Goal: Task Accomplishment & Management: Complete application form

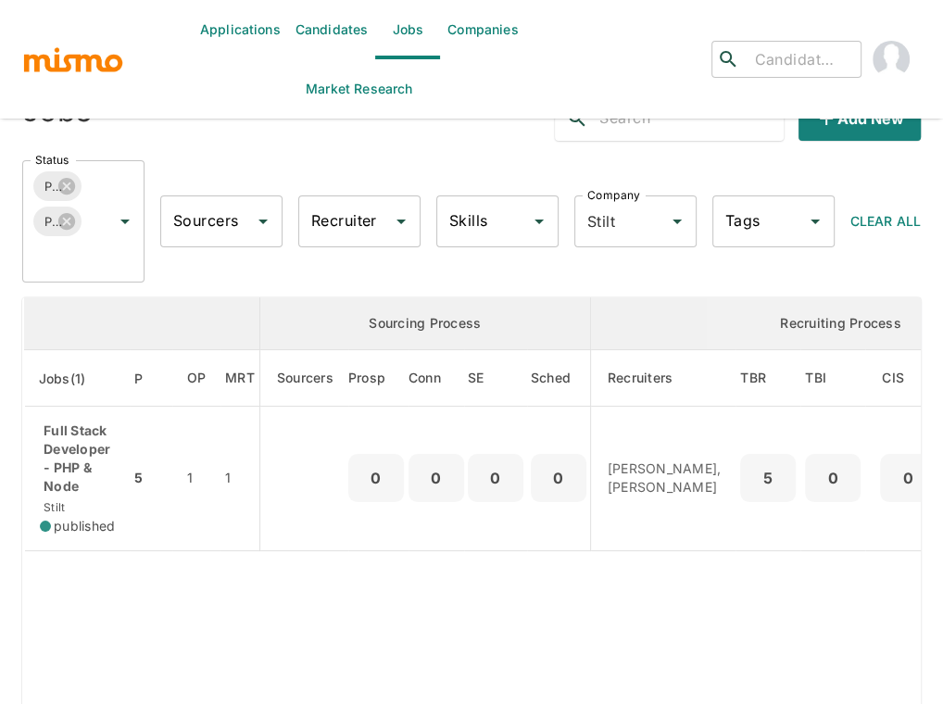
click at [345, 32] on link "Candidates" at bounding box center [332, 29] width 88 height 59
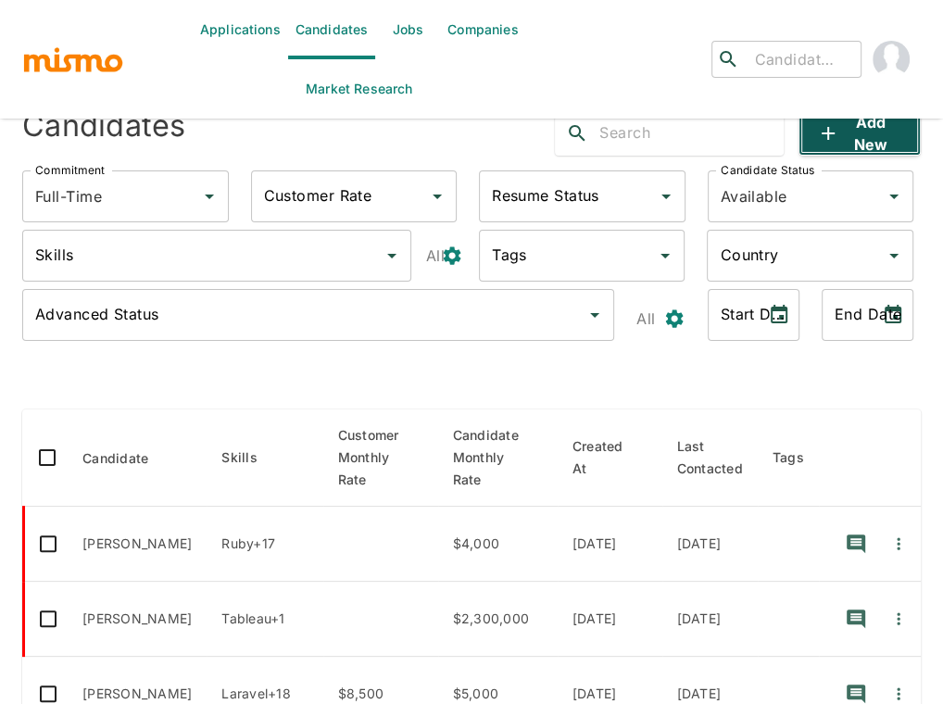
click at [868, 132] on button "Add new" at bounding box center [859, 133] width 122 height 44
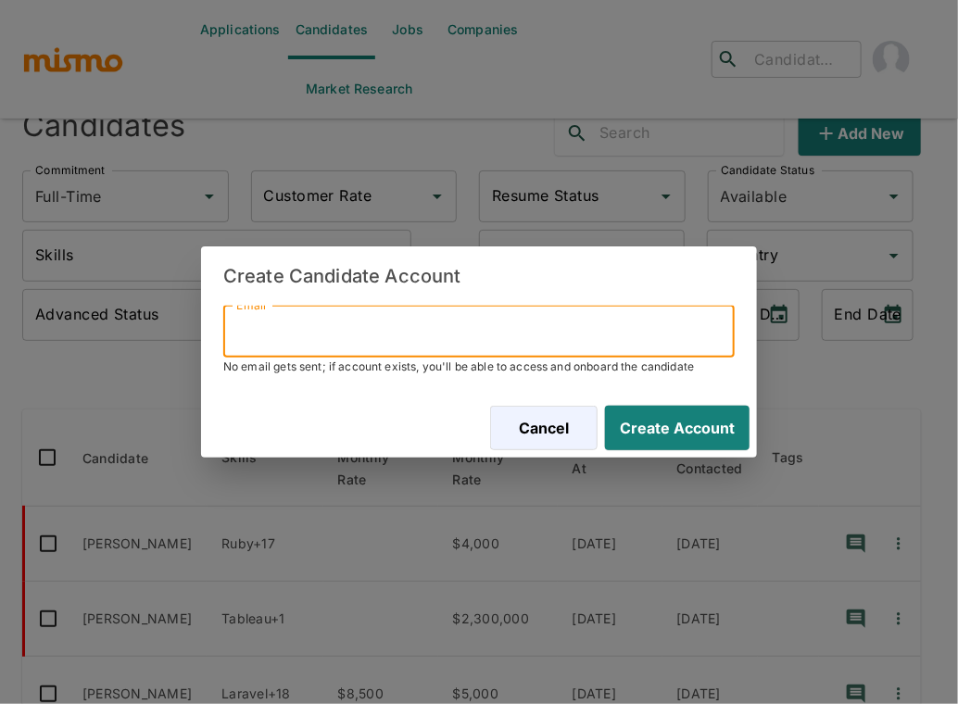
click at [436, 322] on input "Email" at bounding box center [478, 332] width 511 height 52
paste input "[EMAIL_ADDRESS][DOMAIN_NAME]"
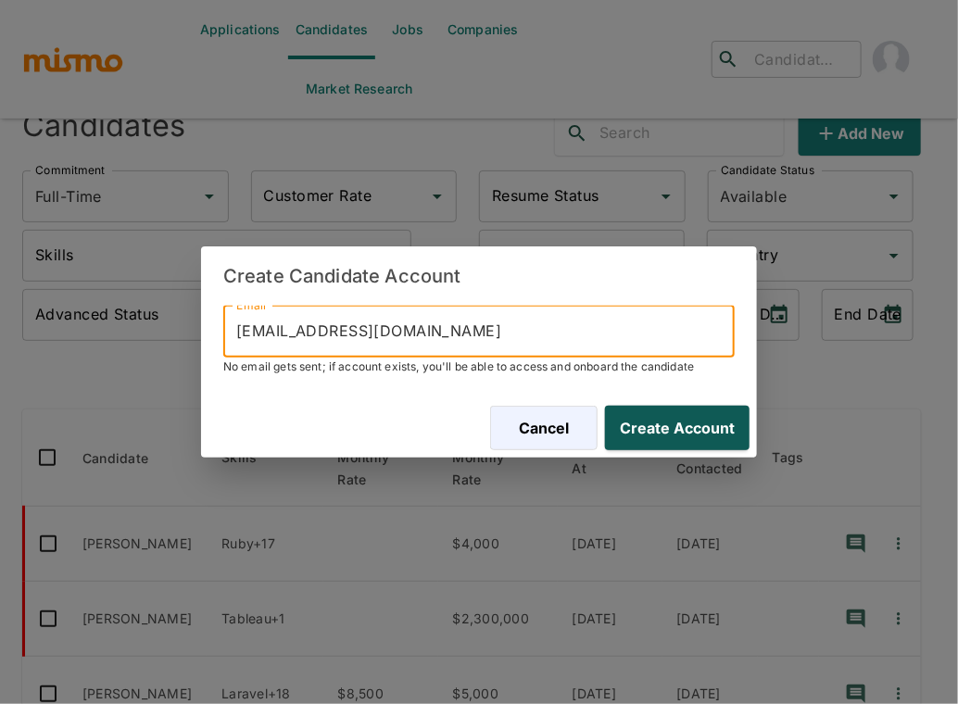
type input "[EMAIL_ADDRESS][DOMAIN_NAME]"
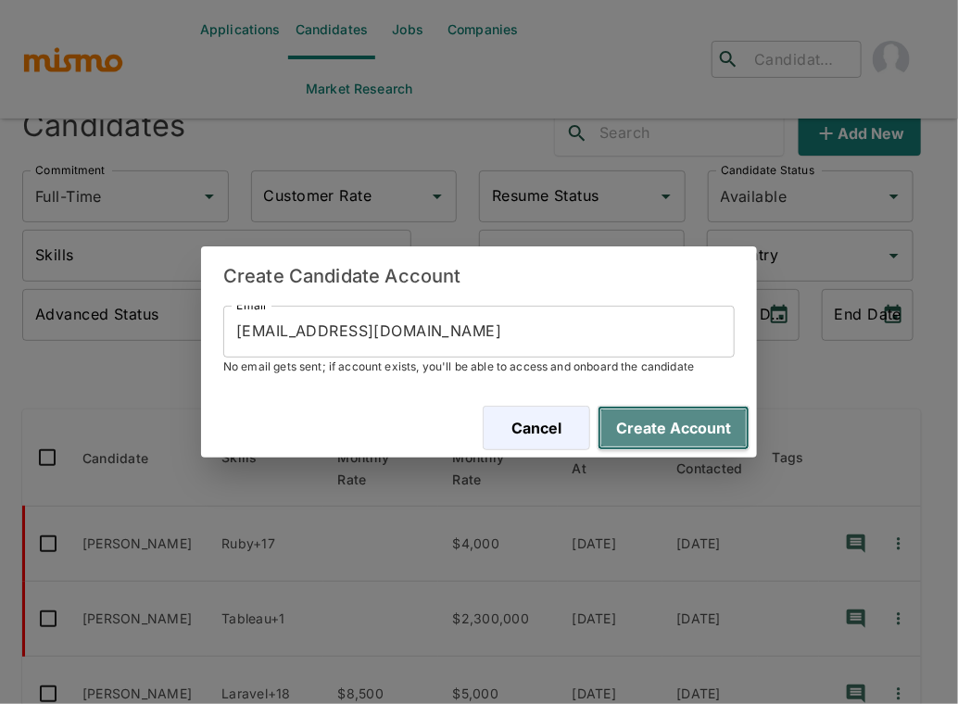
click at [686, 437] on button "Create Account" at bounding box center [673, 428] width 152 height 44
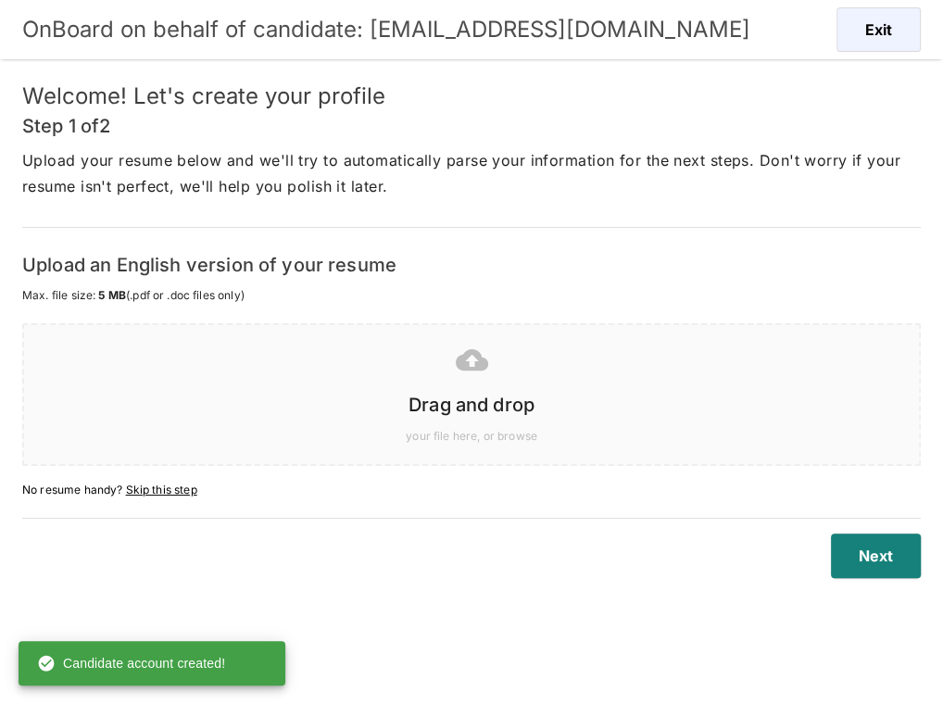
click at [481, 379] on div at bounding box center [467, 359] width 865 height 46
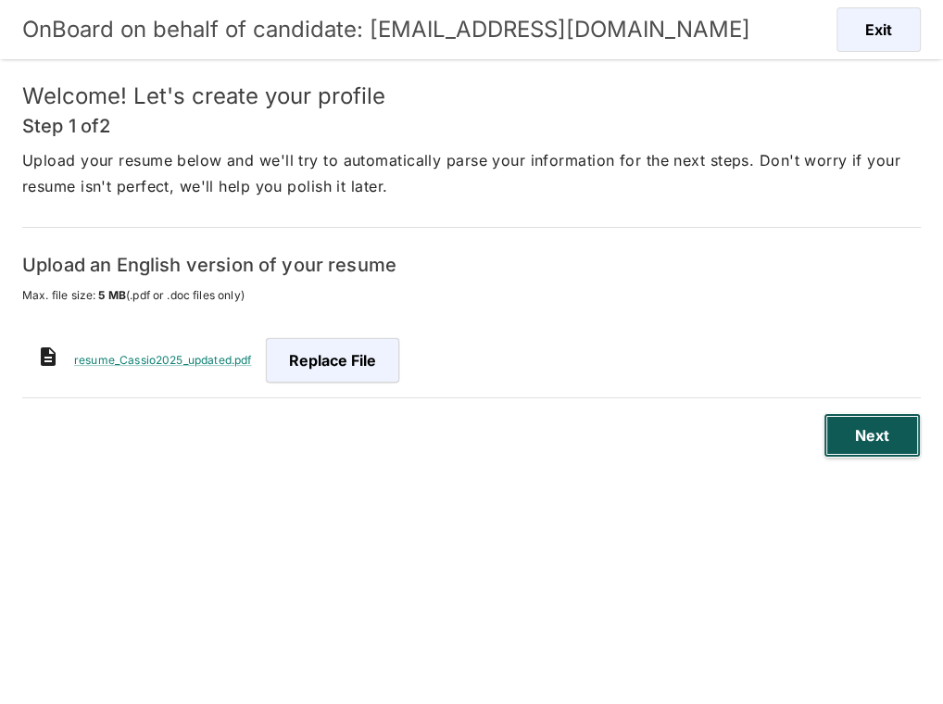
click at [862, 426] on button "Next" at bounding box center [871, 435] width 97 height 44
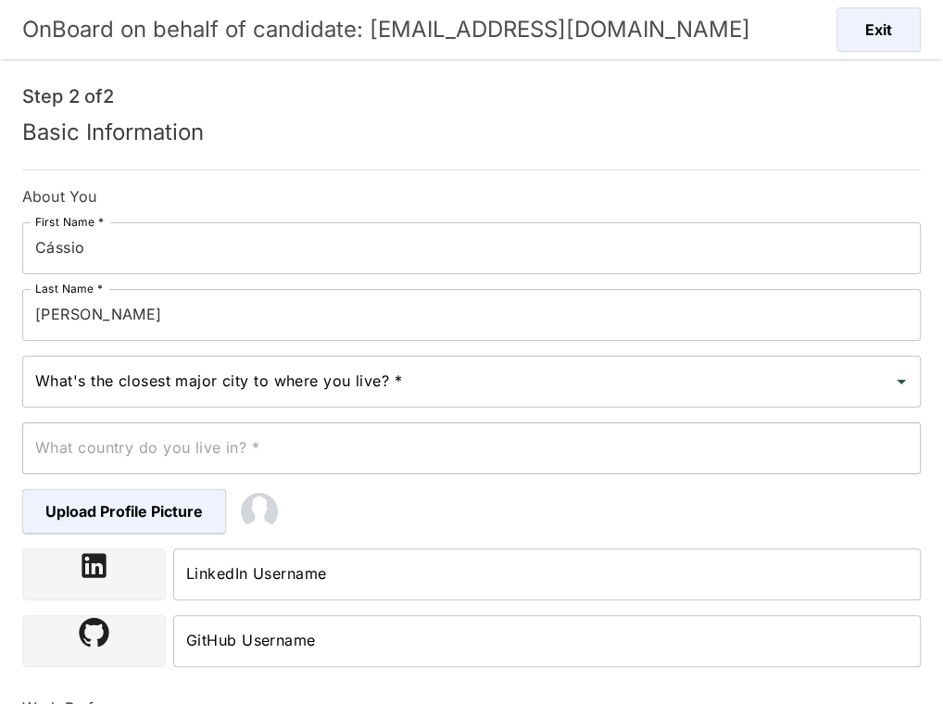
click at [282, 377] on input "What's the closest major city to where you live? *" at bounding box center [458, 381] width 854 height 35
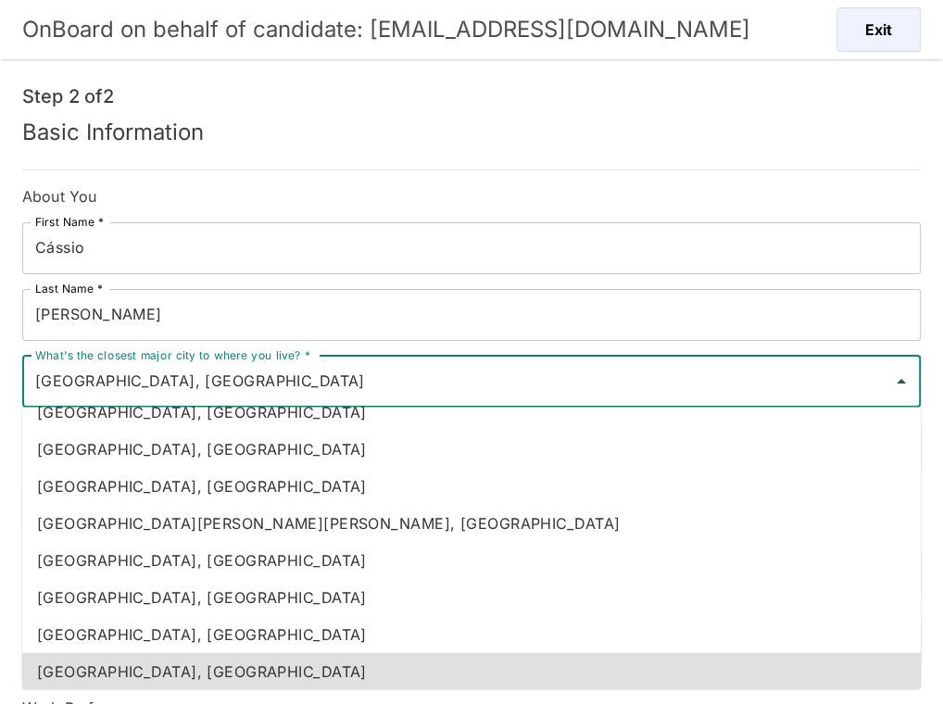
scroll to position [169, 0]
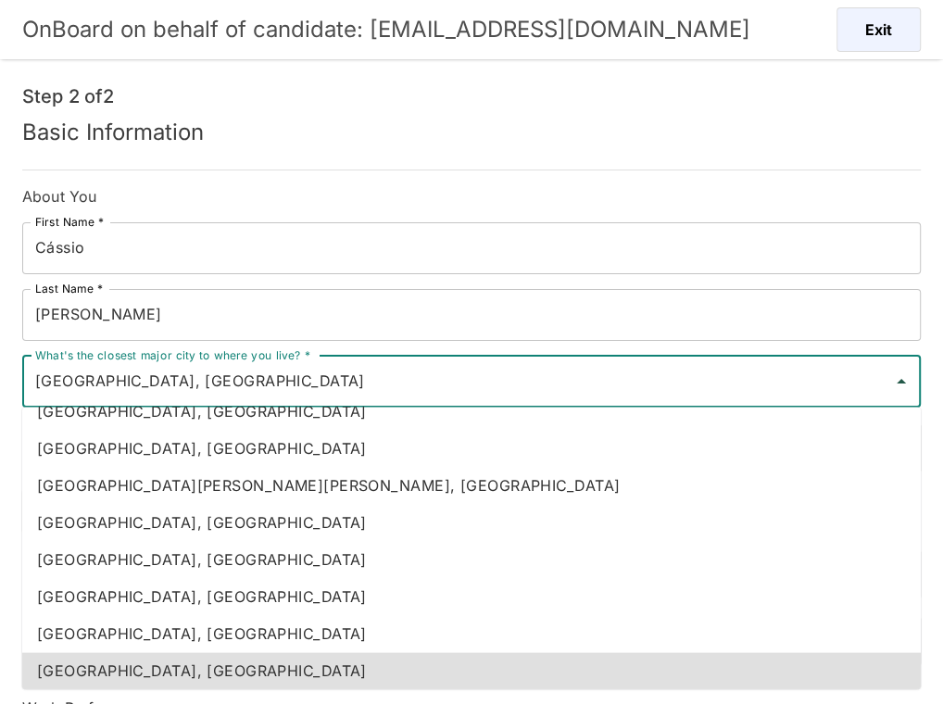
type input "[GEOGRAPHIC_DATA], [GEOGRAPHIC_DATA]"
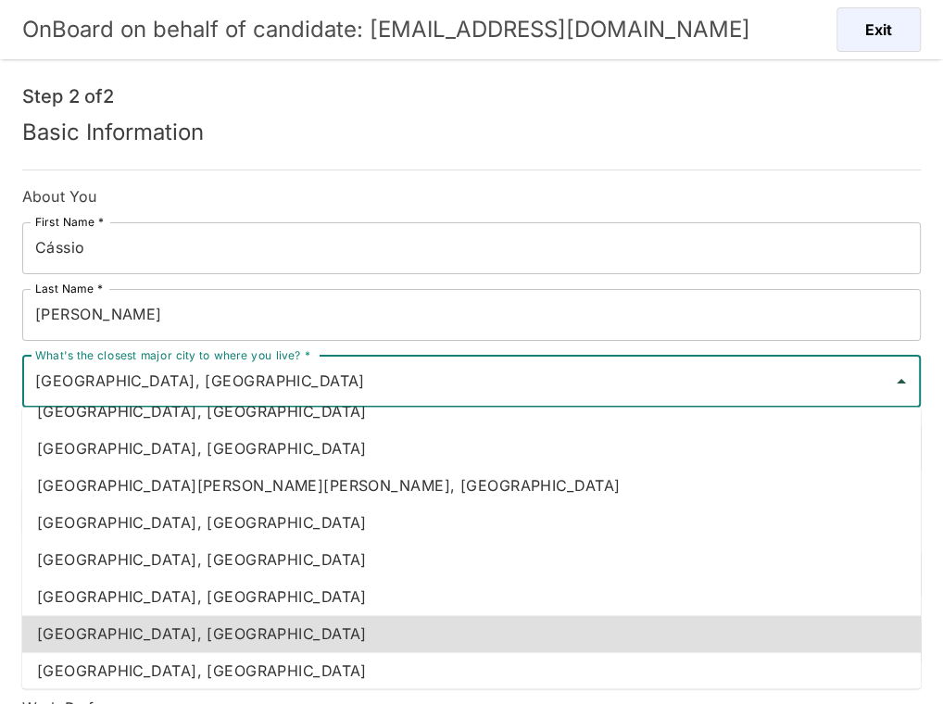
type input "[GEOGRAPHIC_DATA]"
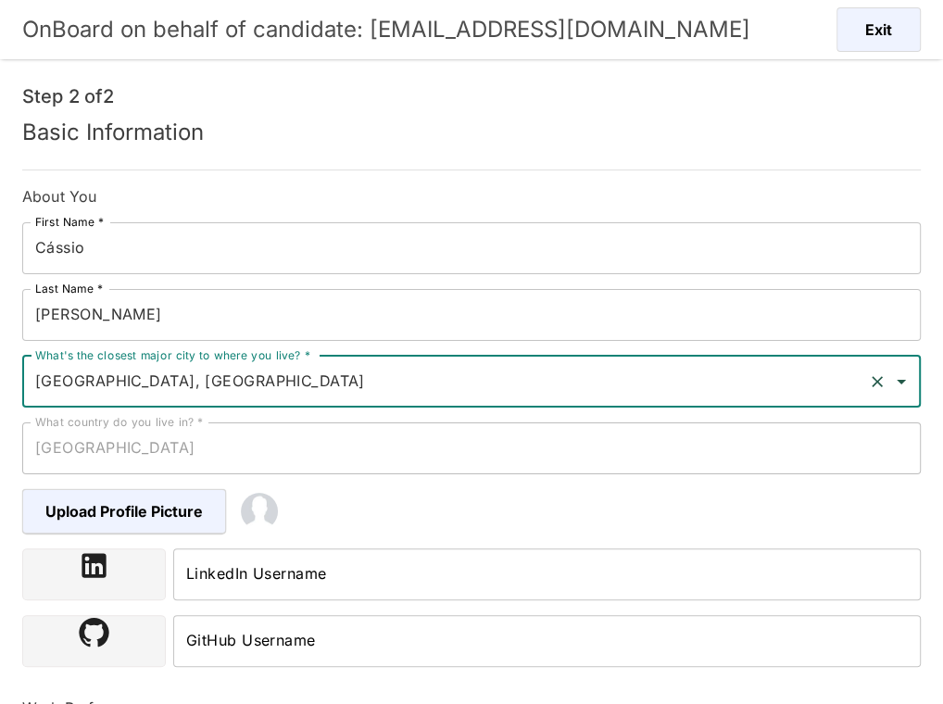
type input "[GEOGRAPHIC_DATA], [GEOGRAPHIC_DATA]"
click at [412, 578] on input "LinkedIn Username" at bounding box center [546, 574] width 747 height 52
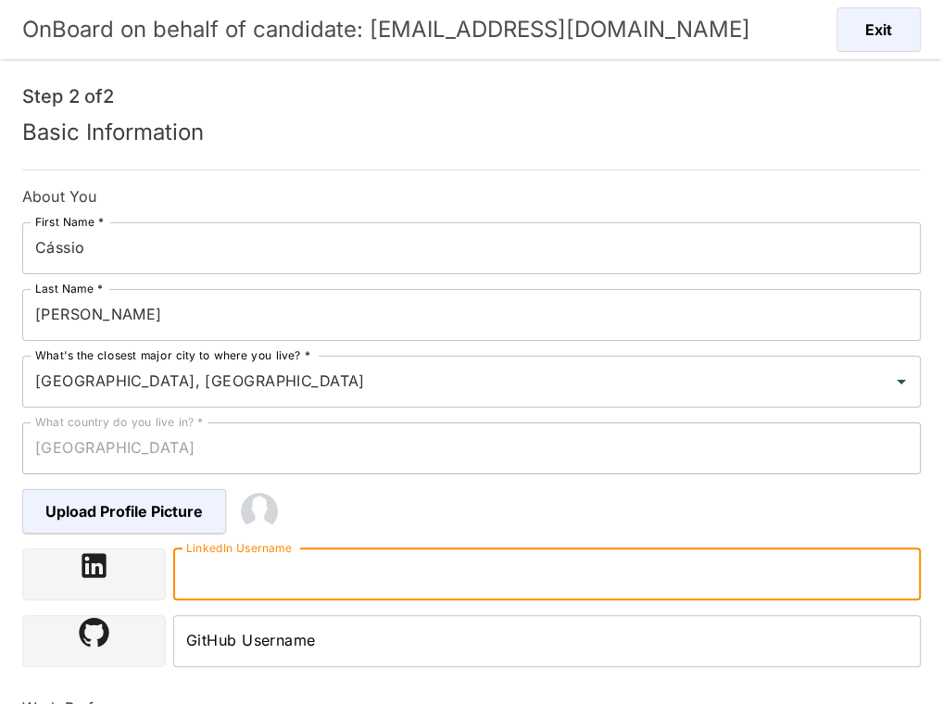
paste input "[URL][DOMAIN_NAME][PERSON_NAME]"
type input "[URL][DOMAIN_NAME][PERSON_NAME]"
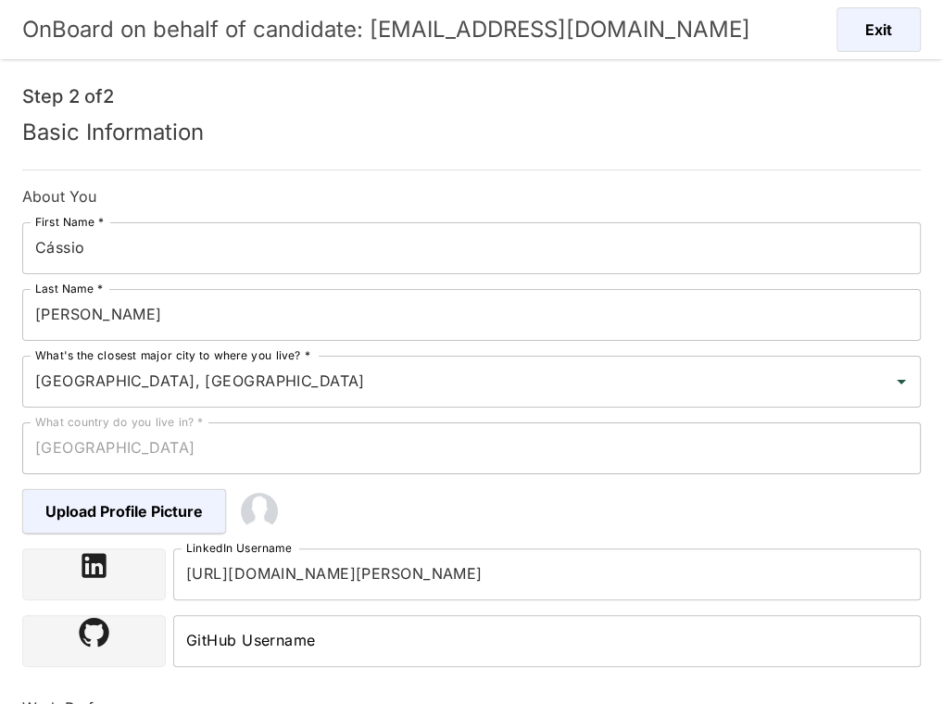
click at [7, 516] on div "Upload Profile Picture" at bounding box center [116, 503] width 219 height 59
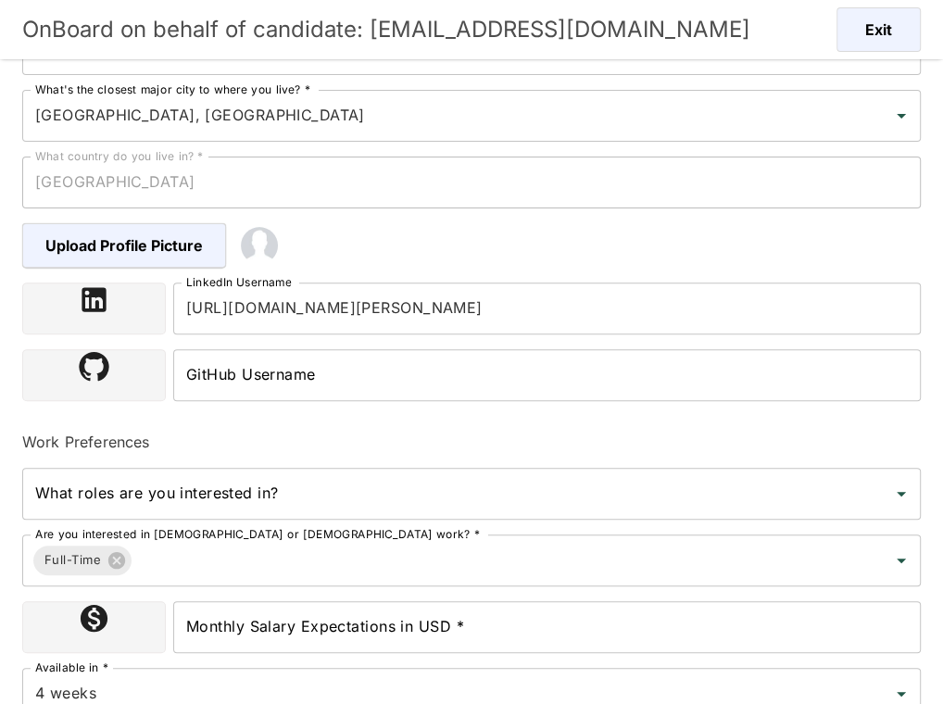
scroll to position [288, 0]
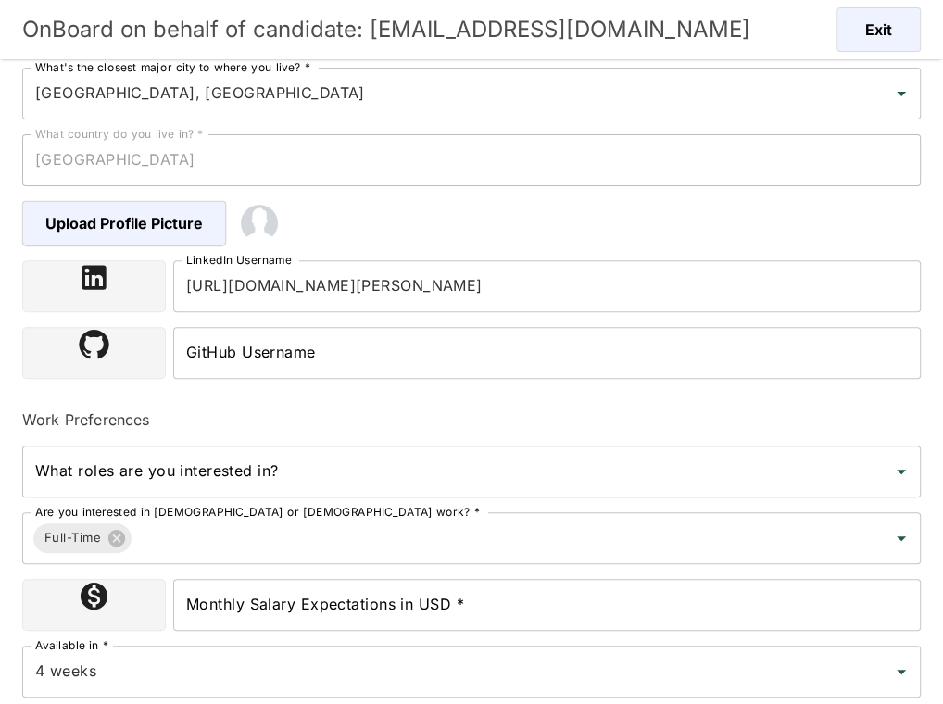
click at [272, 459] on input "What roles are you interested in?" at bounding box center [458, 471] width 854 height 35
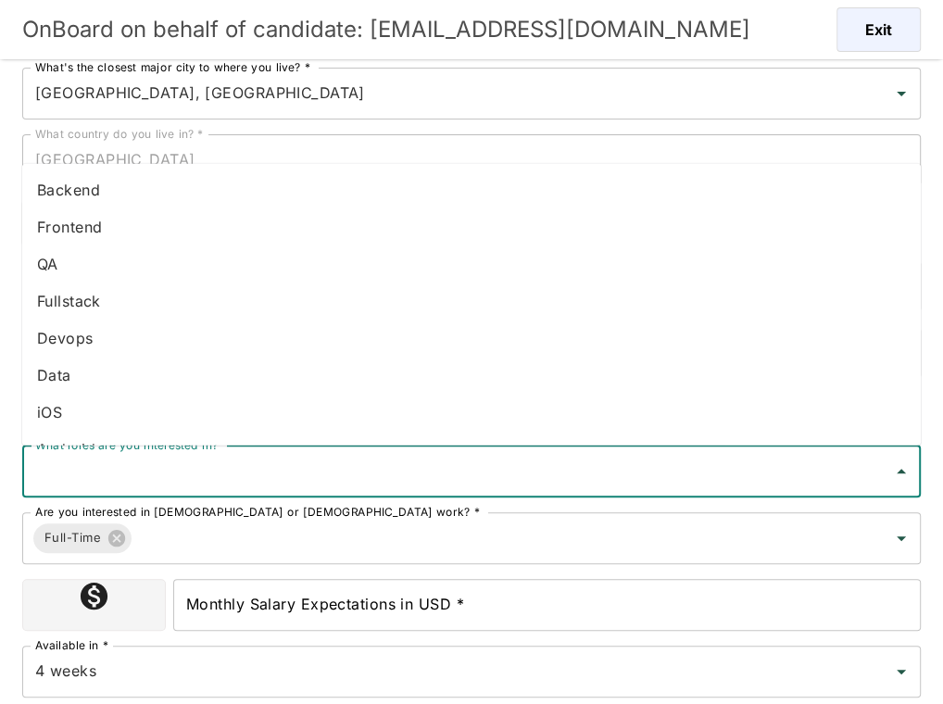
click at [112, 302] on li "Fullstack" at bounding box center [471, 300] width 898 height 37
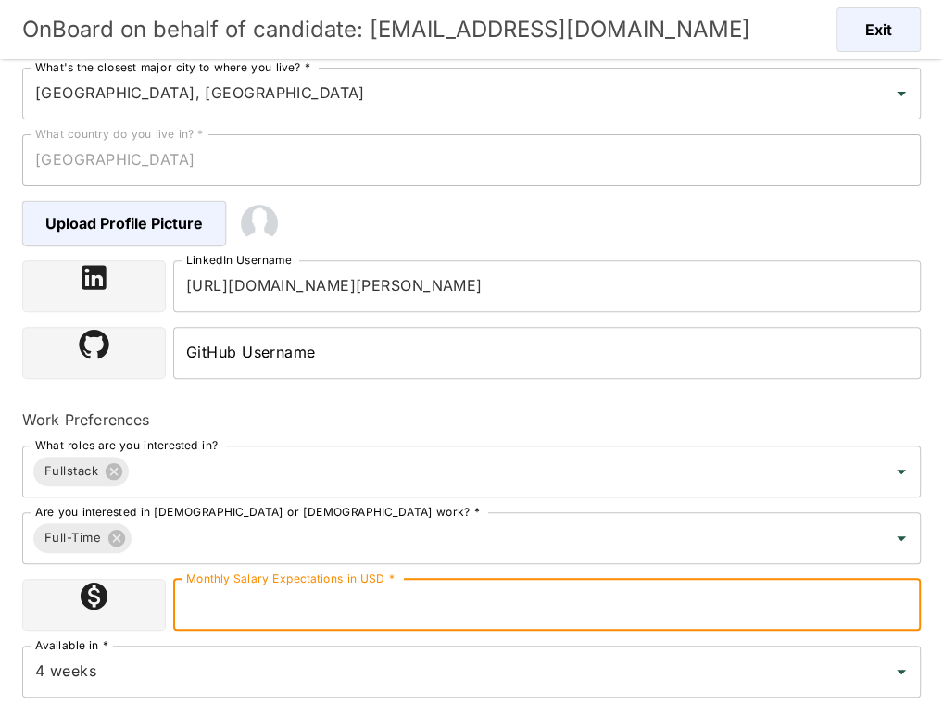
click at [437, 596] on input "Monthly Salary Expectations in USD *" at bounding box center [546, 605] width 747 height 52
type input "5000"
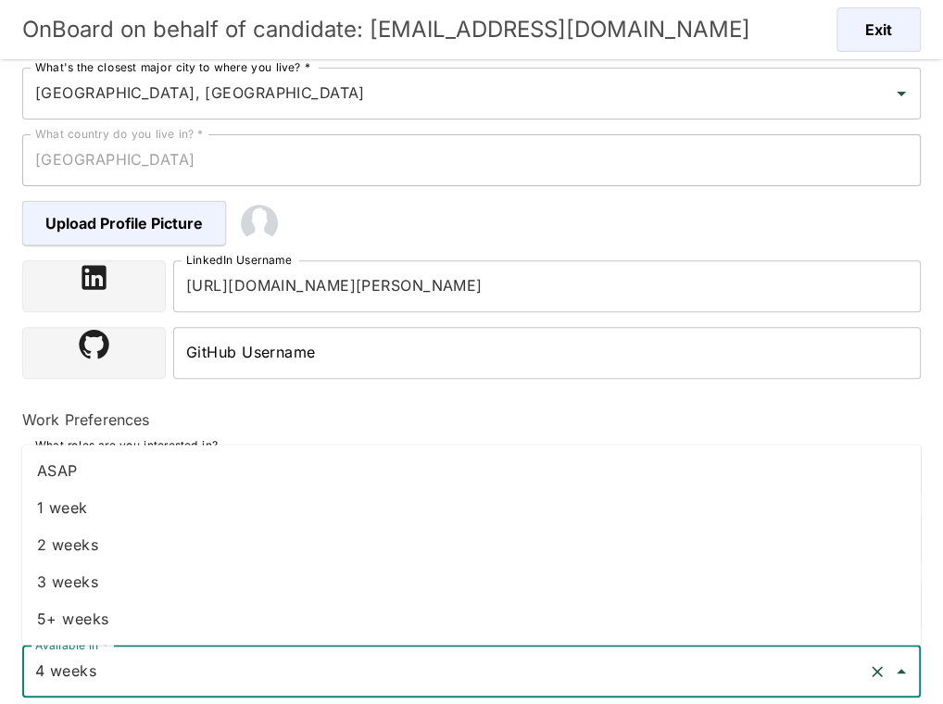
click at [316, 675] on input "4 weeks" at bounding box center [446, 671] width 830 height 35
click at [120, 528] on li "2 weeks" at bounding box center [471, 544] width 898 height 37
type input "2 weeks"
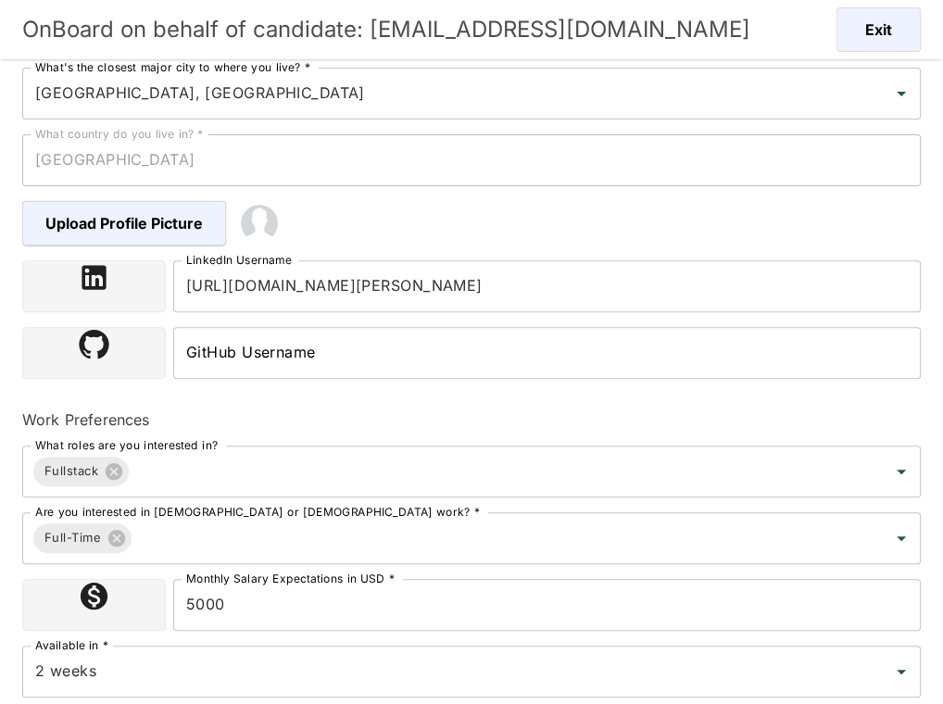
click at [11, 564] on div "Monthly Salary Expectations in USD * 5000 Monthly Salary Expectations in USD *" at bounding box center [463, 597] width 913 height 67
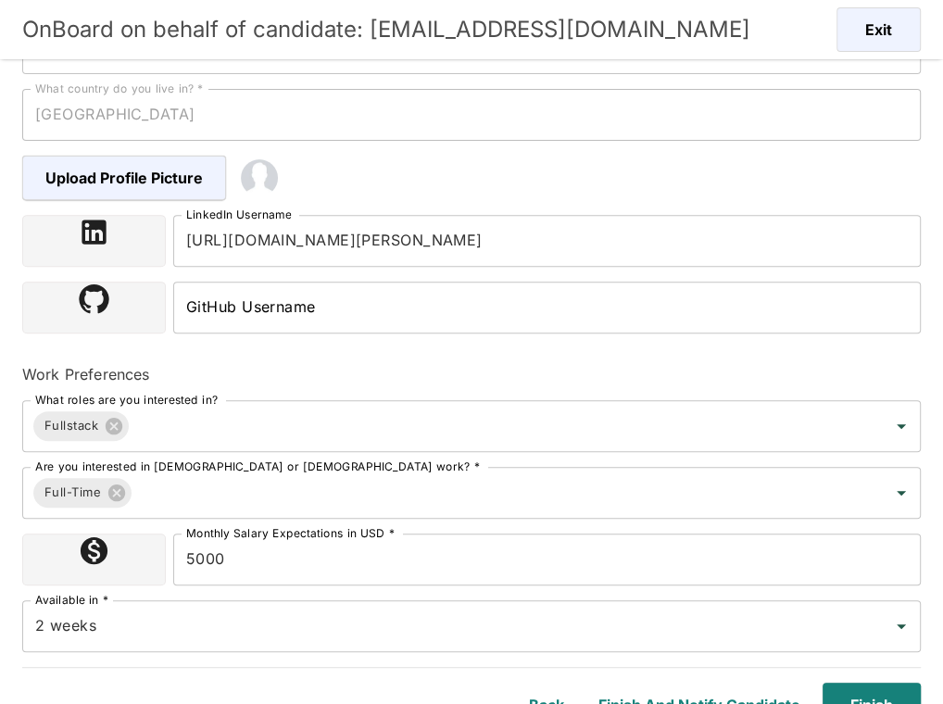
scroll to position [355, 0]
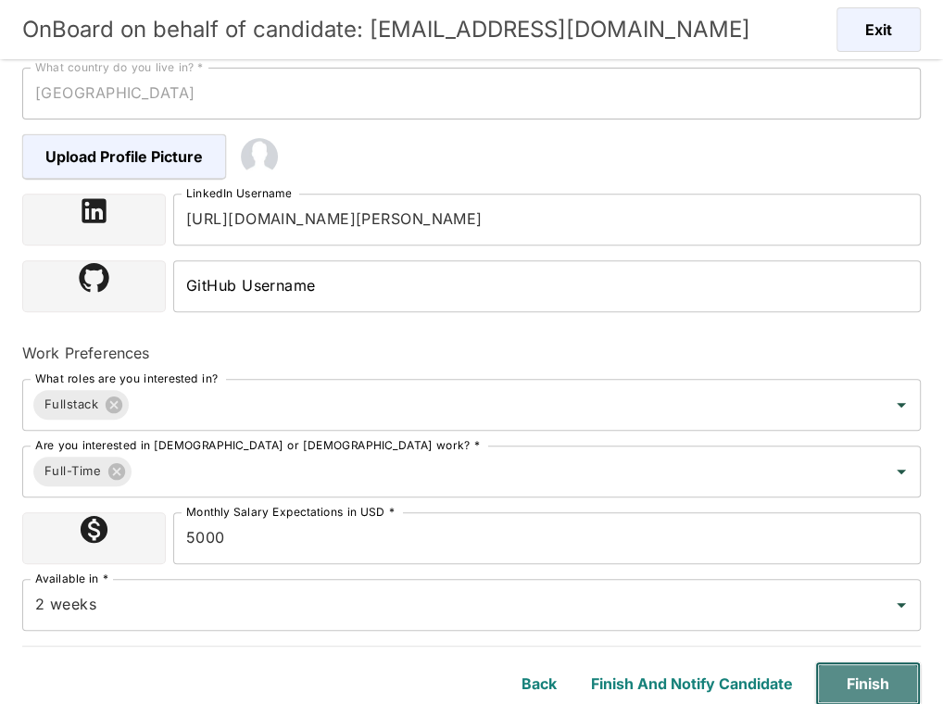
click at [865, 671] on button "Finish" at bounding box center [868, 683] width 106 height 44
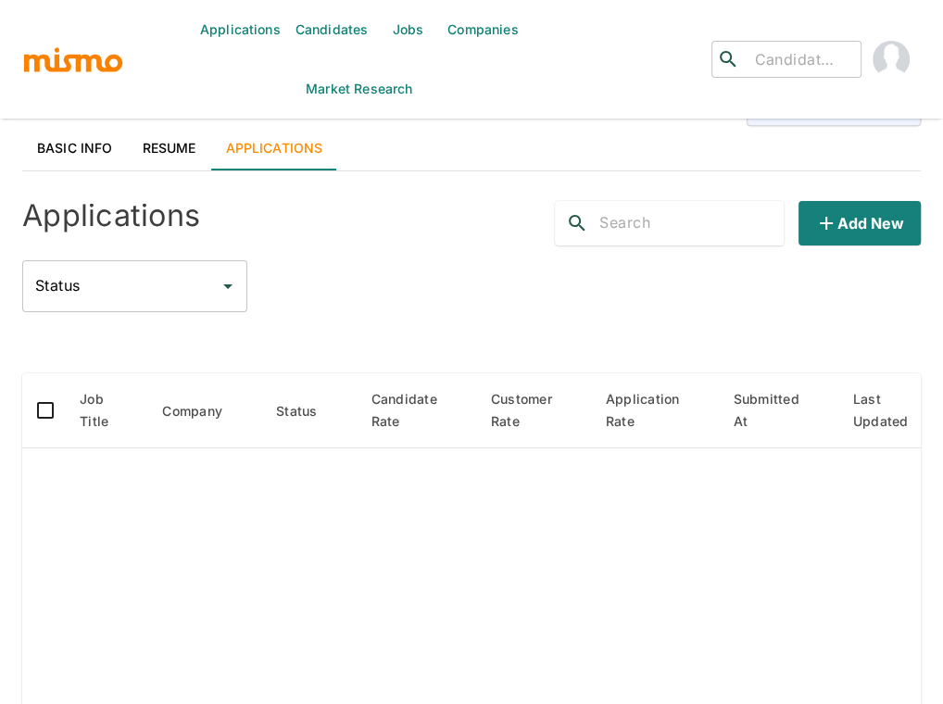
click at [187, 144] on link "Resume" at bounding box center [169, 148] width 83 height 44
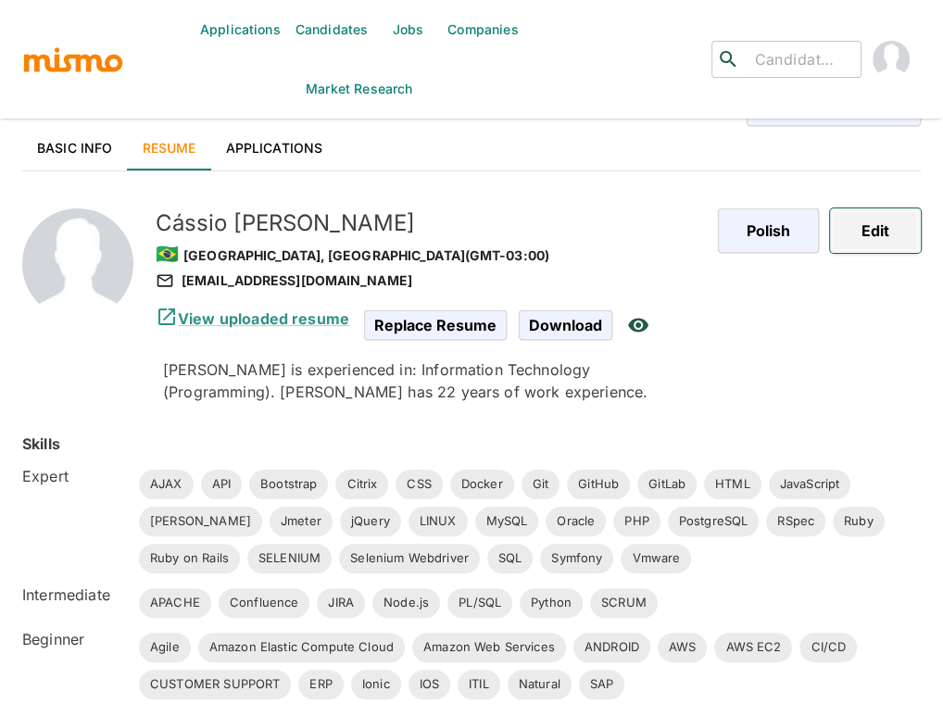
click at [885, 225] on button "Edit" at bounding box center [875, 230] width 91 height 44
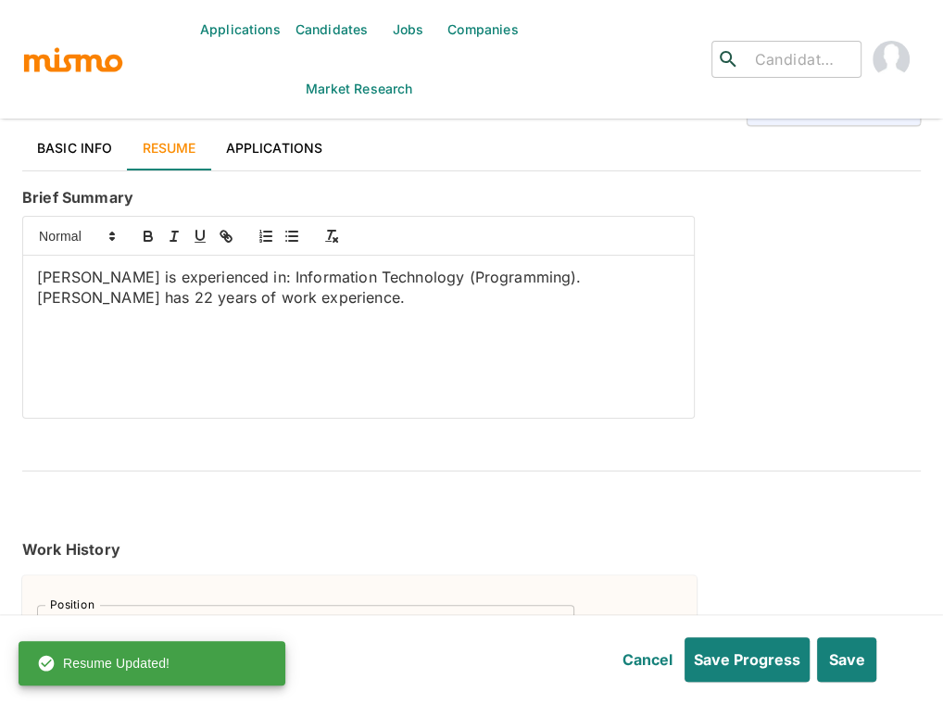
drag, startPoint x: 420, startPoint y: 303, endPoint x: 0, endPoint y: 255, distance: 422.3
click at [0, 265] on div "Applications Candidates Jobs Companies Market Research ​ ​ [PERSON_NAME] Email …" at bounding box center [471, 374] width 943 height 748
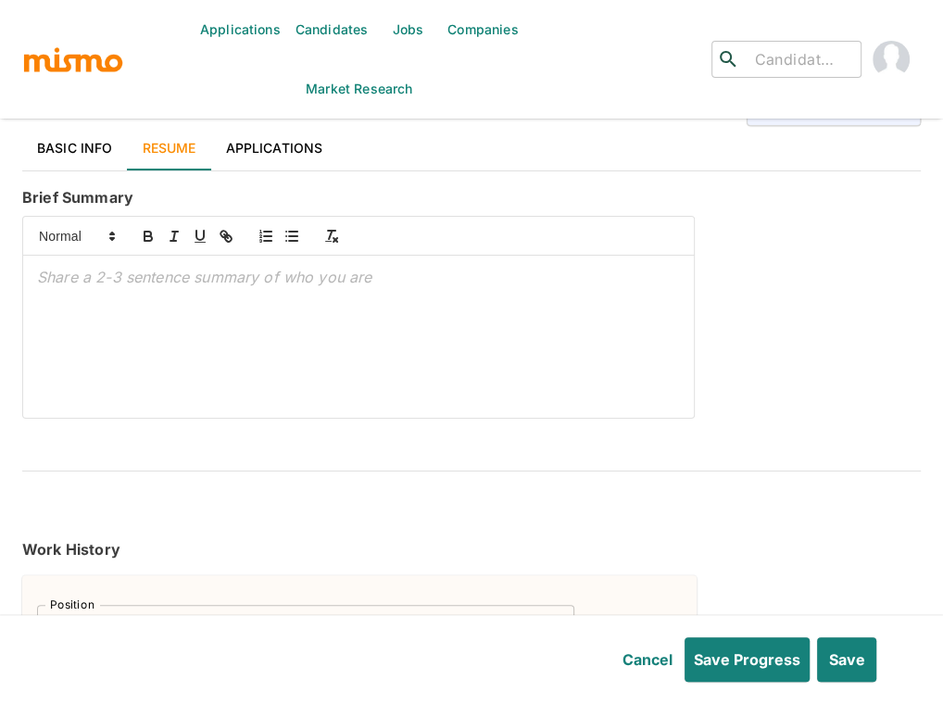
paste div
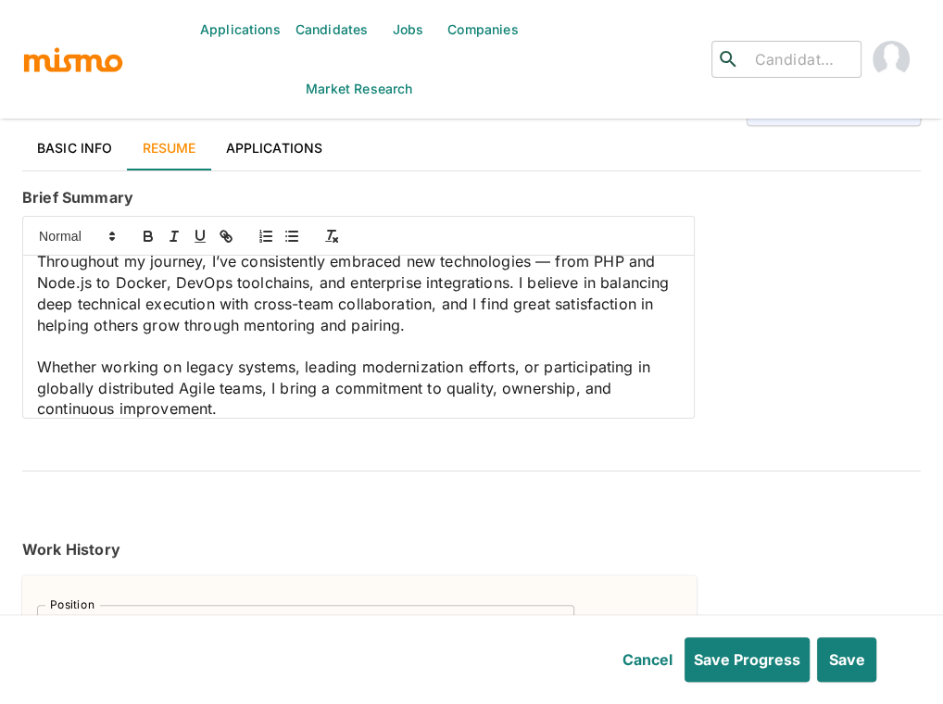
click at [178, 348] on p at bounding box center [358, 345] width 643 height 21
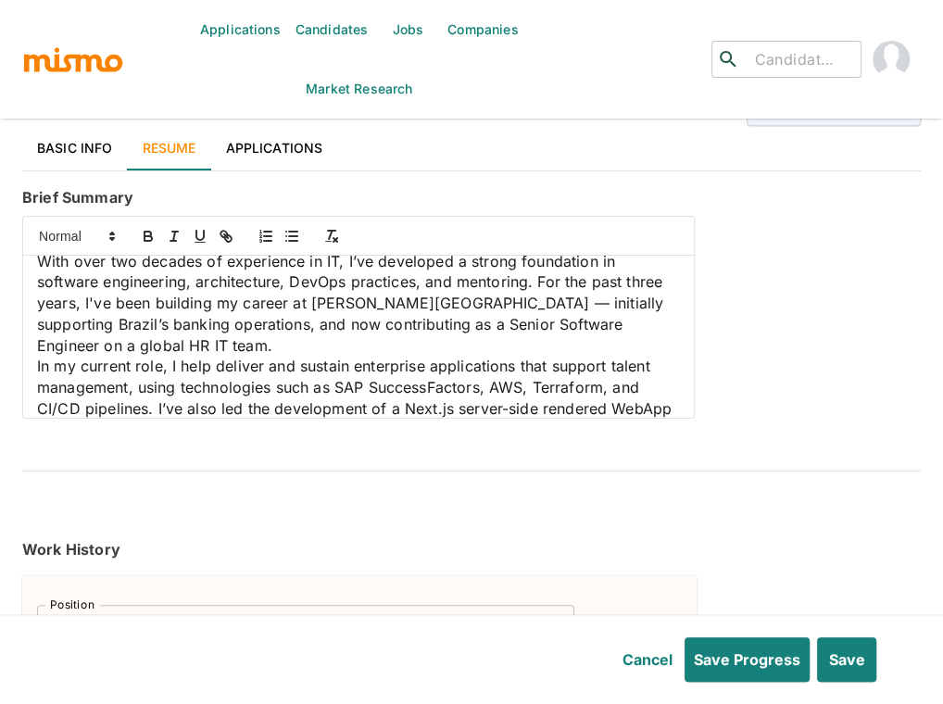
scroll to position [0, 0]
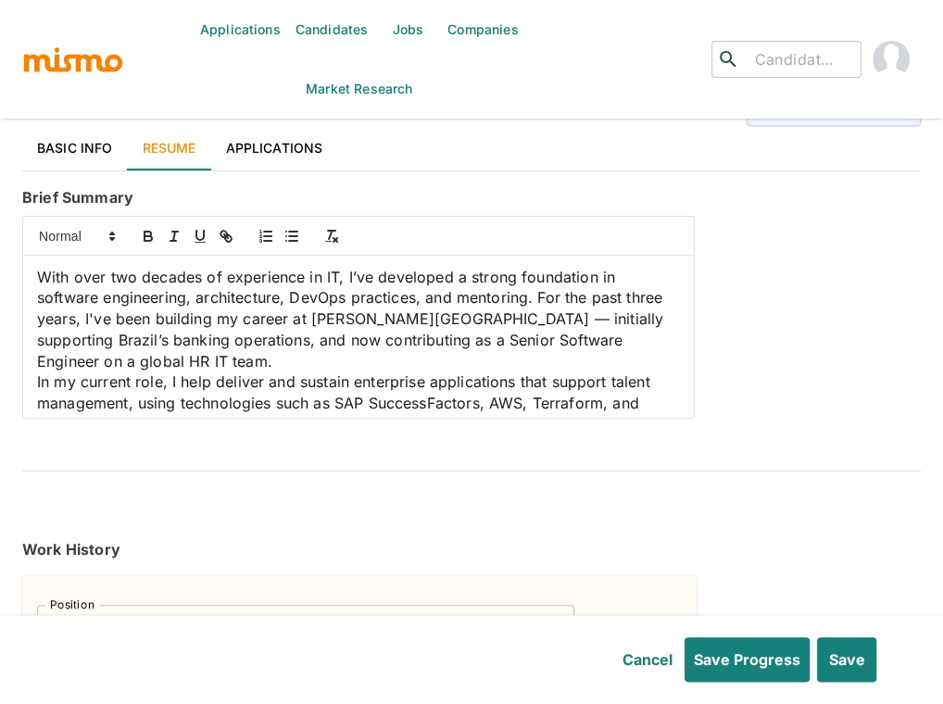
click at [863, 366] on div "Brief Summary With over two decades of experience in IT, I’ve developed a stron…" at bounding box center [468, 299] width 906 height 240
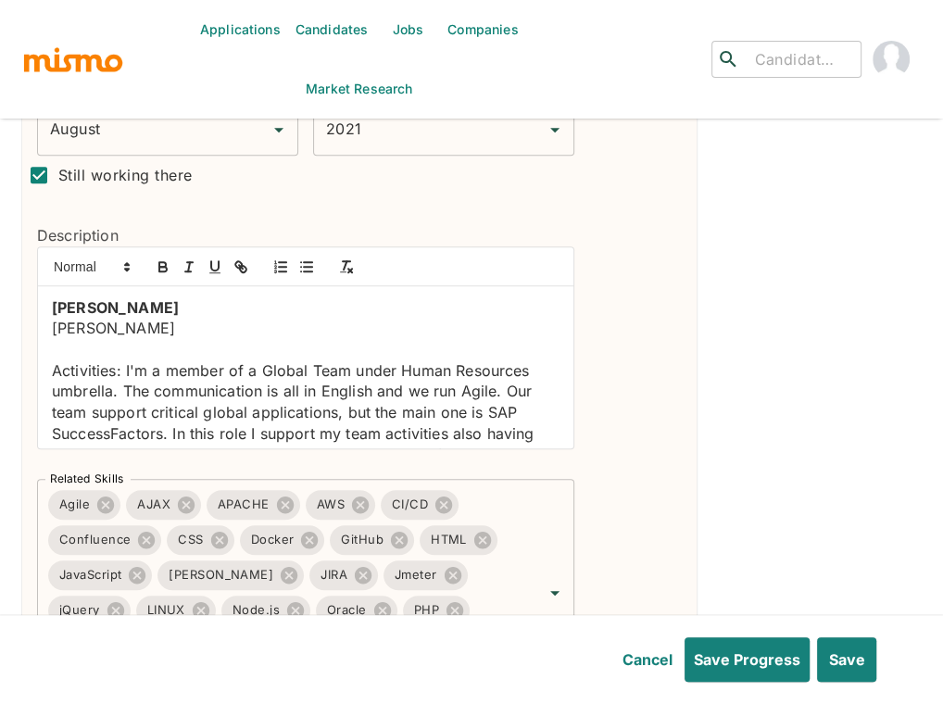
scroll to position [659, 0]
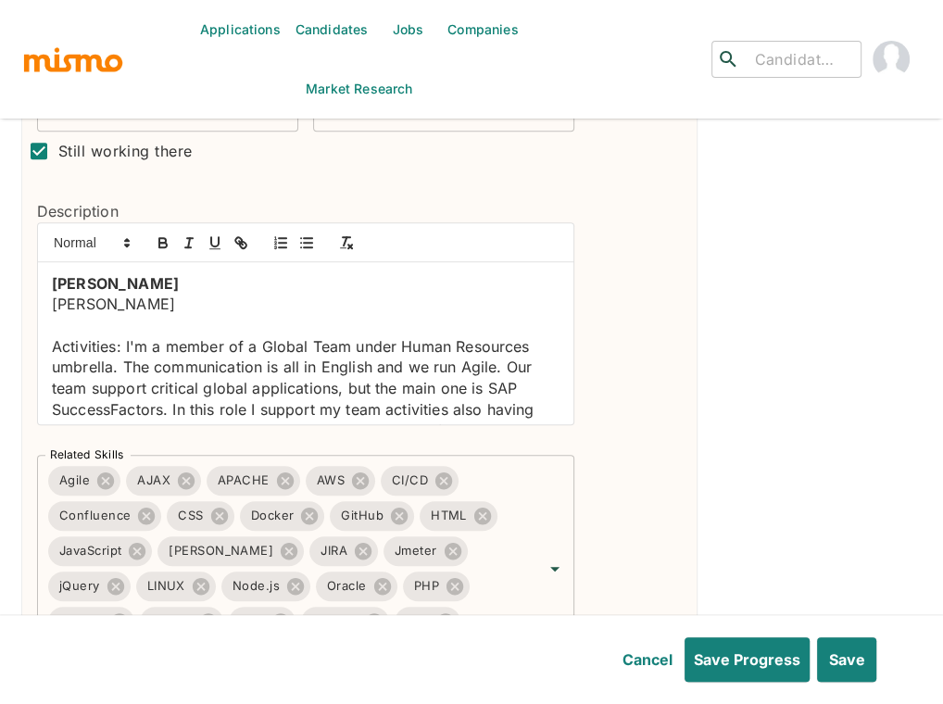
drag, startPoint x: 58, startPoint y: 284, endPoint x: 49, endPoint y: 283, distance: 9.3
click at [58, 284] on strong "[PERSON_NAME]" at bounding box center [115, 283] width 127 height 19
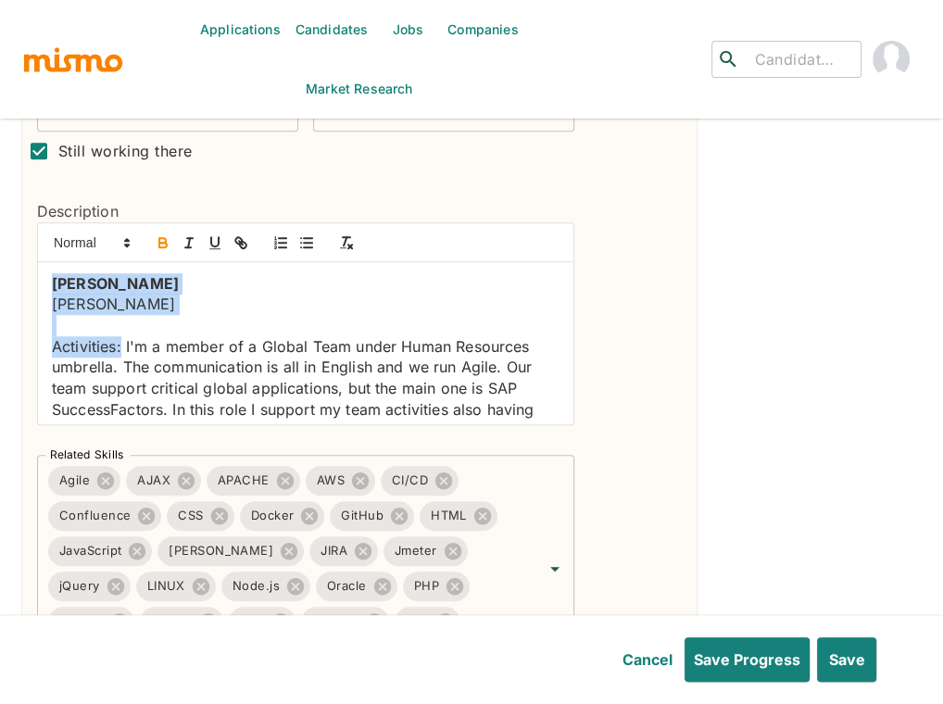
drag, startPoint x: 46, startPoint y: 280, endPoint x: 121, endPoint y: 339, distance: 95.6
click at [121, 339] on div "[PERSON_NAME] [PERSON_NAME] Deere Activities: I'm a member of a Global Team und…" at bounding box center [305, 343] width 535 height 162
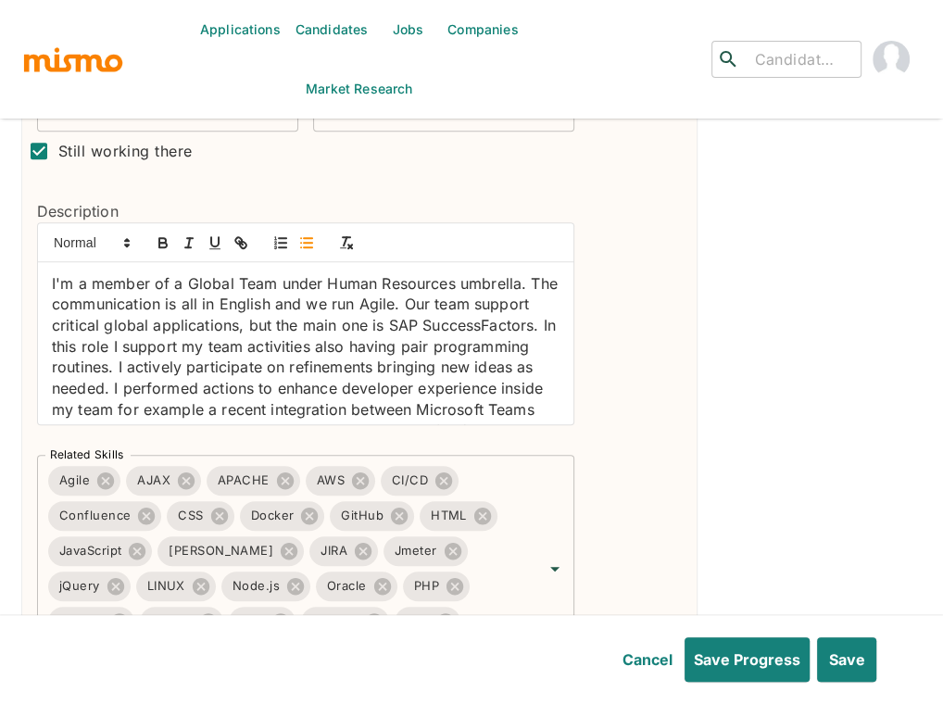
click at [305, 247] on line "button" at bounding box center [308, 247] width 8 height 0
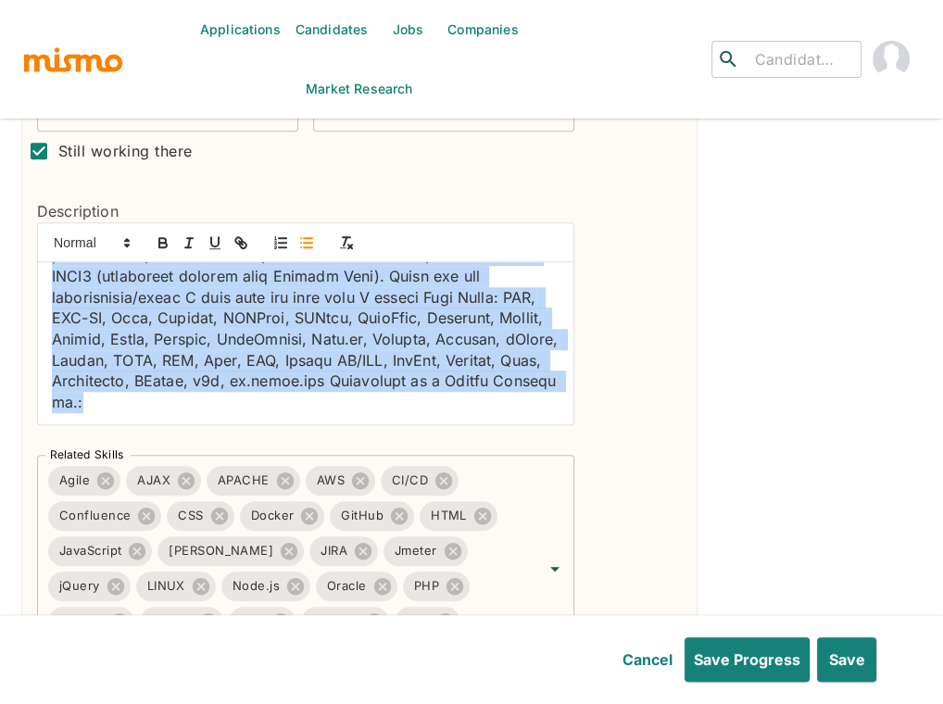
scroll to position [681, 0]
drag, startPoint x: 71, startPoint y: 275, endPoint x: 423, endPoint y: 420, distance: 380.5
click at [423, 420] on div "I'm a member of a Global Team under Human Resources umbrella. The communication…" at bounding box center [305, 343] width 535 height 162
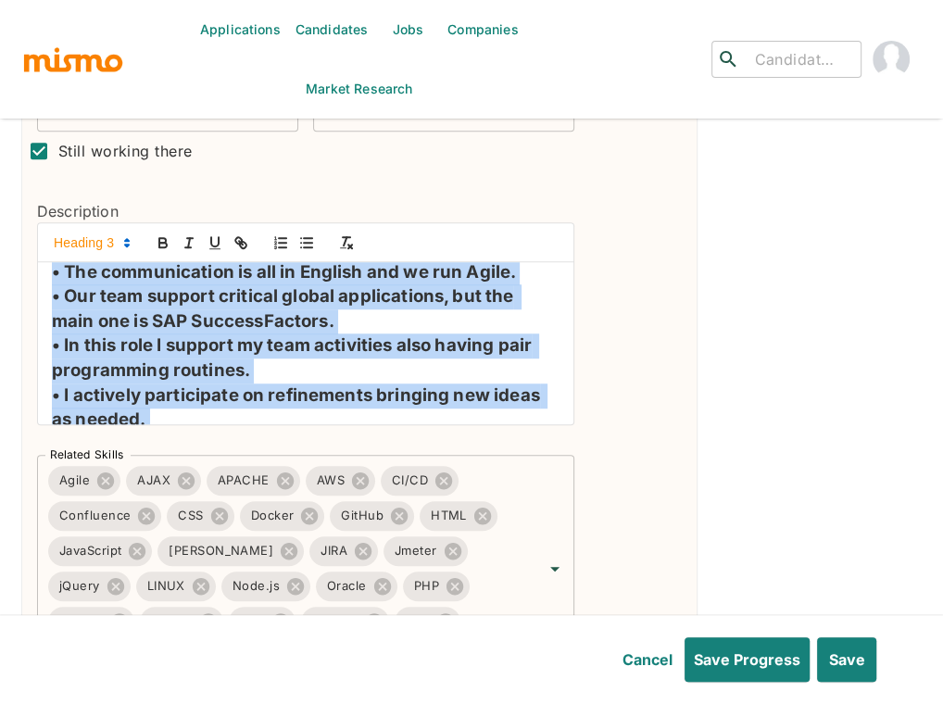
scroll to position [0, 0]
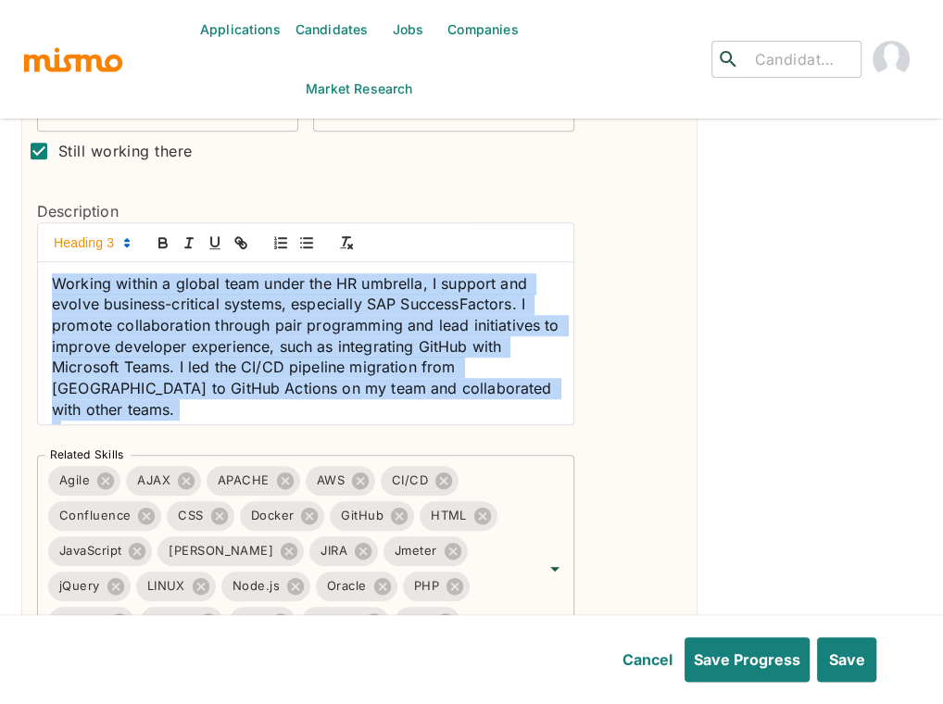
drag, startPoint x: 157, startPoint y: 409, endPoint x: 0, endPoint y: 216, distance: 248.9
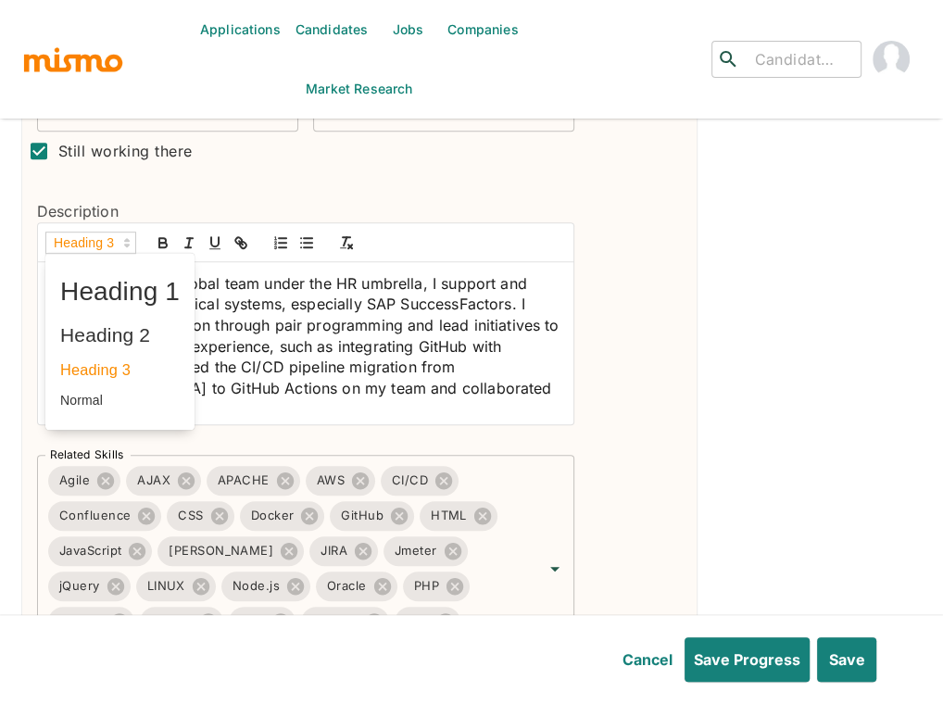
click at [106, 241] on span at bounding box center [90, 243] width 91 height 22
click at [132, 395] on span at bounding box center [119, 400] width 119 height 29
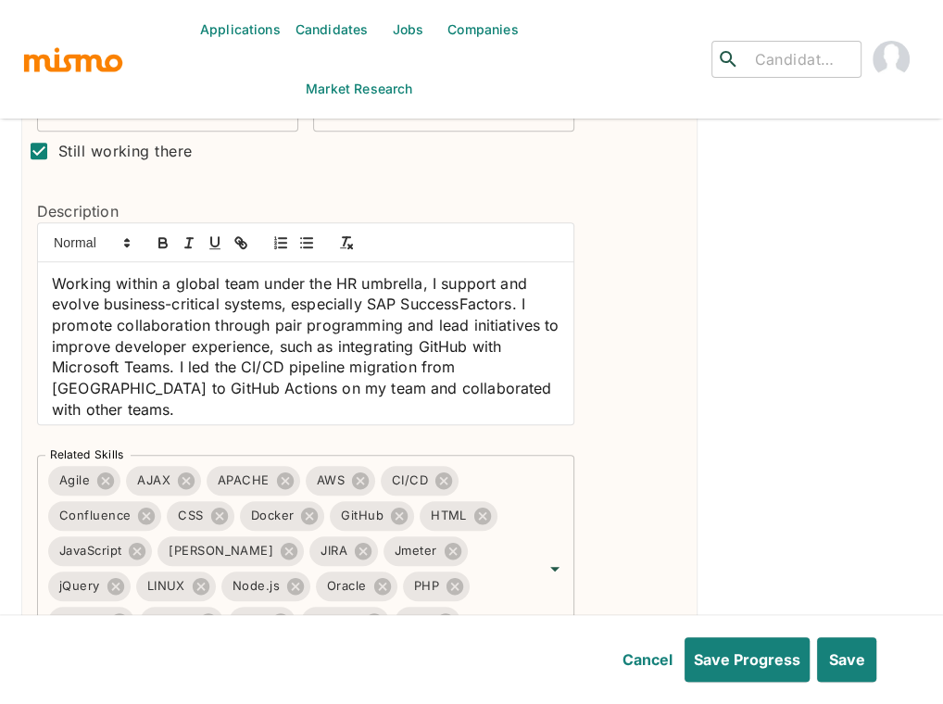
drag, startPoint x: 334, startPoint y: 334, endPoint x: 0, endPoint y: 232, distance: 349.8
click at [86, 238] on span at bounding box center [90, 243] width 91 height 22
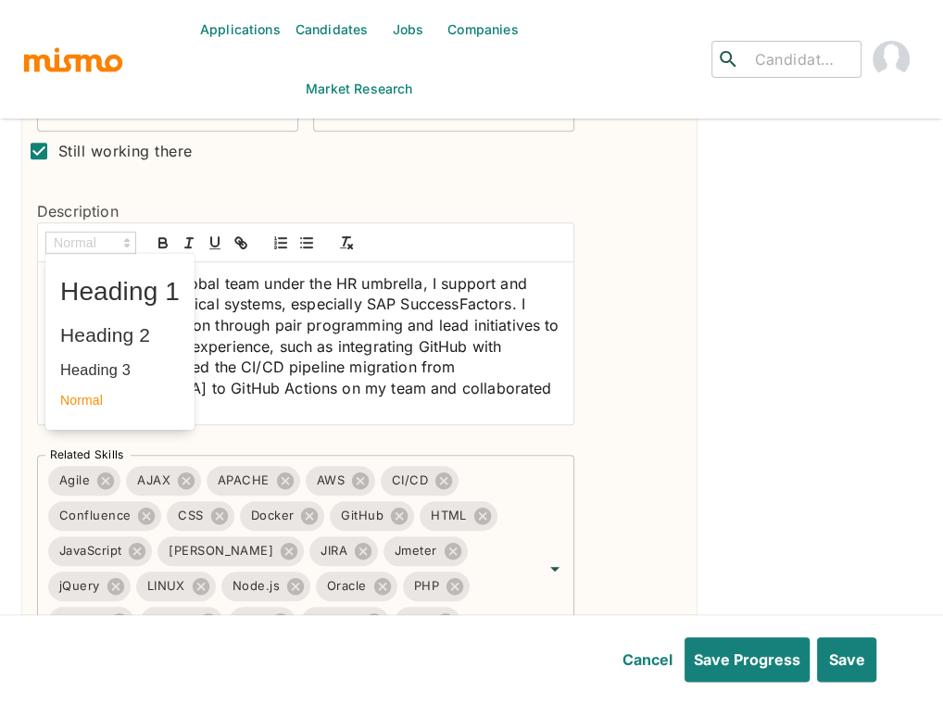
click at [113, 405] on span at bounding box center [119, 400] width 119 height 29
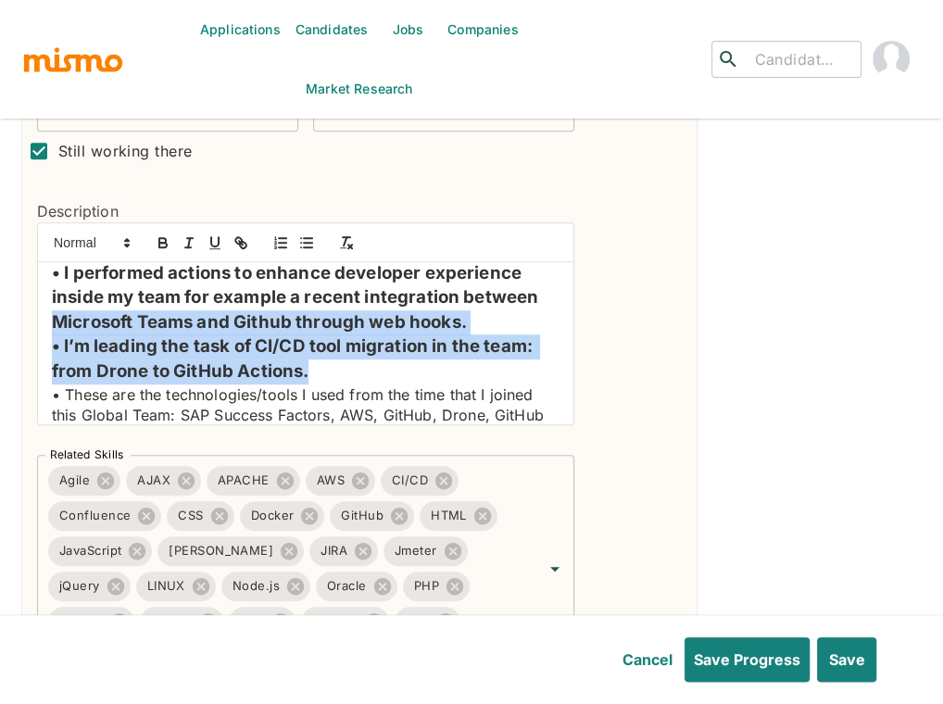
drag, startPoint x: 308, startPoint y: 353, endPoint x: 37, endPoint y: 302, distance: 276.1
click at [38, 302] on div "Working within a global team under the HR umbrella, I support and evolve busine…" at bounding box center [305, 343] width 535 height 162
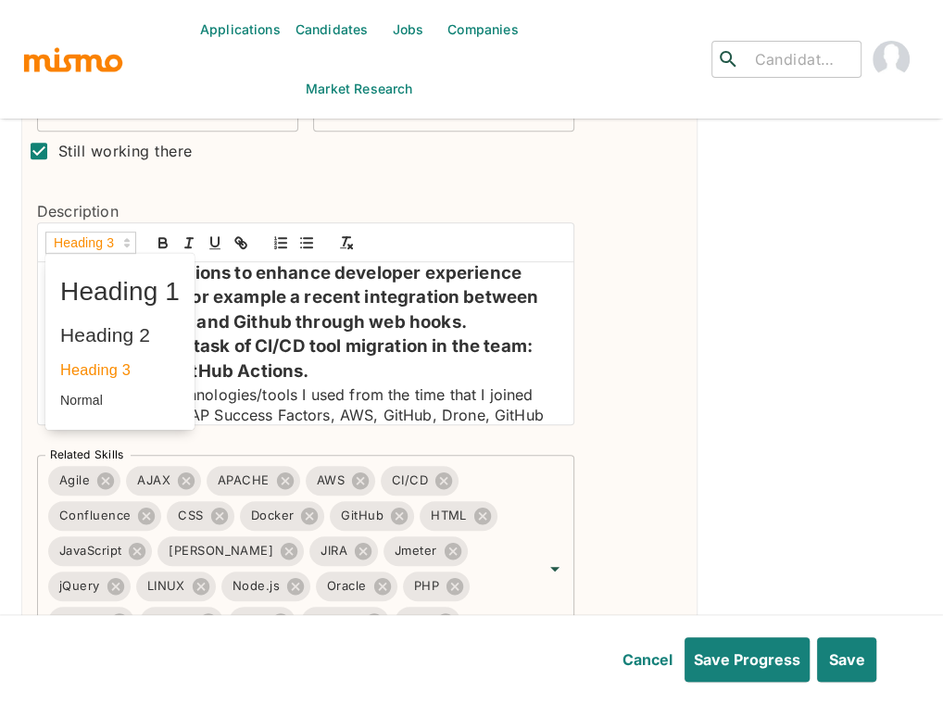
click at [91, 236] on span at bounding box center [90, 243] width 91 height 22
click at [108, 408] on span at bounding box center [119, 400] width 119 height 29
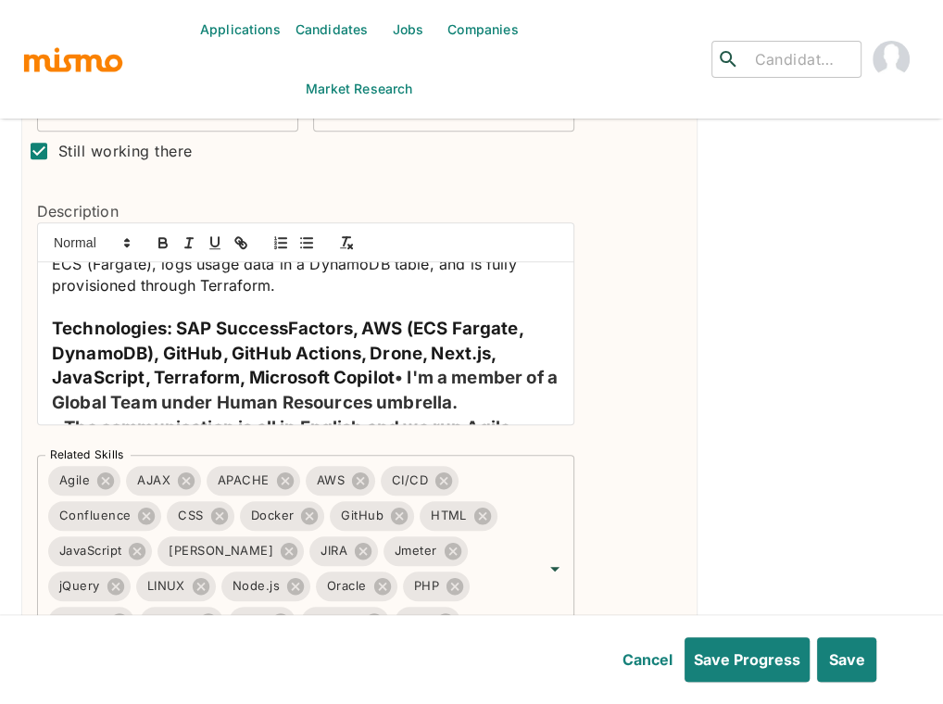
scroll to position [291, 0]
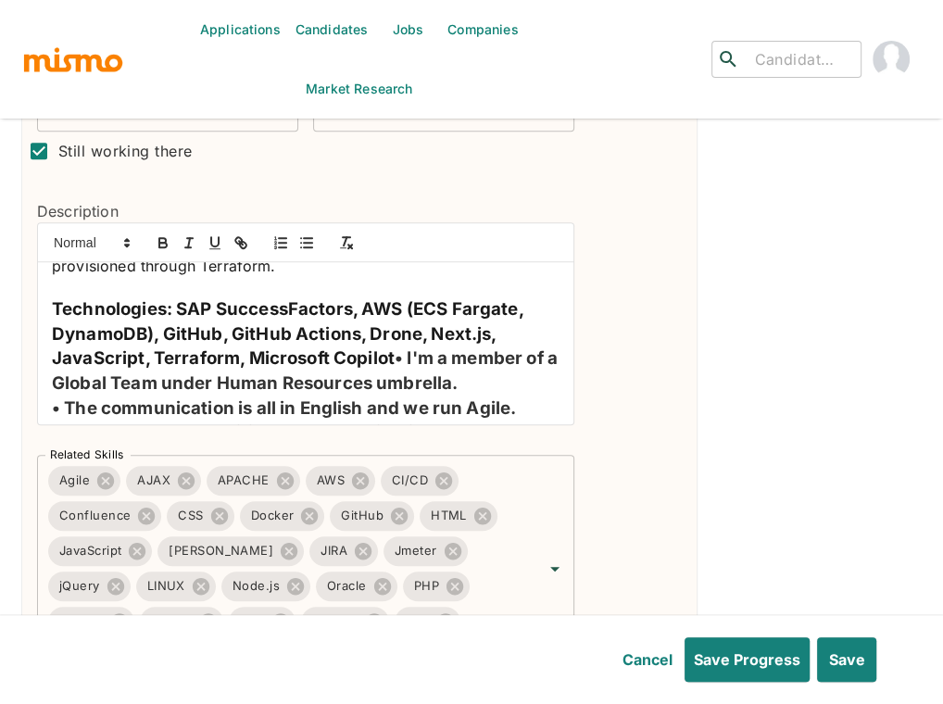
drag, startPoint x: 159, startPoint y: 400, endPoint x: 91, endPoint y: 254, distance: 161.6
click at [30, 292] on div "Description Working within a global team under the HR umbrella, I support and e…" at bounding box center [298, 305] width 552 height 270
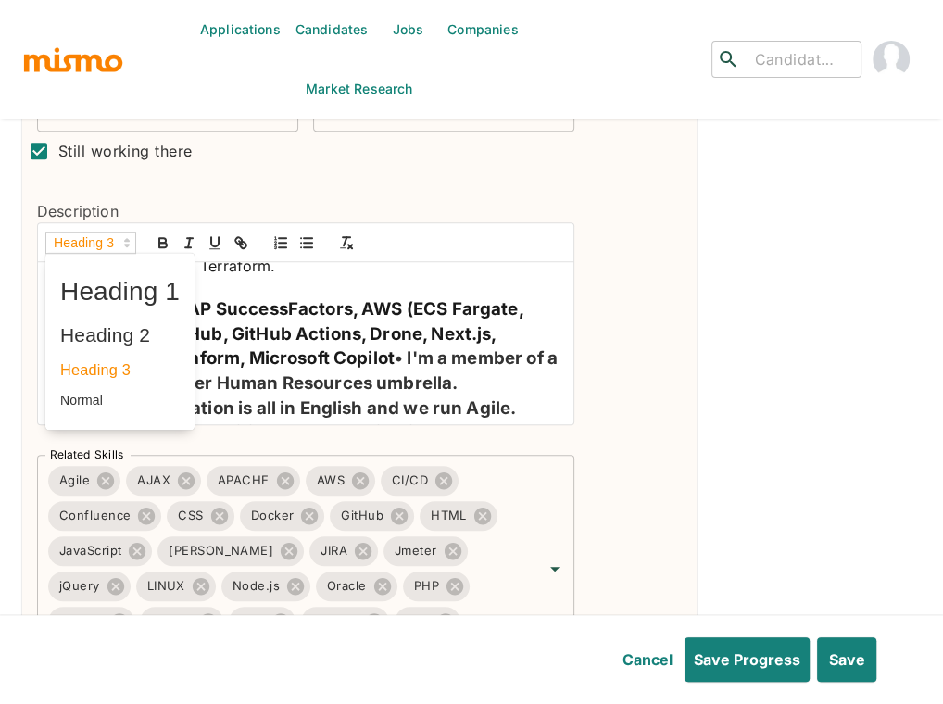
click at [74, 237] on span at bounding box center [90, 243] width 91 height 22
click at [106, 398] on span at bounding box center [119, 400] width 119 height 29
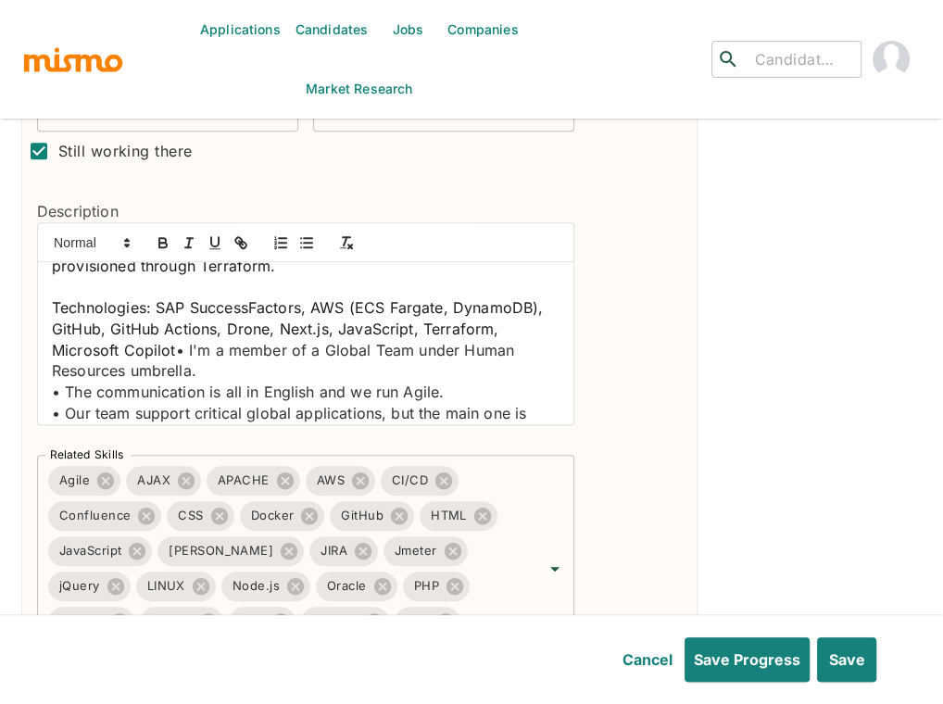
scroll to position [307, 0]
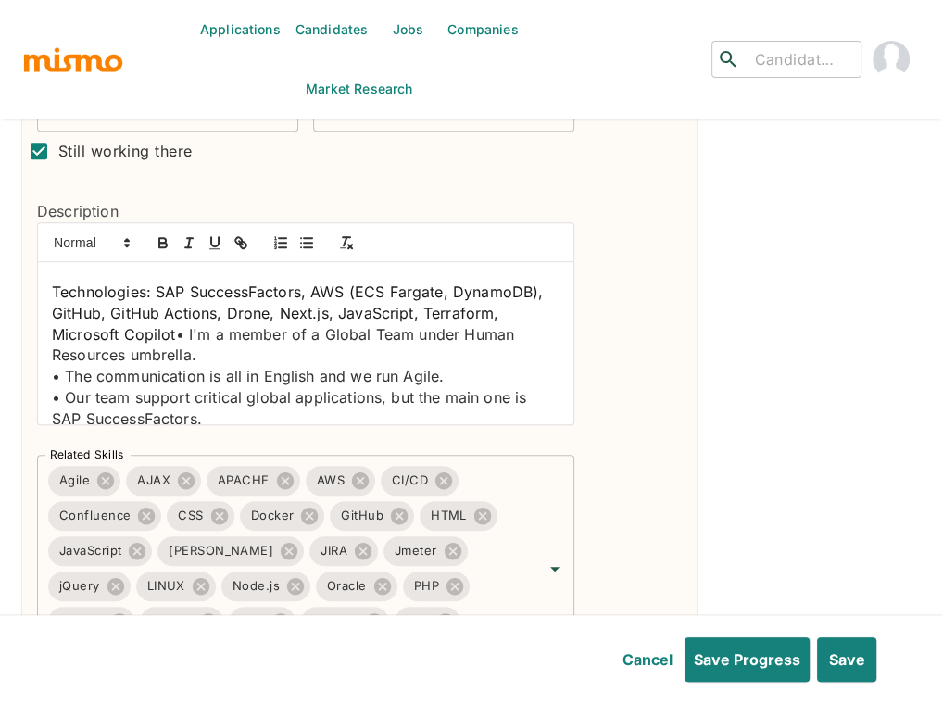
click at [175, 313] on p "Technologies: SAP SuccessFactors, AWS (ECS Fargate, DynamoDB), GitHub, GitHub A…" at bounding box center [306, 324] width 508 height 84
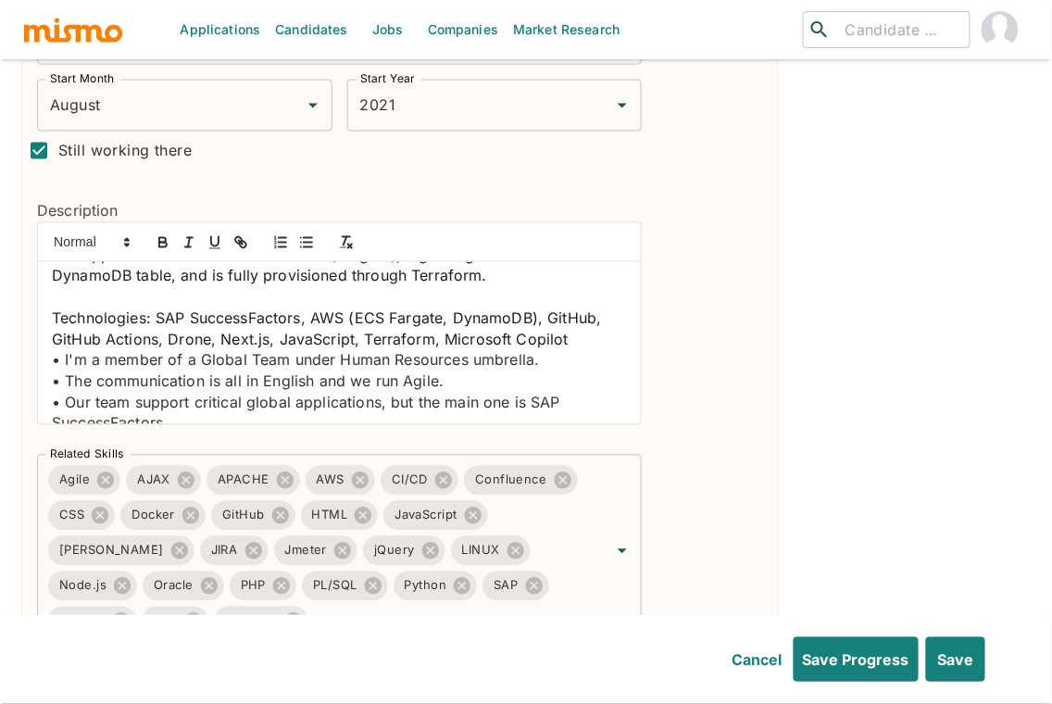
scroll to position [241, 0]
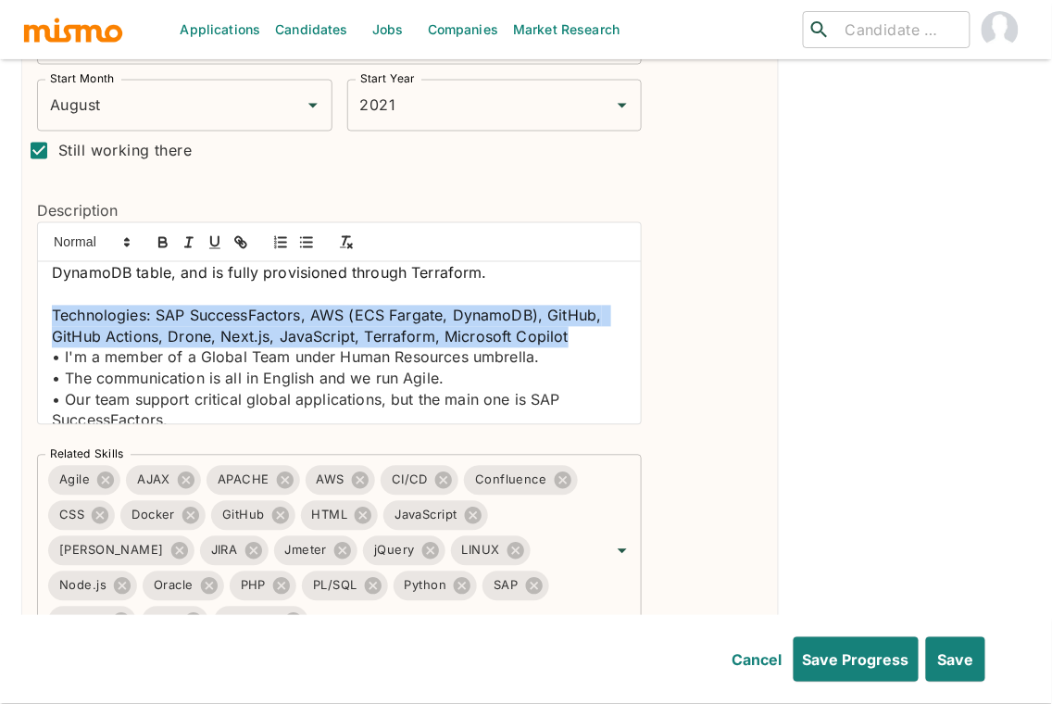
drag, startPoint x: 574, startPoint y: 337, endPoint x: 56, endPoint y: 315, distance: 519.1
click at [56, 315] on p "Technologies: SAP SuccessFactors, AWS (ECS Fargate, DynamoDB), GitHub, GitHub A…" at bounding box center [339, 327] width 575 height 42
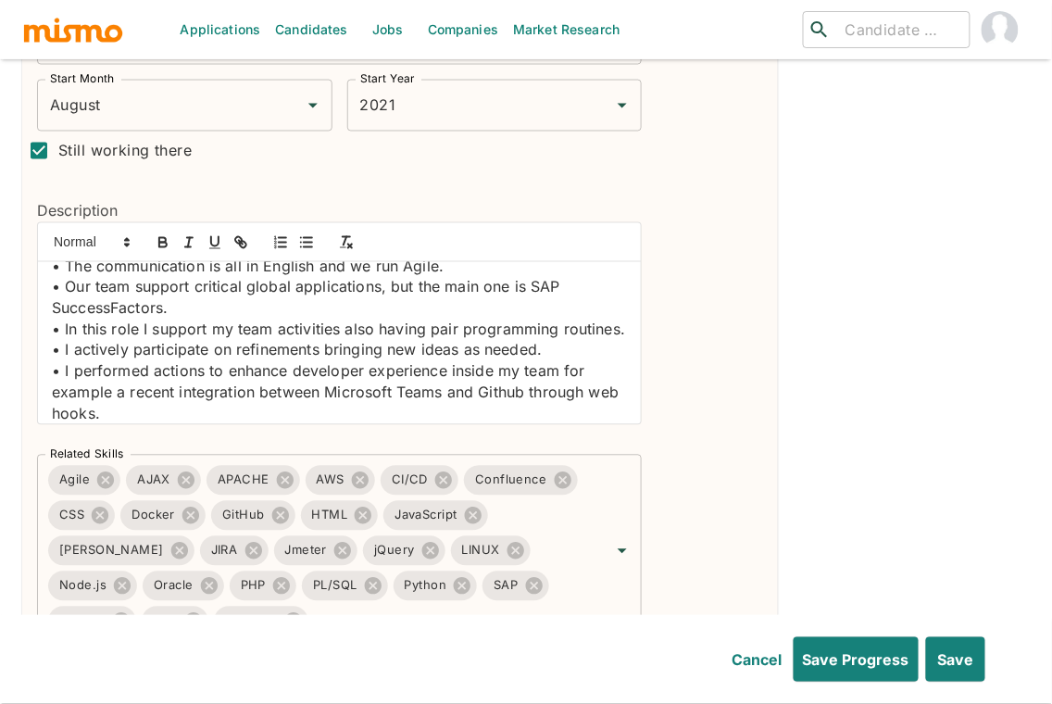
scroll to position [306, 0]
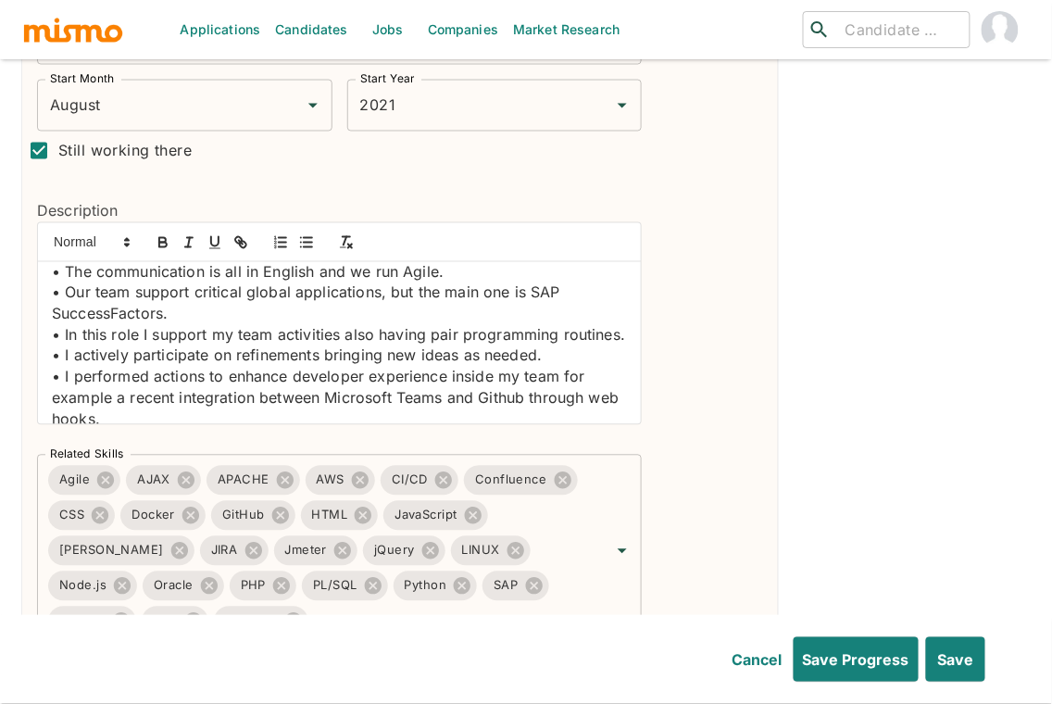
click at [49, 356] on div "Working within a global team under the HR umbrella, I support and evolve busine…" at bounding box center [339, 343] width 603 height 162
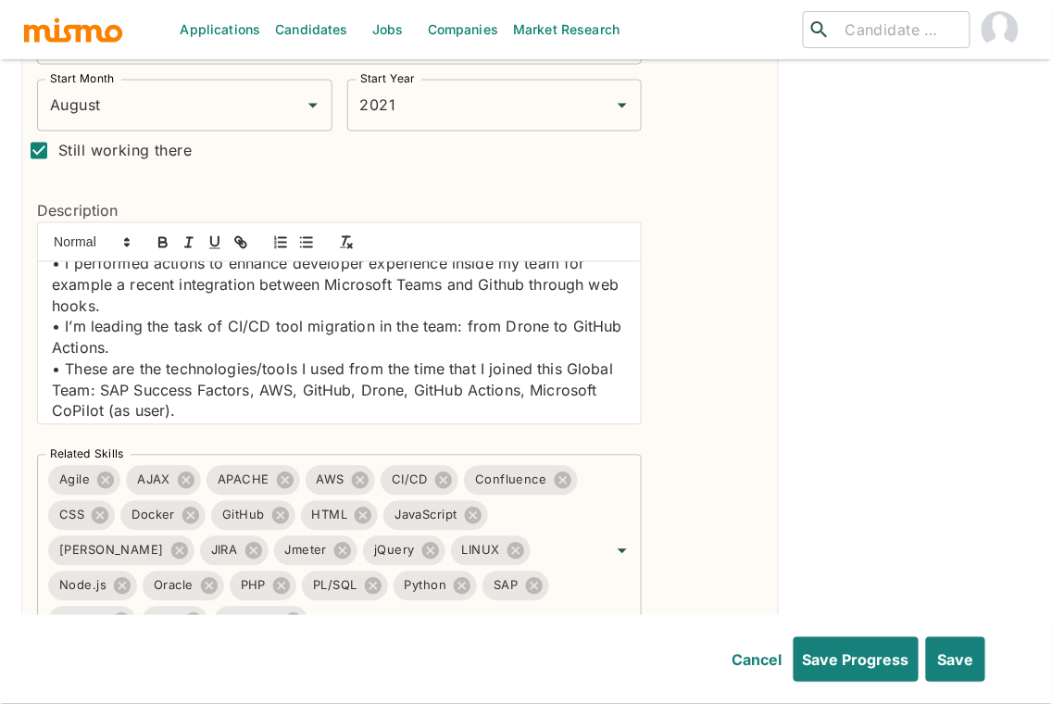
scroll to position [449, 0]
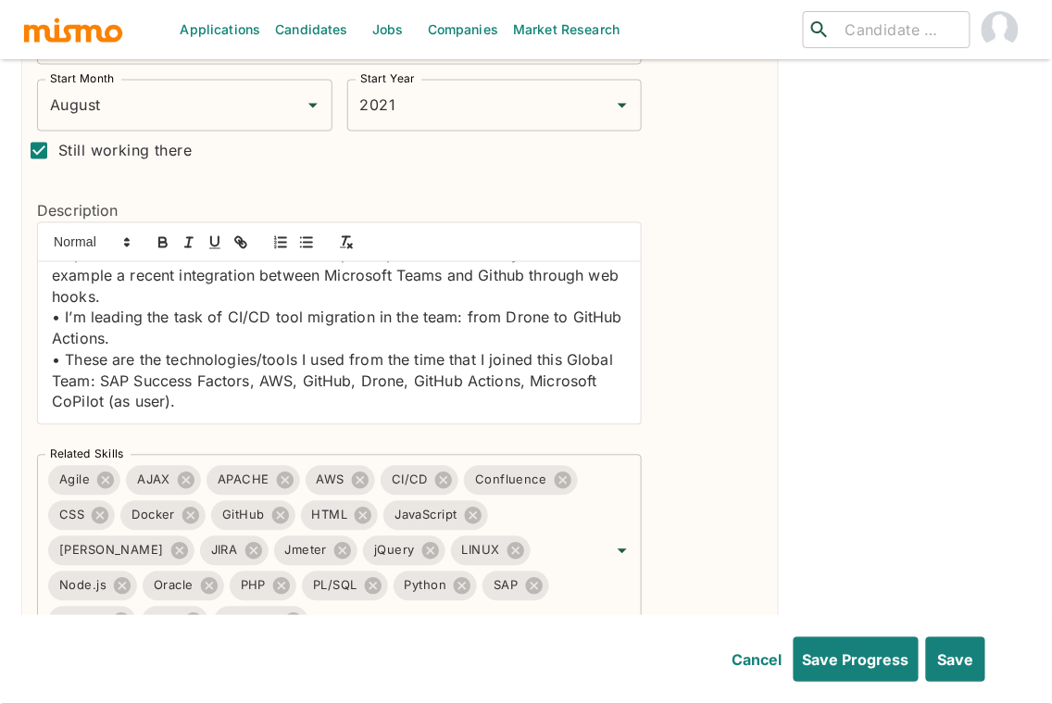
click at [90, 381] on p "• These are the technologies/tools I used from the time that I joined this Glob…" at bounding box center [339, 381] width 575 height 63
drag, startPoint x: 170, startPoint y: 401, endPoint x: 105, endPoint y: 398, distance: 65.8
click at [105, 398] on p "• These are the technologies/tools I used from the time that I joined this Glob…" at bounding box center [339, 381] width 575 height 63
drag, startPoint x: 92, startPoint y: 377, endPoint x: 328, endPoint y: 382, distance: 236.2
click at [95, 376] on p "• These are the technologies/tools I used from the time that I joined this Glob…" at bounding box center [339, 381] width 575 height 63
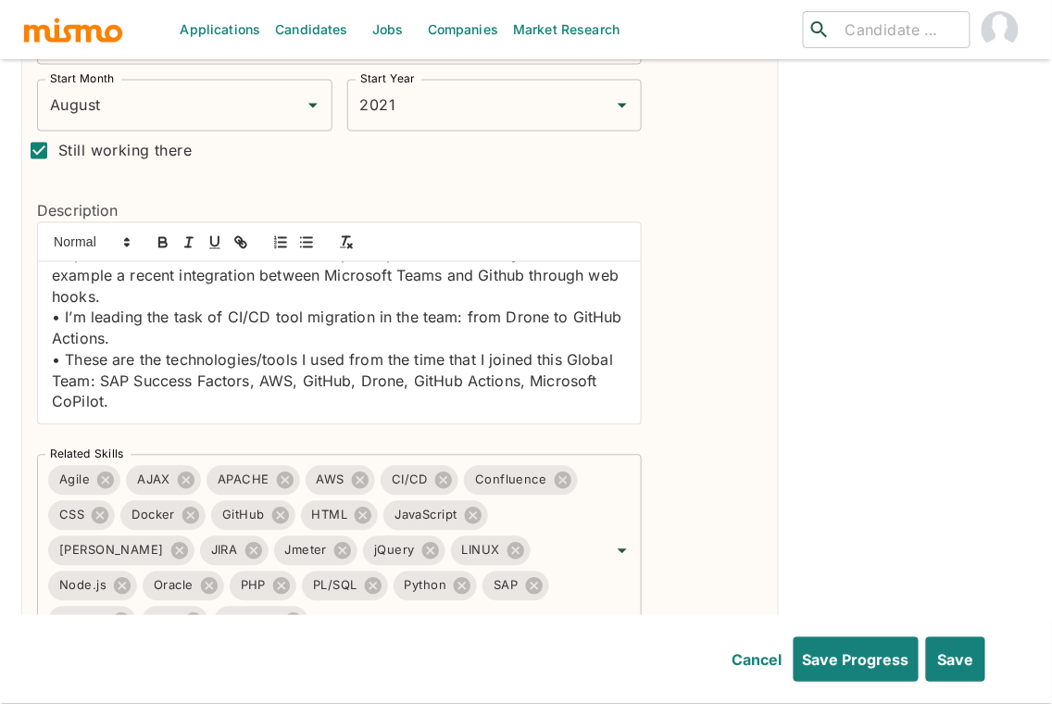
click at [428, 399] on p "• These are the technologies/tools I used from the time that I joined this Glob…" at bounding box center [339, 381] width 575 height 63
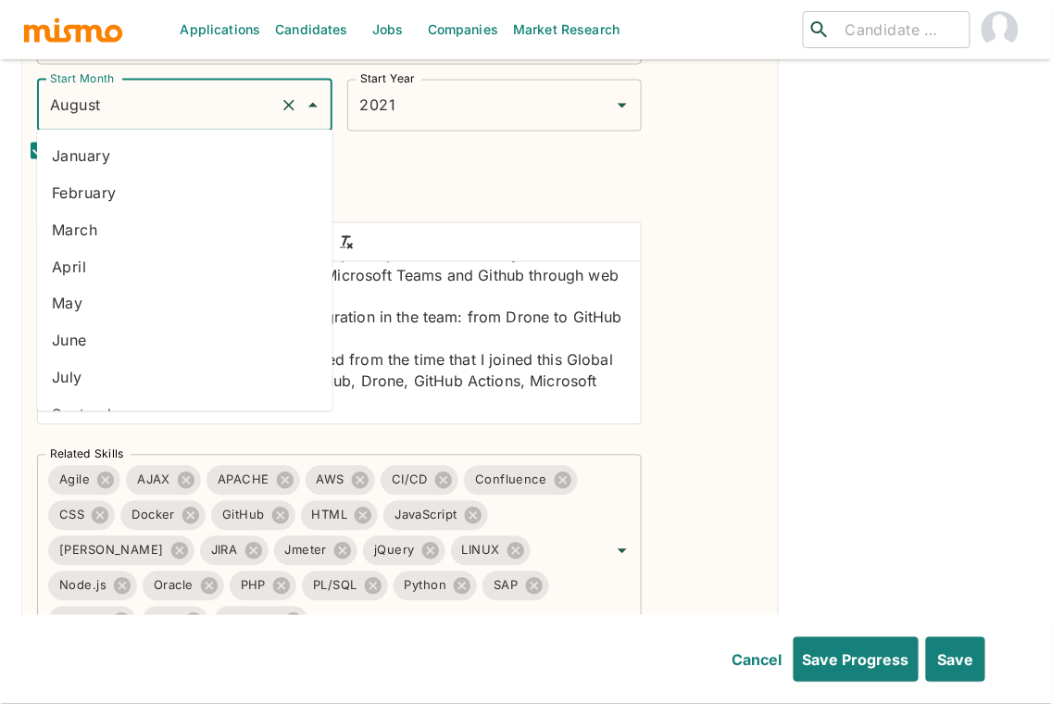
click at [234, 104] on input "August" at bounding box center [158, 105] width 227 height 35
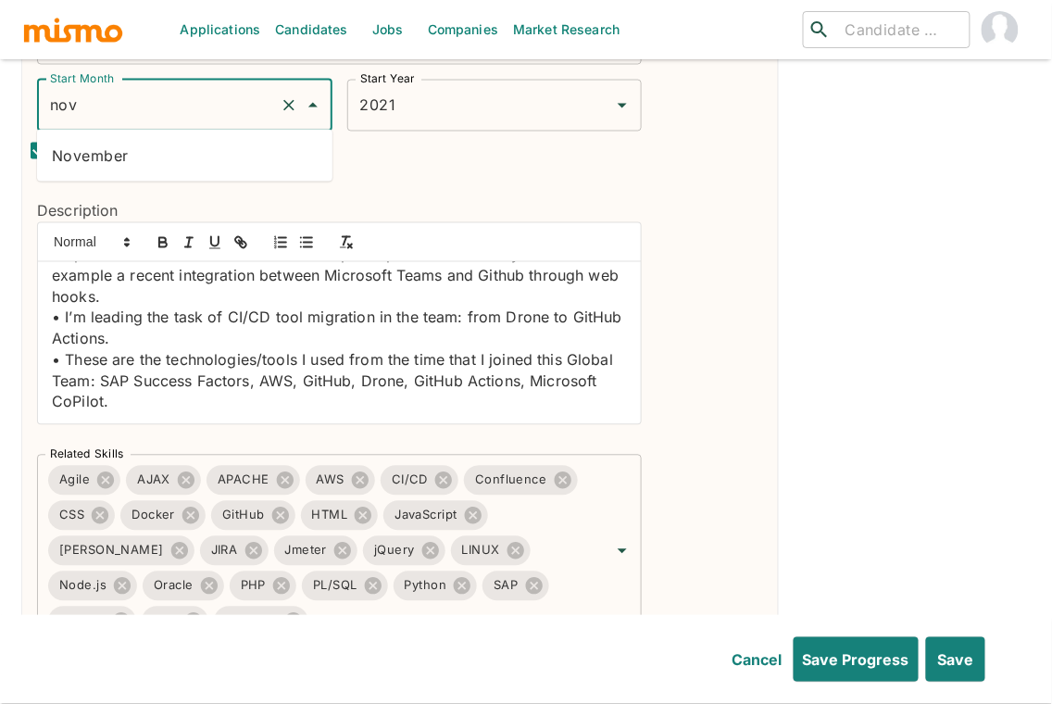
click at [171, 157] on li "November" at bounding box center [184, 155] width 295 height 37
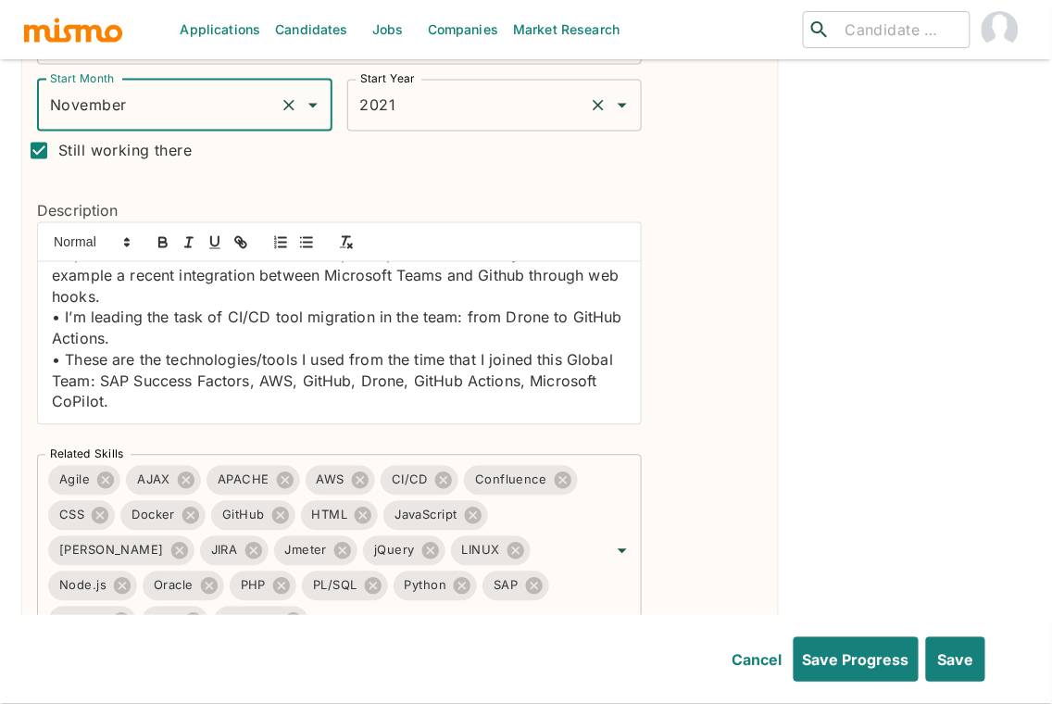
type input "November"
click at [414, 114] on input "2021" at bounding box center [469, 105] width 227 height 35
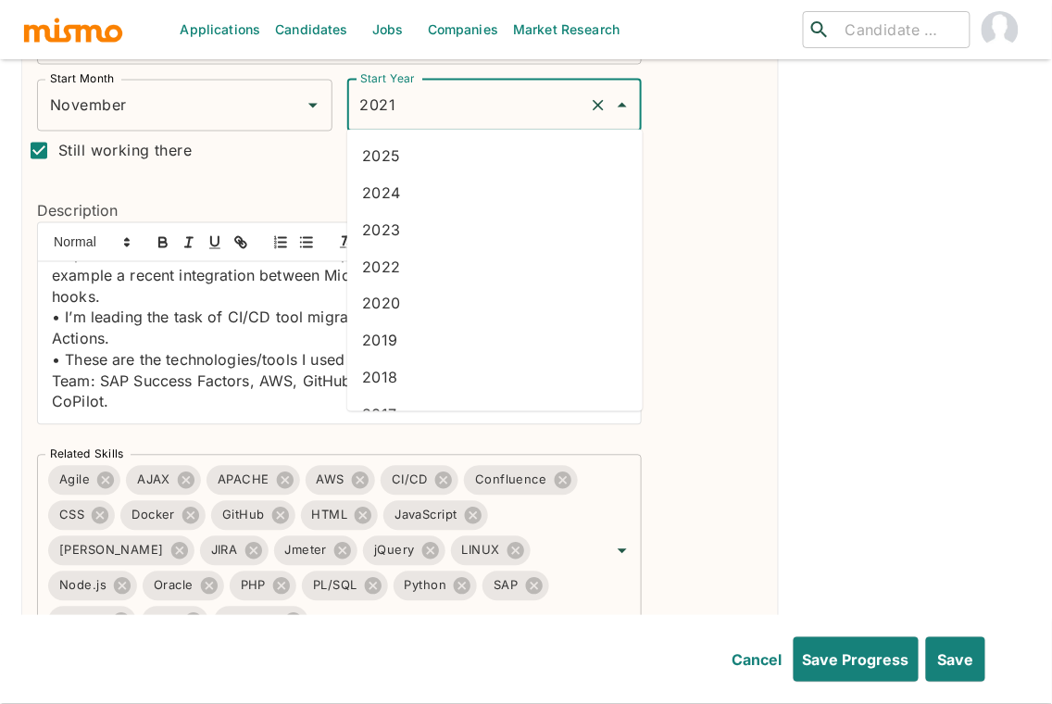
click at [414, 199] on li "2024" at bounding box center [494, 192] width 295 height 37
type input "2024"
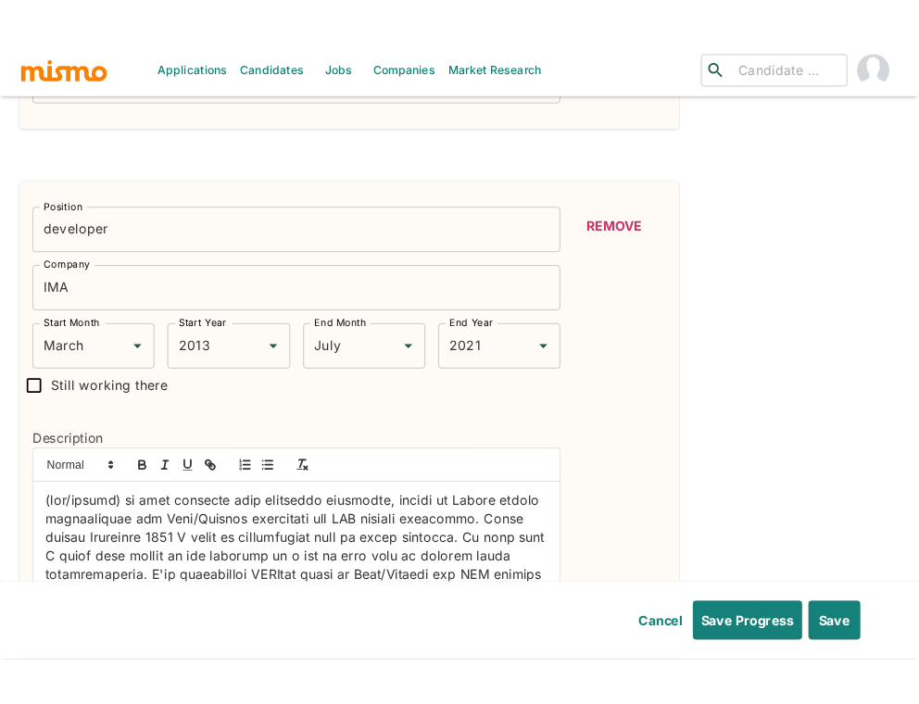
scroll to position [1164, 0]
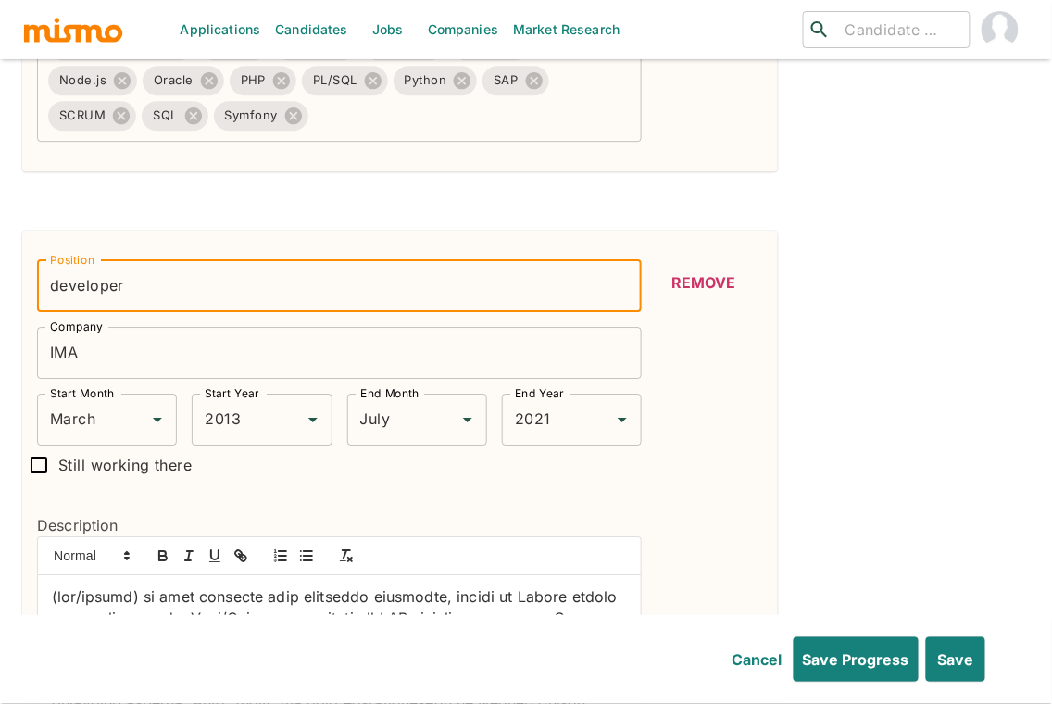
click at [226, 275] on input "developer" at bounding box center [339, 286] width 605 height 52
type input "Software Engineer"
click at [232, 349] on input "IMA" at bounding box center [339, 353] width 605 height 52
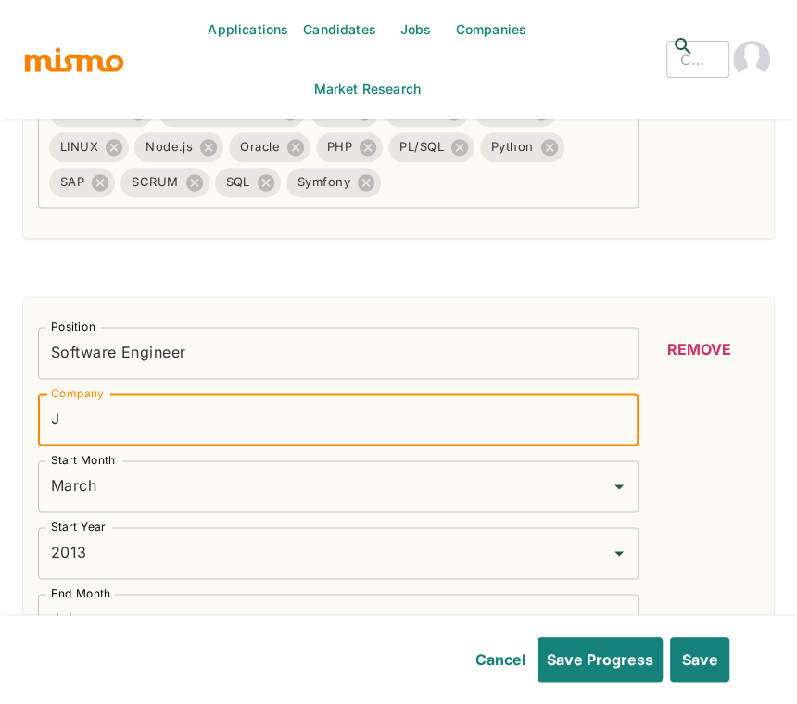
scroll to position [449, 0]
type input "[PERSON_NAME]"
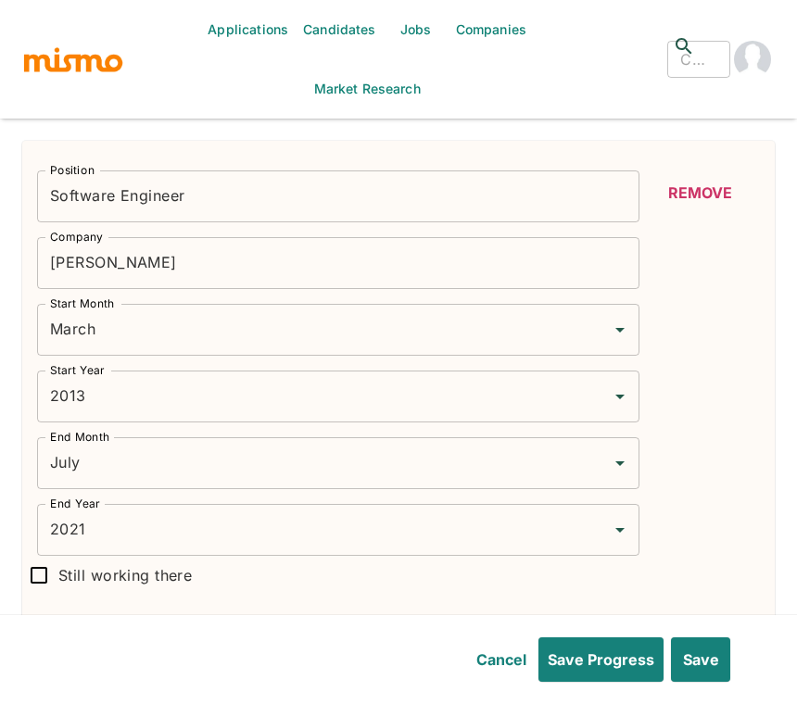
scroll to position [1428, 0]
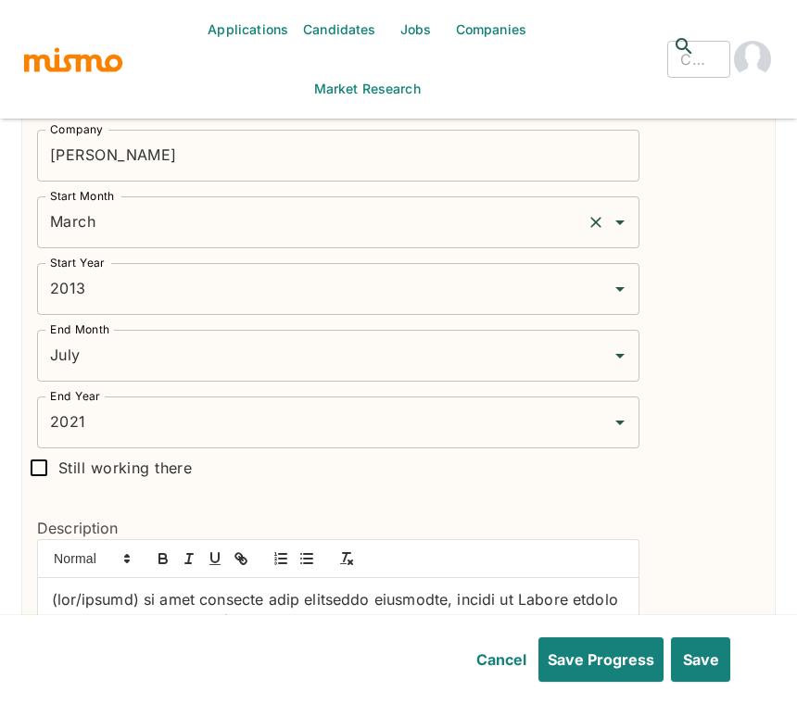
click at [175, 230] on input "March" at bounding box center [311, 222] width 533 height 35
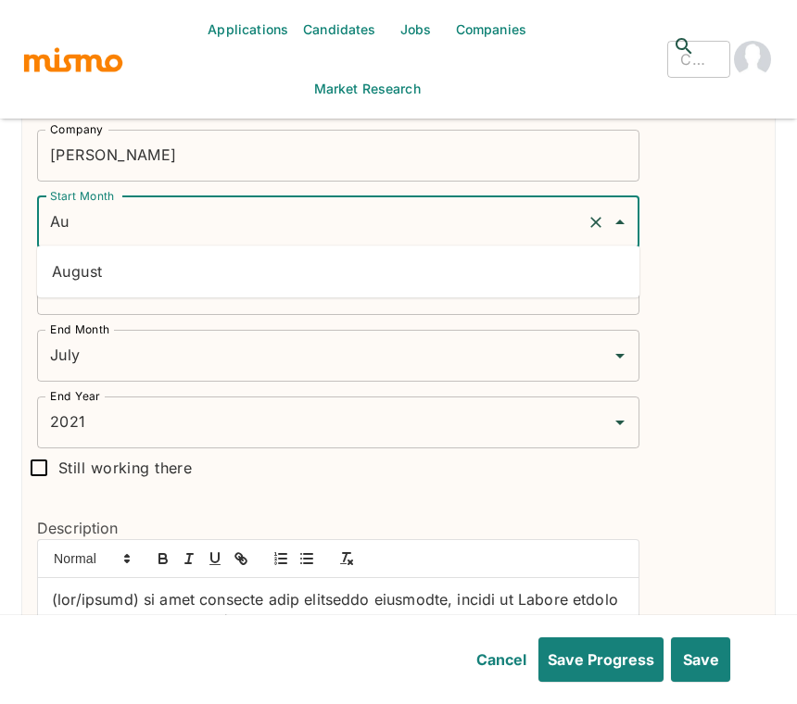
click at [157, 269] on li "August" at bounding box center [338, 271] width 602 height 37
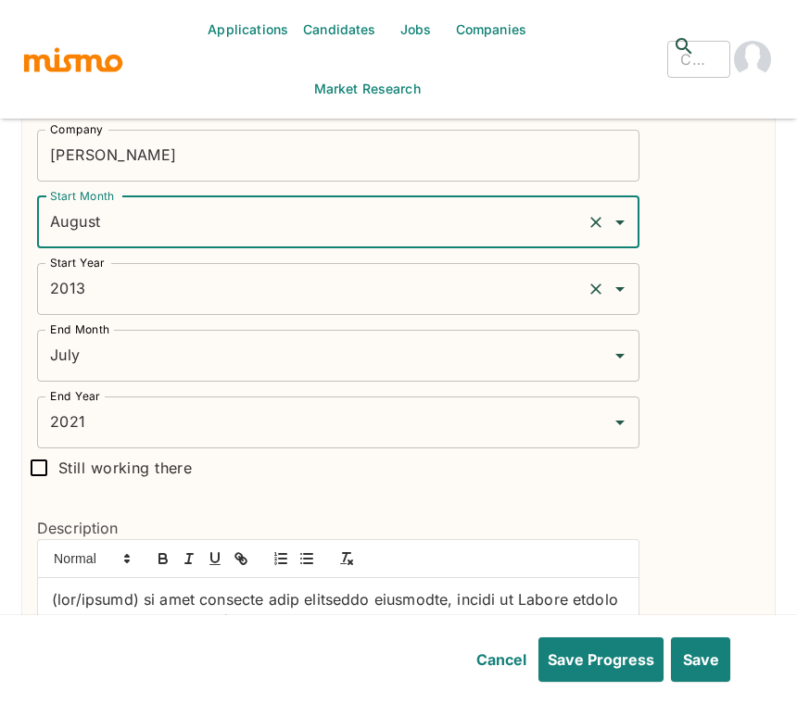
type input "August"
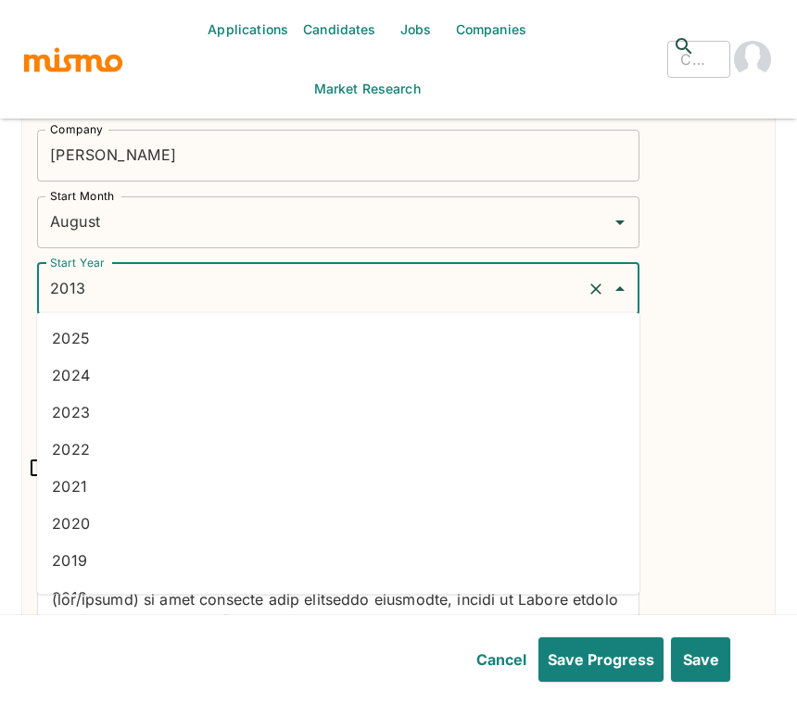
click at [150, 289] on input "2013" at bounding box center [311, 288] width 533 height 35
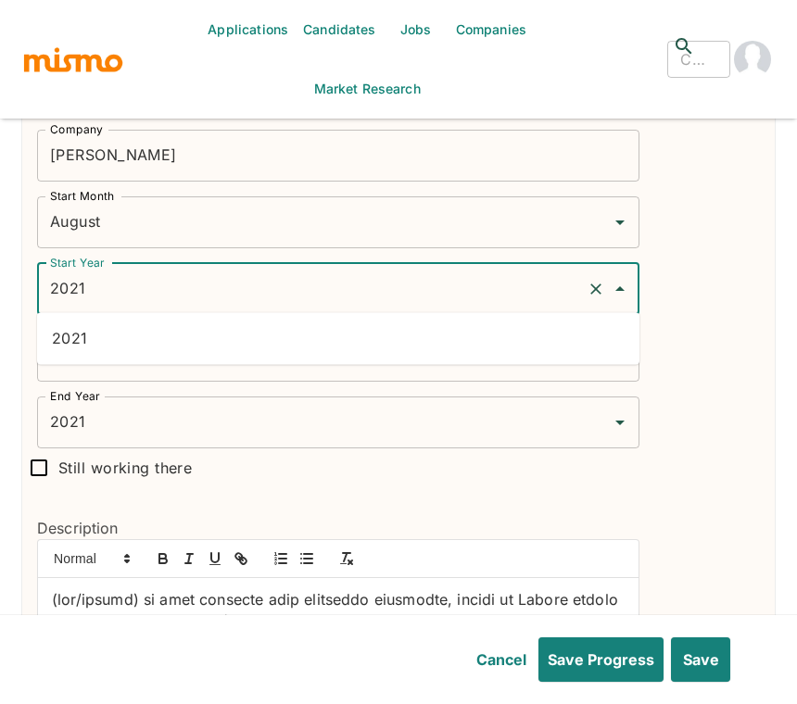
click at [131, 345] on li "2021" at bounding box center [338, 338] width 602 height 37
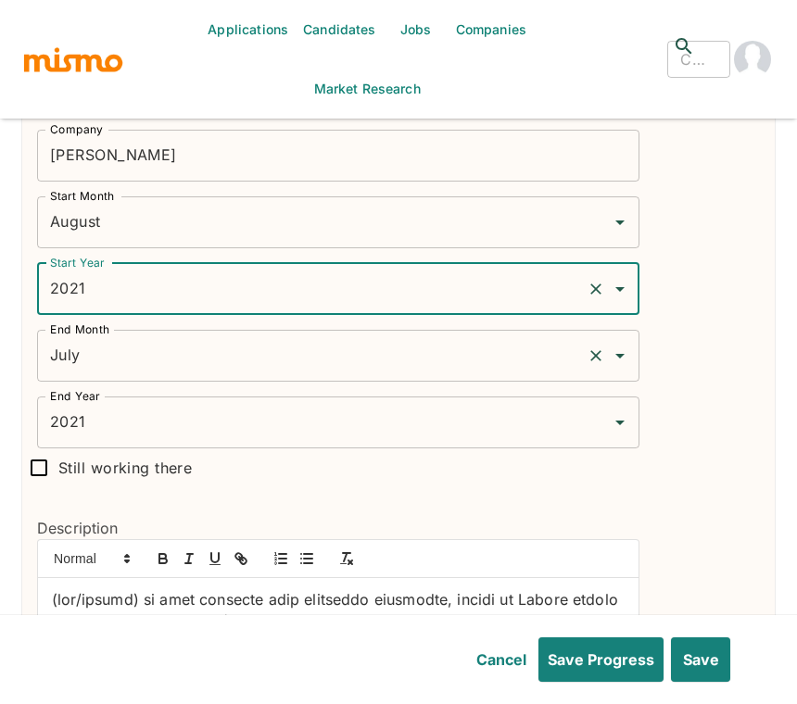
type input "2021"
click at [136, 342] on div "End Month July End Month" at bounding box center [330, 348] width 617 height 67
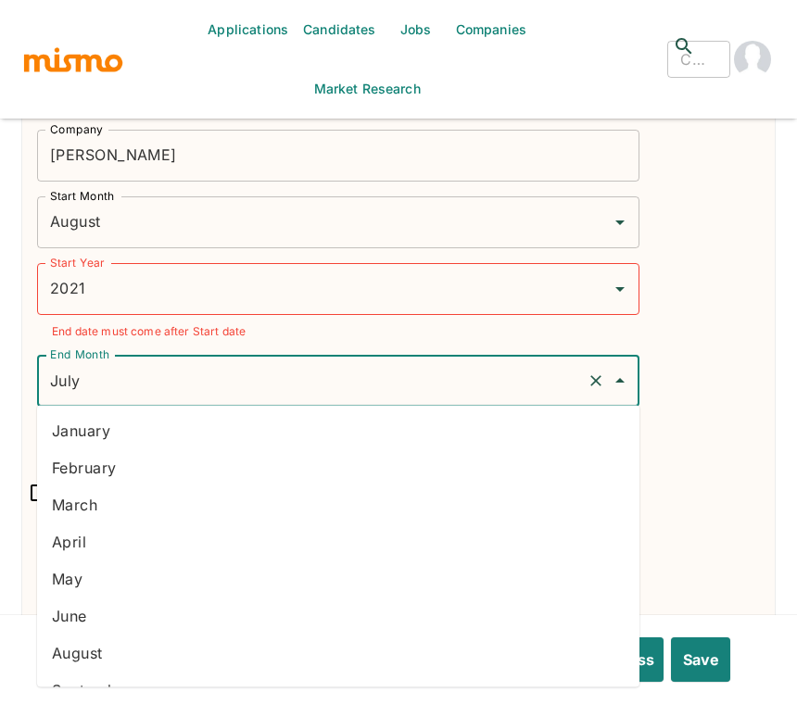
click at [137, 381] on input "July" at bounding box center [311, 380] width 533 height 35
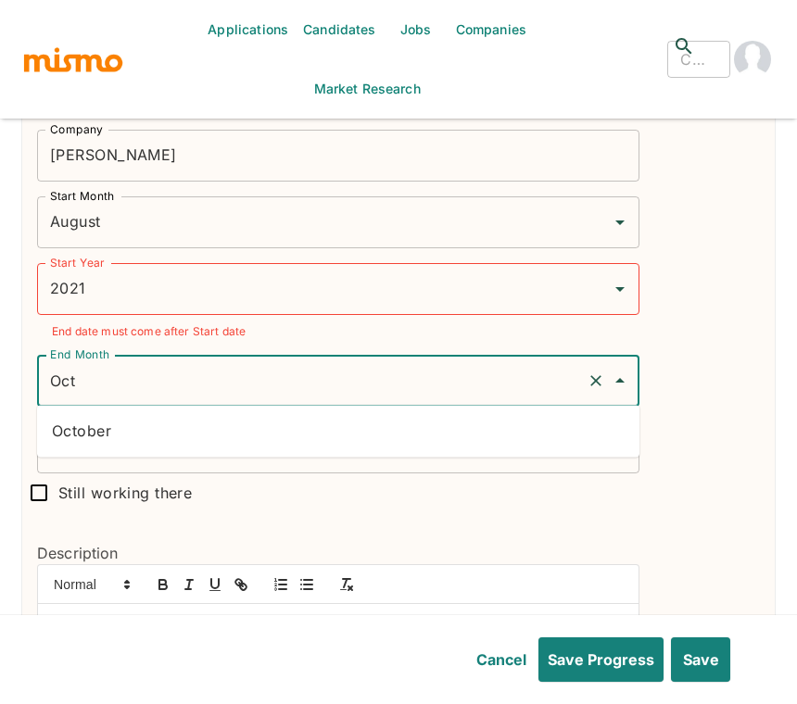
click at [157, 439] on li "October" at bounding box center [338, 430] width 602 height 37
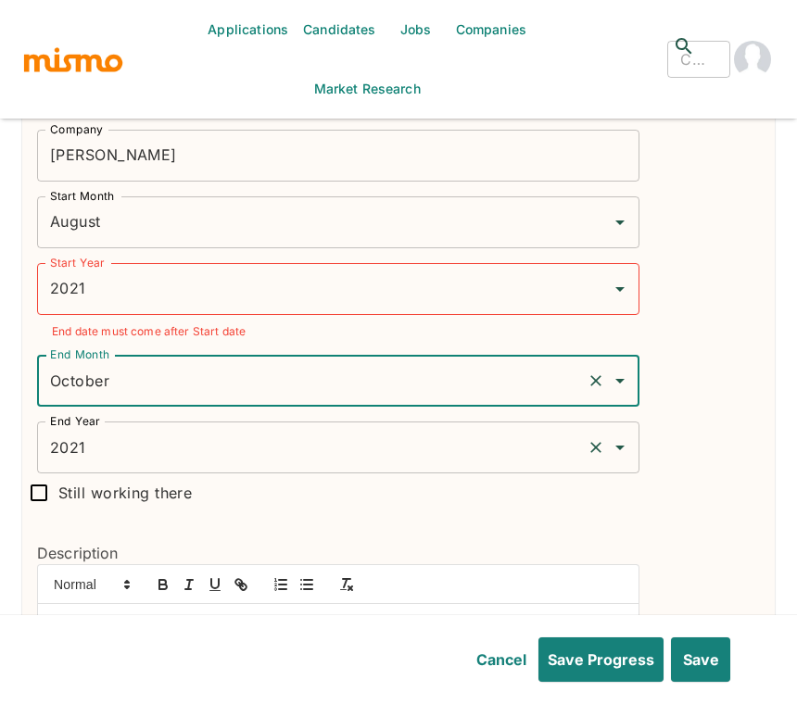
type input "October"
click at [154, 437] on input "2021" at bounding box center [311, 447] width 533 height 35
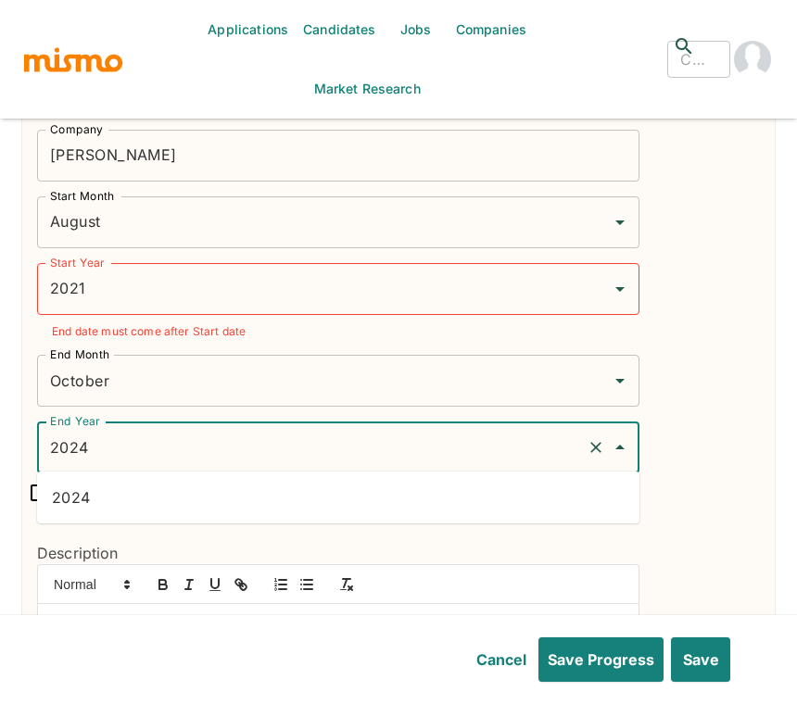
click at [220, 509] on li "2024" at bounding box center [338, 497] width 602 height 37
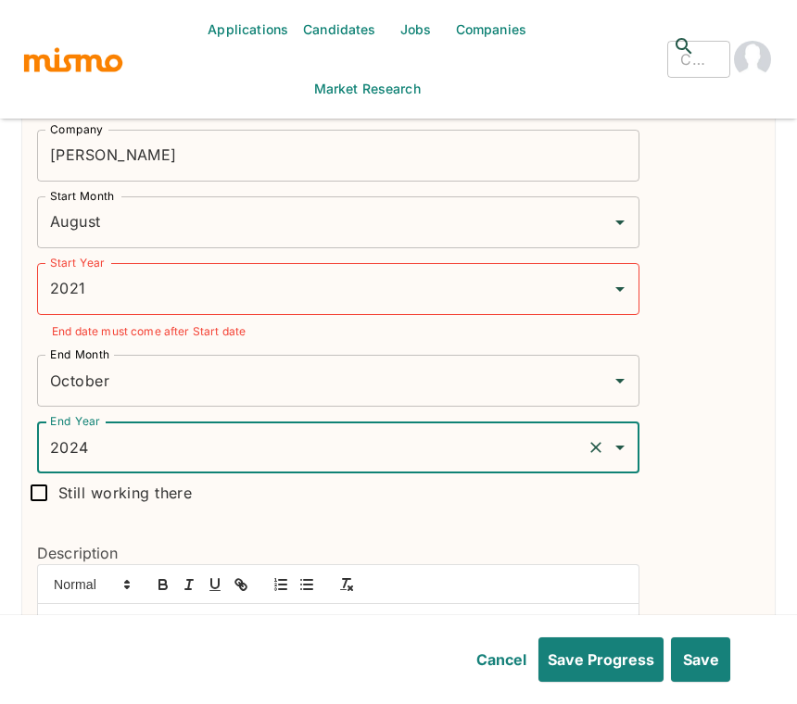
type input "2024"
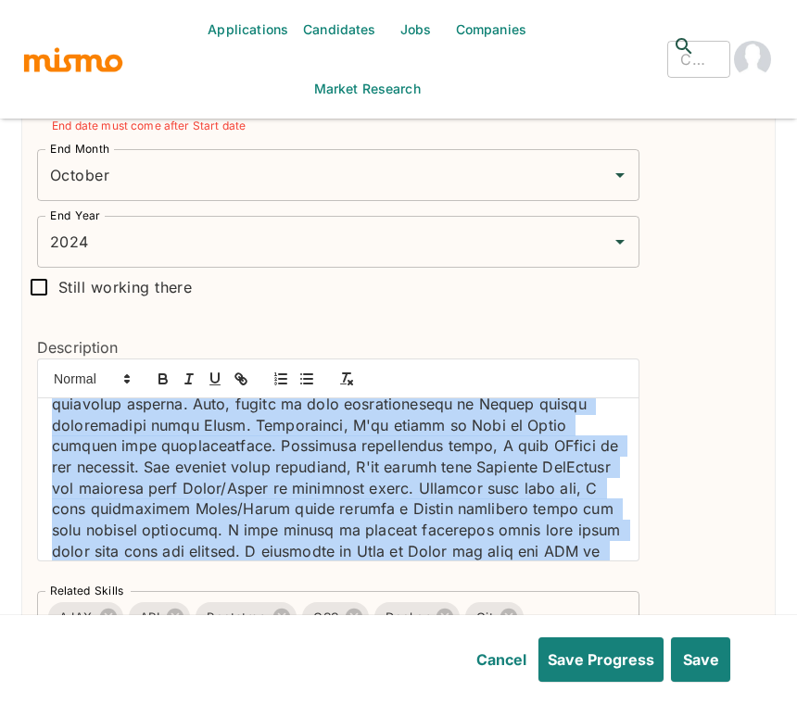
scroll to position [302, 0]
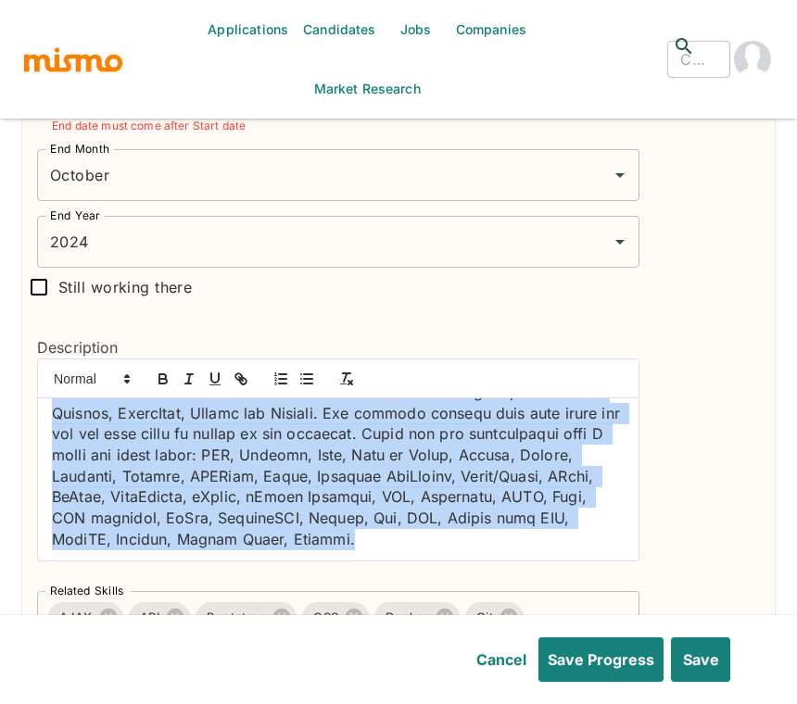
drag, startPoint x: 44, startPoint y: 415, endPoint x: 582, endPoint y: 583, distance: 562.7
click at [582, 583] on div "Position Software Engineer Position Company [PERSON_NAME] Deere Company Start M…" at bounding box center [330, 314] width 617 height 942
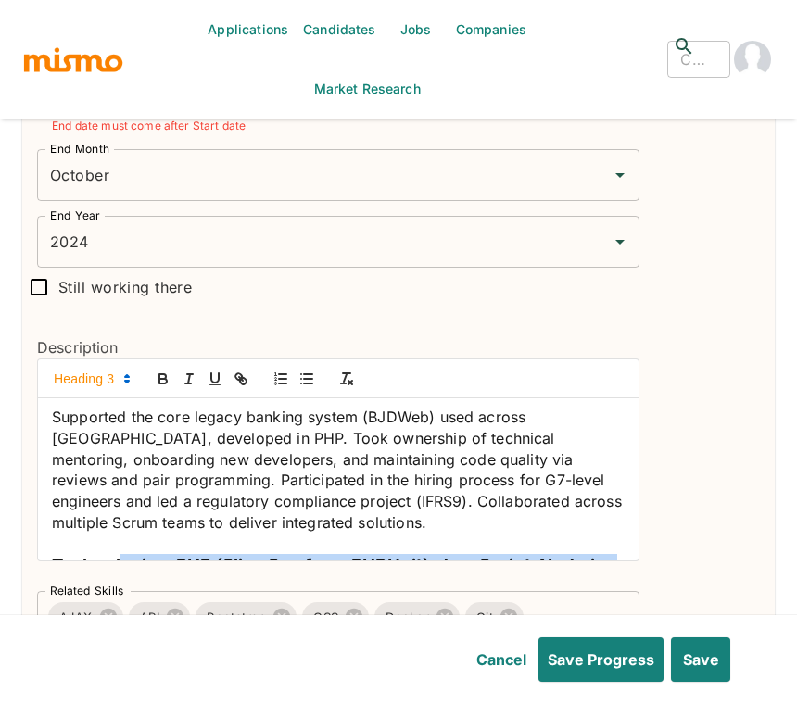
scroll to position [19, 0]
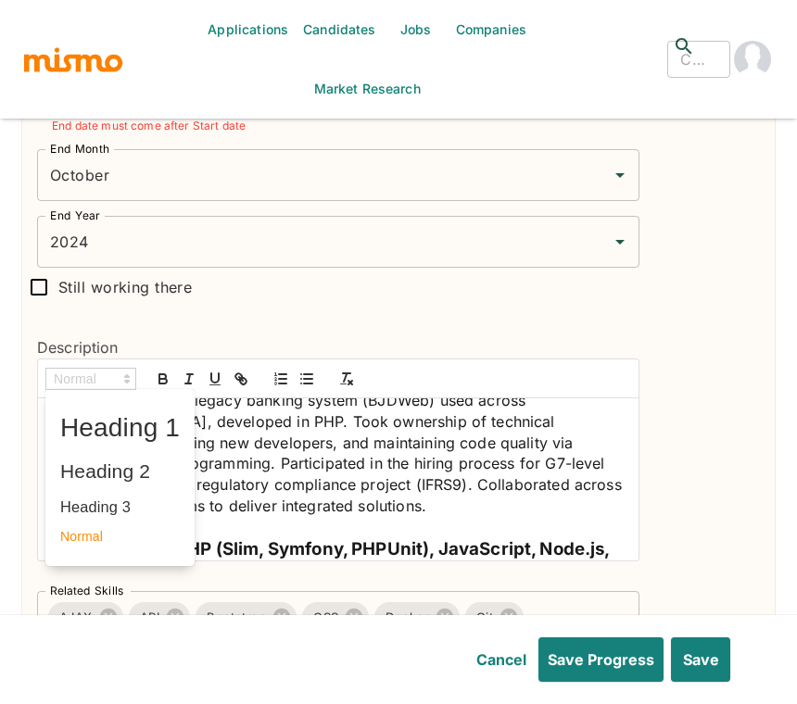
click at [122, 533] on span at bounding box center [119, 536] width 119 height 29
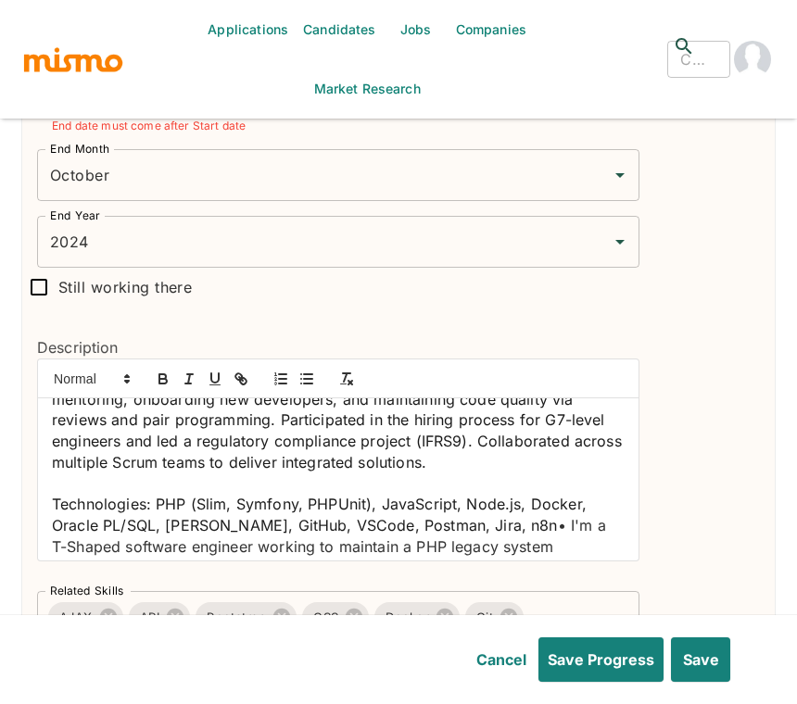
scroll to position [65, 0]
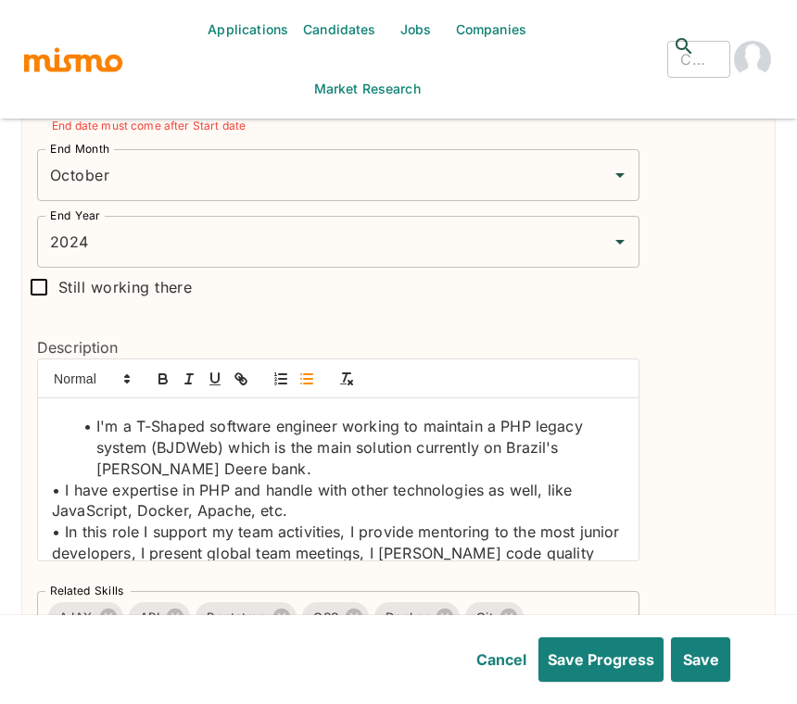
scroll to position [220, 0]
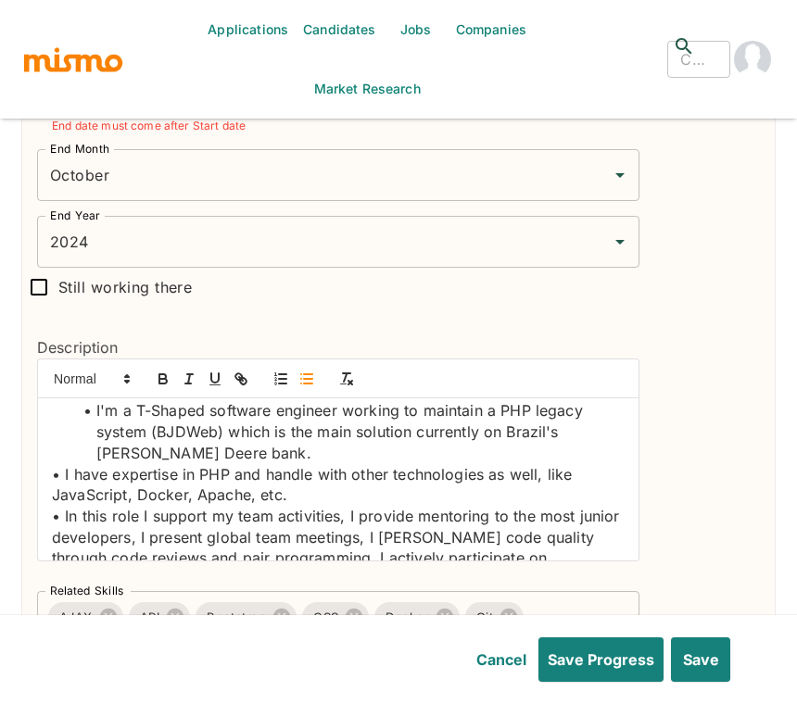
click at [66, 474] on p "• I have expertise in PHP and handle with other technologies as well, like Java…" at bounding box center [338, 485] width 572 height 42
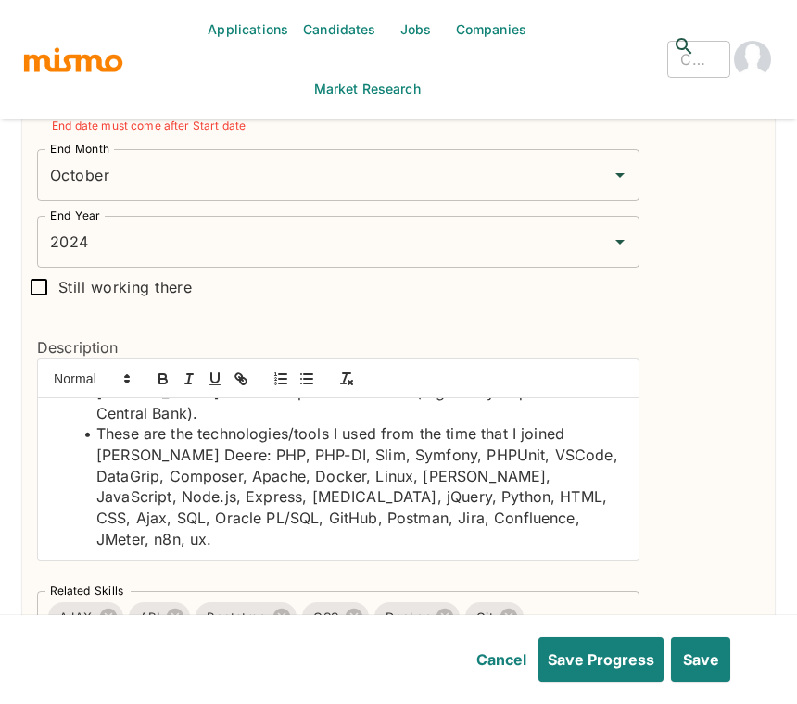
scroll to position [554, 0]
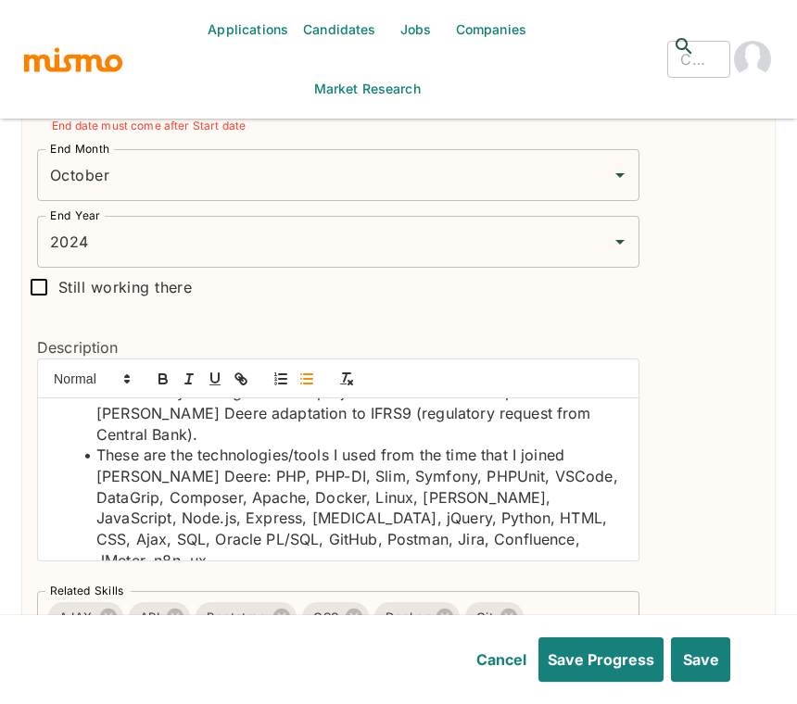
drag, startPoint x: 728, startPoint y: 395, endPoint x: 690, endPoint y: 386, distance: 39.1
click at [726, 395] on div "Remove" at bounding box center [699, 320] width 119 height 927
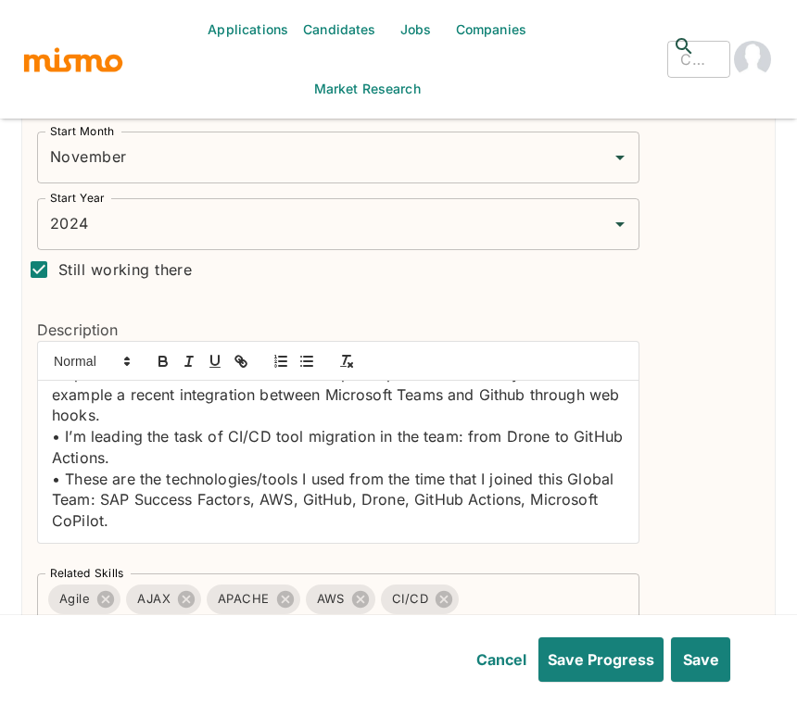
scroll to position [605, 0]
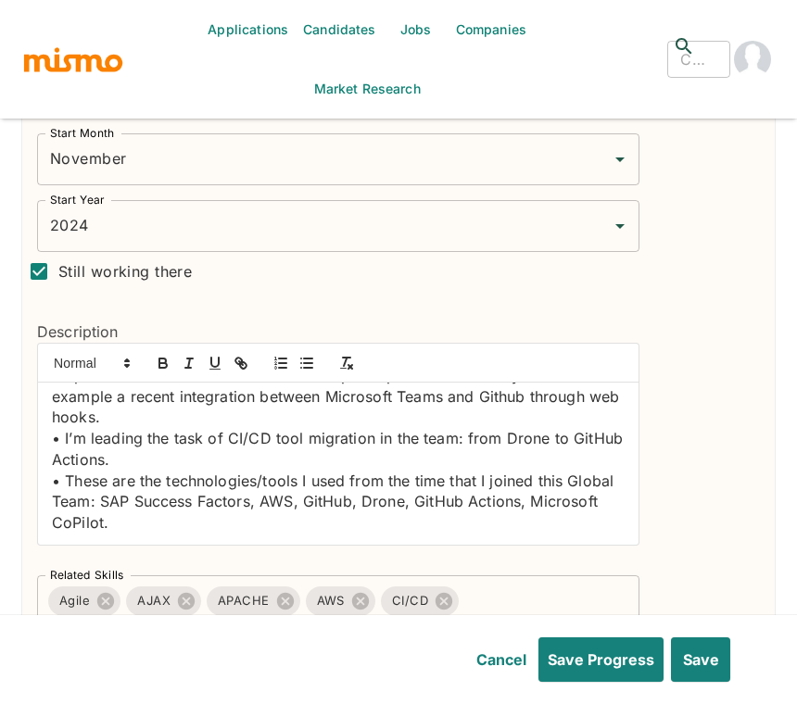
click at [211, 522] on p "• These are the technologies/tools I used from the time that I joined this Glob…" at bounding box center [338, 502] width 572 height 63
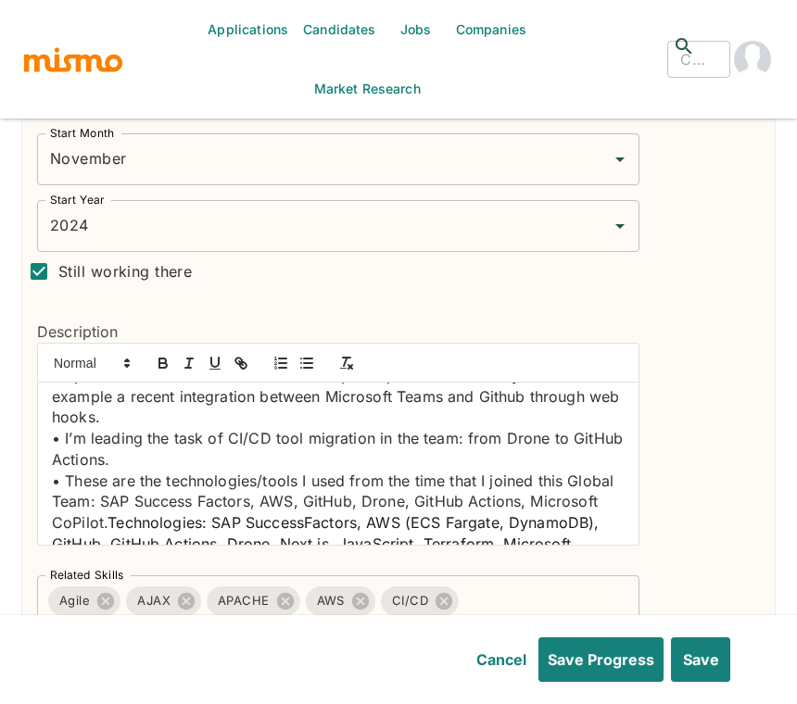
scroll to position [478, 0]
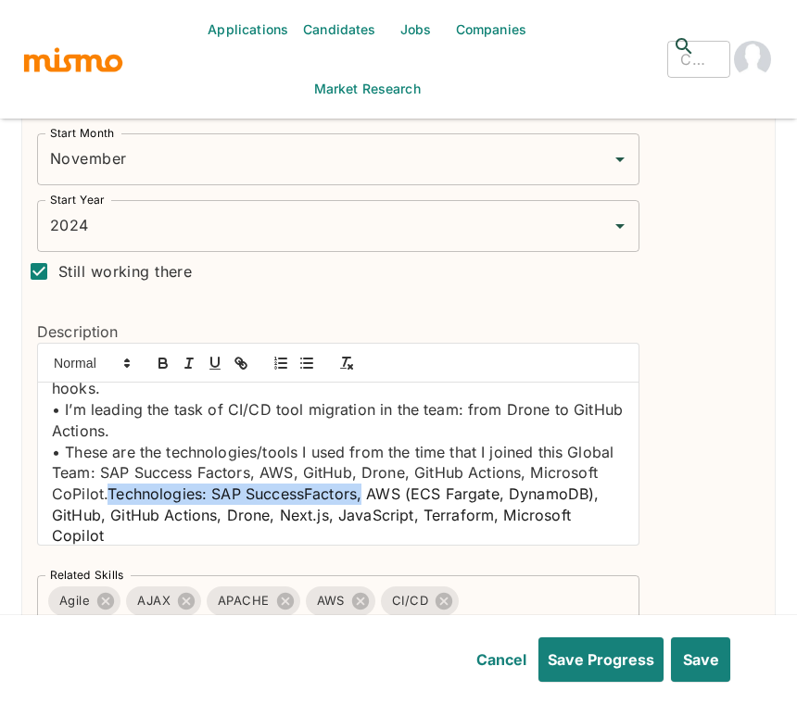
drag, startPoint x: 181, startPoint y: 490, endPoint x: 434, endPoint y: 489, distance: 253.8
click at [434, 489] on span "Technologies: SAP SuccessFactors, AWS (ECS Fargate, DynamoDB), GitHub, GitHub A…" at bounding box center [328, 514] width 552 height 60
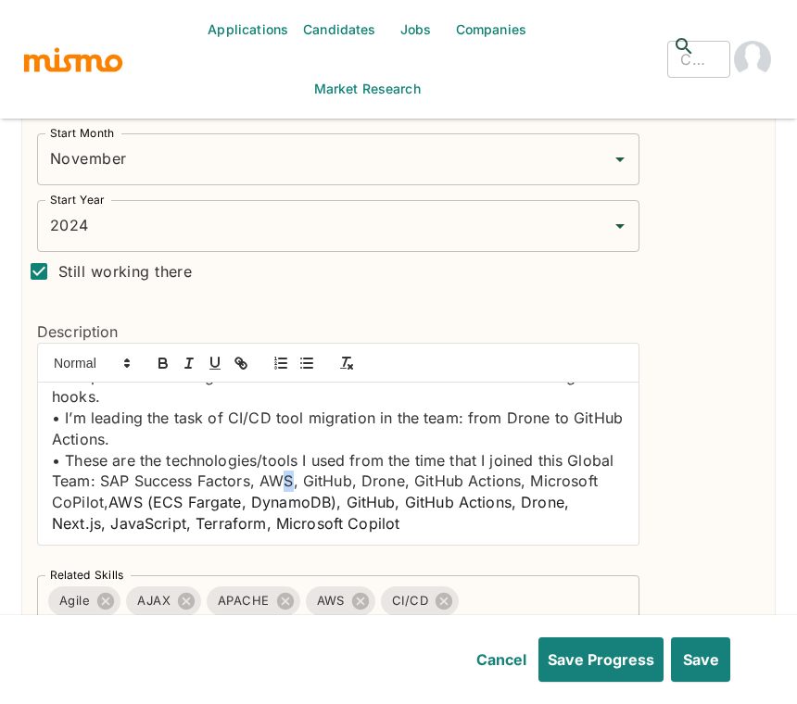
drag, startPoint x: 345, startPoint y: 479, endPoint x: 331, endPoint y: 478, distance: 13.9
click at [331, 478] on p "• These are the technologies/tools I used from the time that I joined this Glob…" at bounding box center [338, 492] width 572 height 84
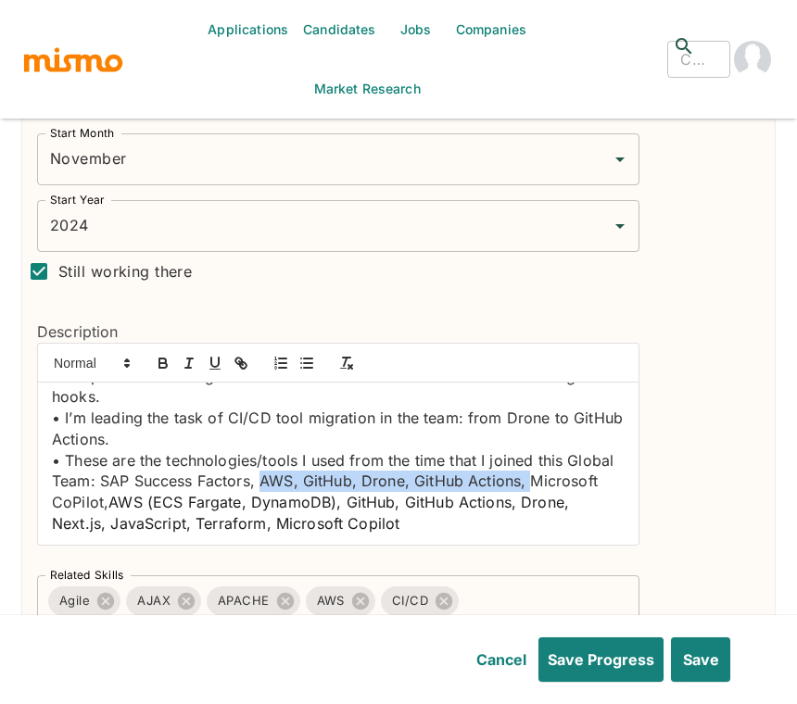
drag, startPoint x: 586, startPoint y: 478, endPoint x: 314, endPoint y: 475, distance: 272.3
click at [314, 475] on p "• These are the technologies/tools I used from the time that I joined this Glob…" at bounding box center [338, 492] width 572 height 84
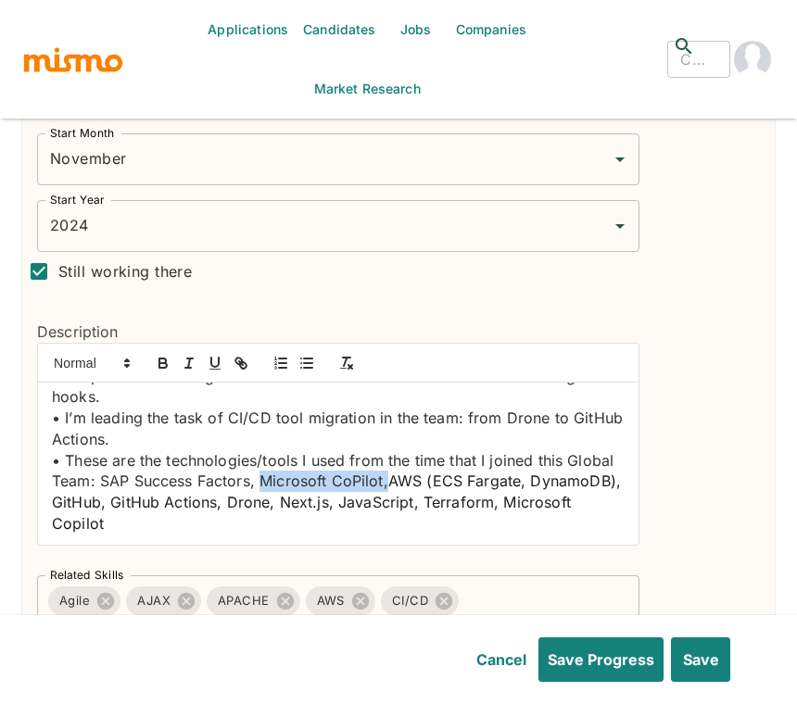
drag, startPoint x: 437, startPoint y: 477, endPoint x: 310, endPoint y: 478, distance: 126.9
click at [310, 478] on p "• These are the technologies/tools I used from the time that I joined this Glob…" at bounding box center [338, 492] width 572 height 84
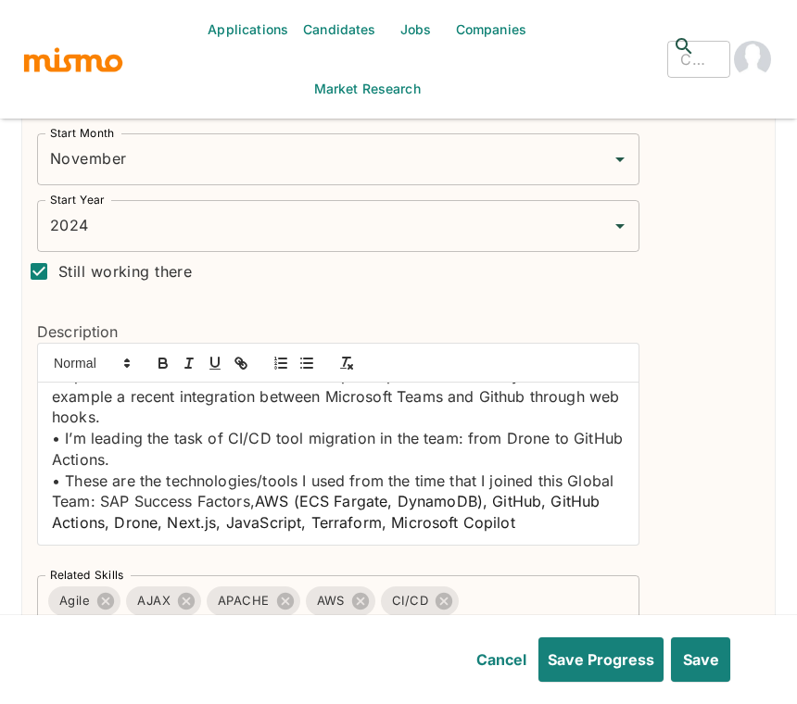
scroll to position [449, 0]
click at [596, 522] on p "• These are the technologies/tools I used from the time that I joined this Glob…" at bounding box center [338, 502] width 572 height 63
click at [722, 336] on div "Remove" at bounding box center [699, 384] width 119 height 768
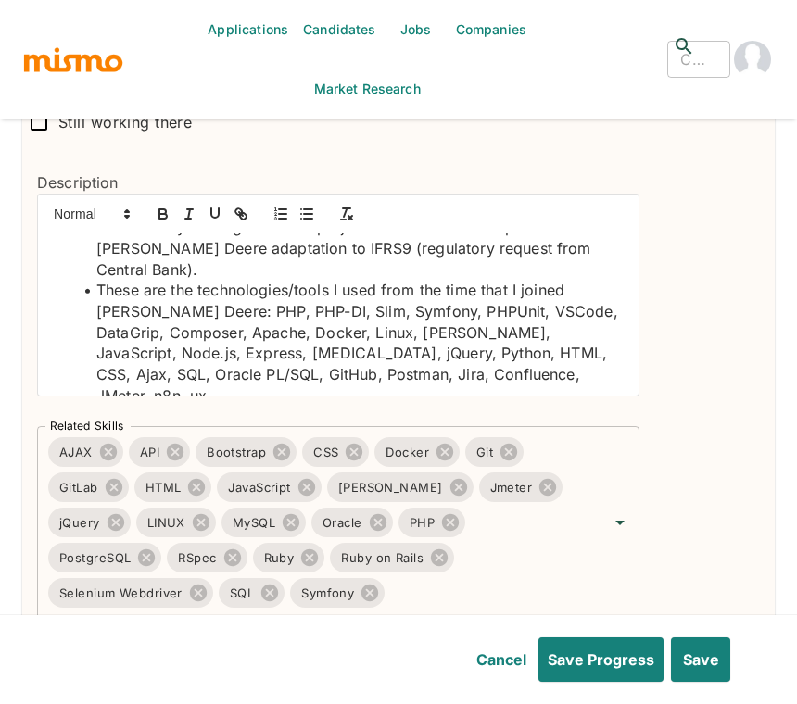
scroll to position [1839, 0]
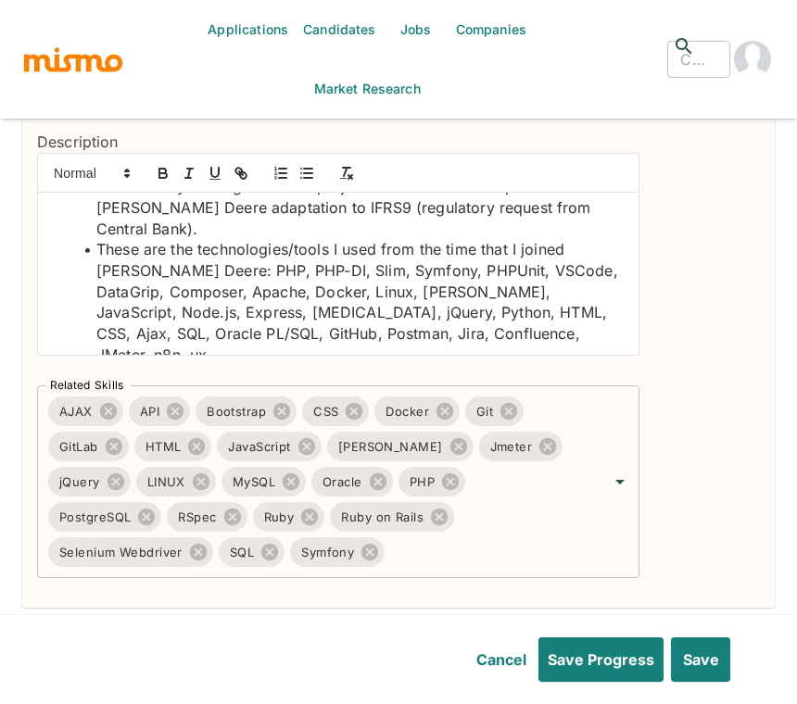
click at [703, 372] on div "Remove" at bounding box center [699, 115] width 119 height 927
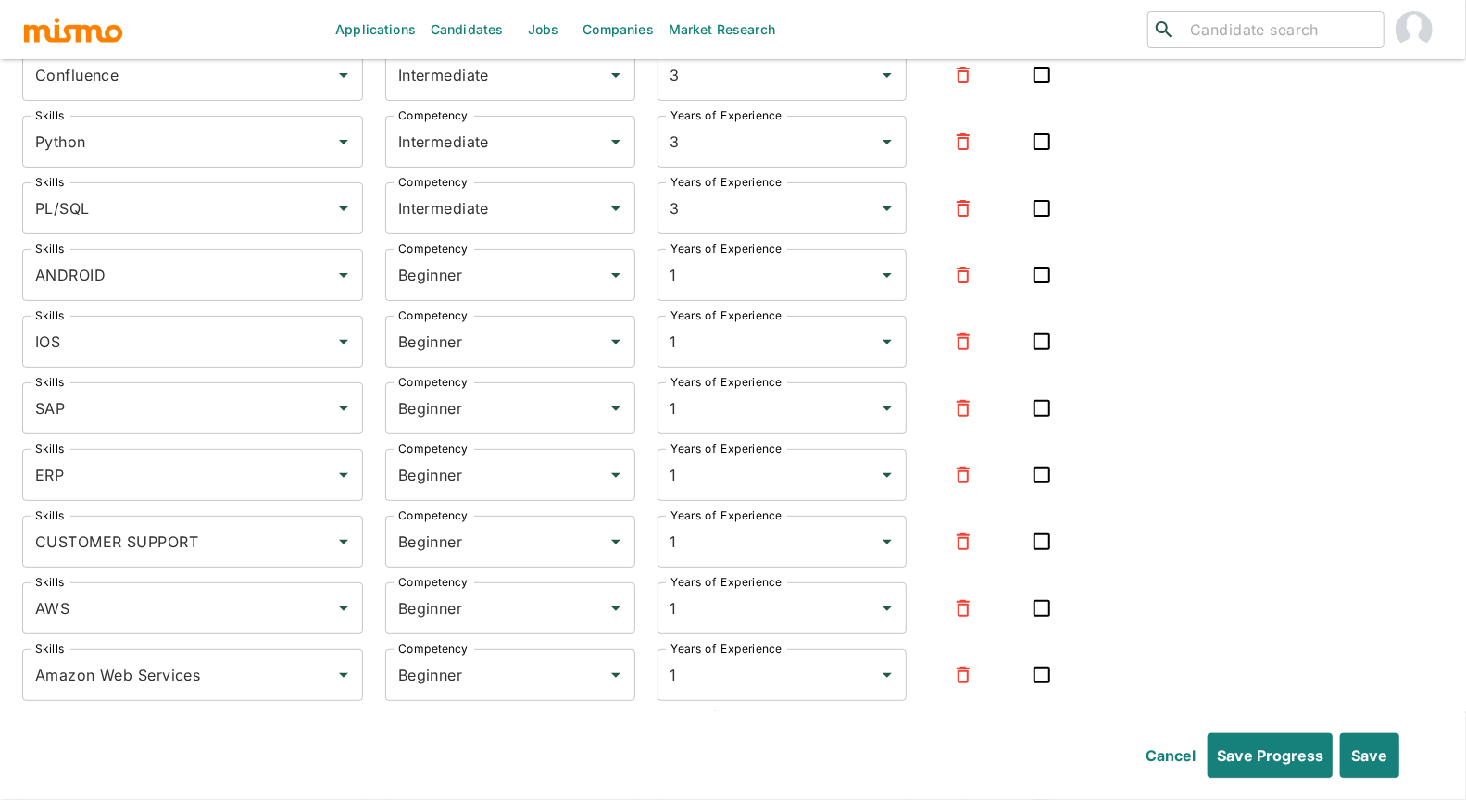
scroll to position [9089, 0]
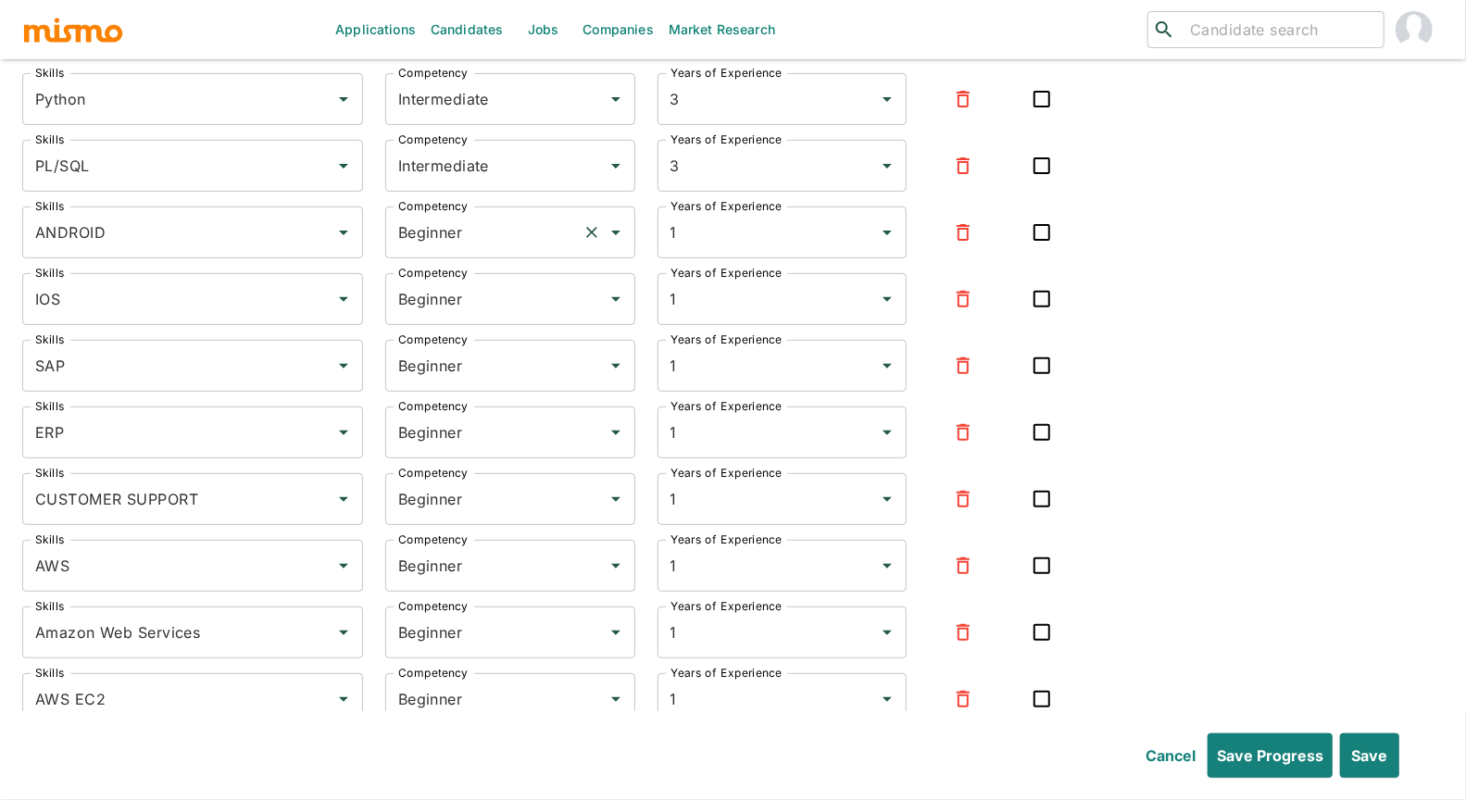
click at [451, 224] on input "Beginner" at bounding box center [485, 232] width 182 height 35
click at [466, 278] on li "Intermediate" at bounding box center [510, 276] width 250 height 37
type input "Intermediate"
click at [452, 282] on input "Beginner" at bounding box center [485, 299] width 182 height 35
click at [460, 330] on li "Intermediate" at bounding box center [510, 344] width 250 height 37
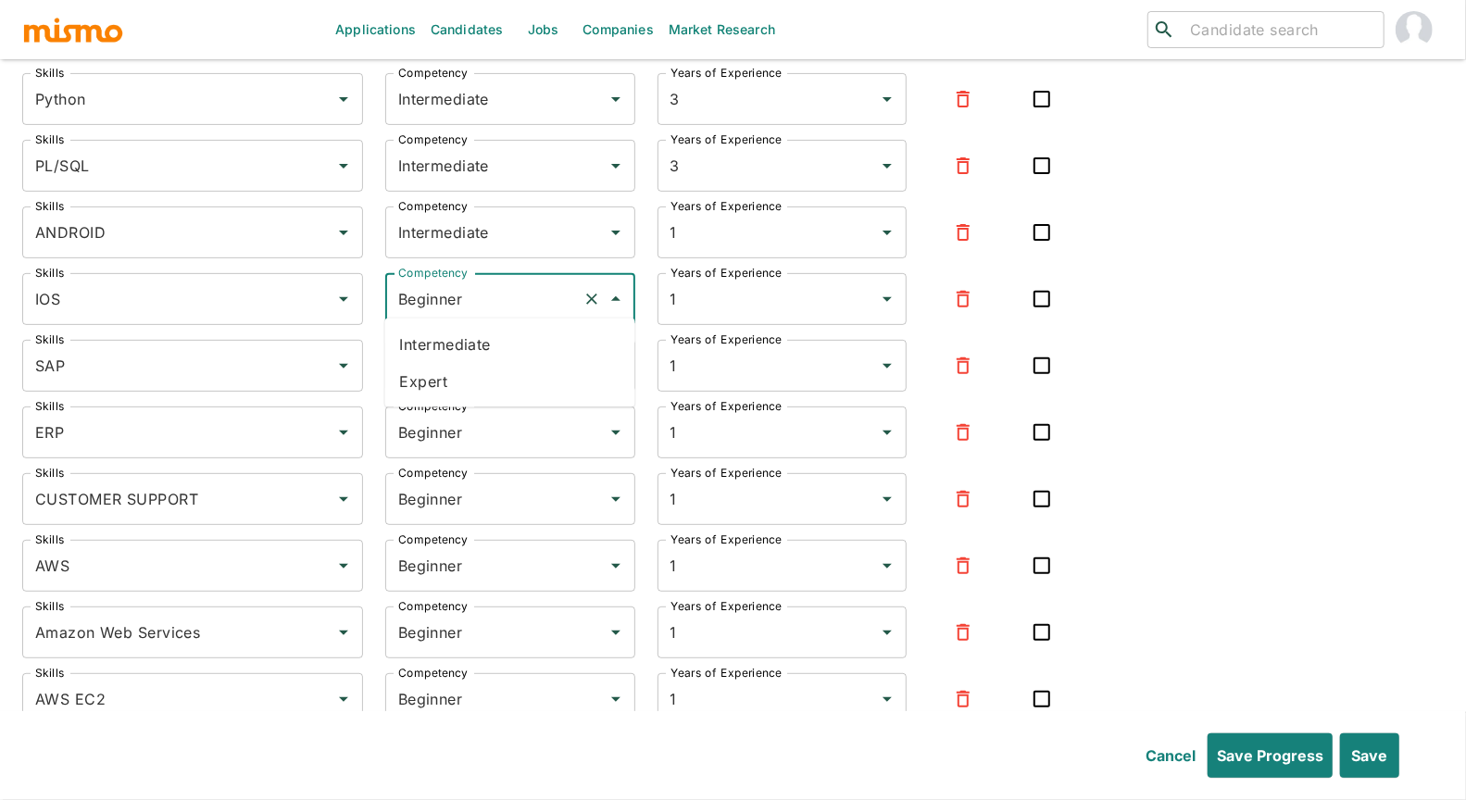
type input "Intermediate"
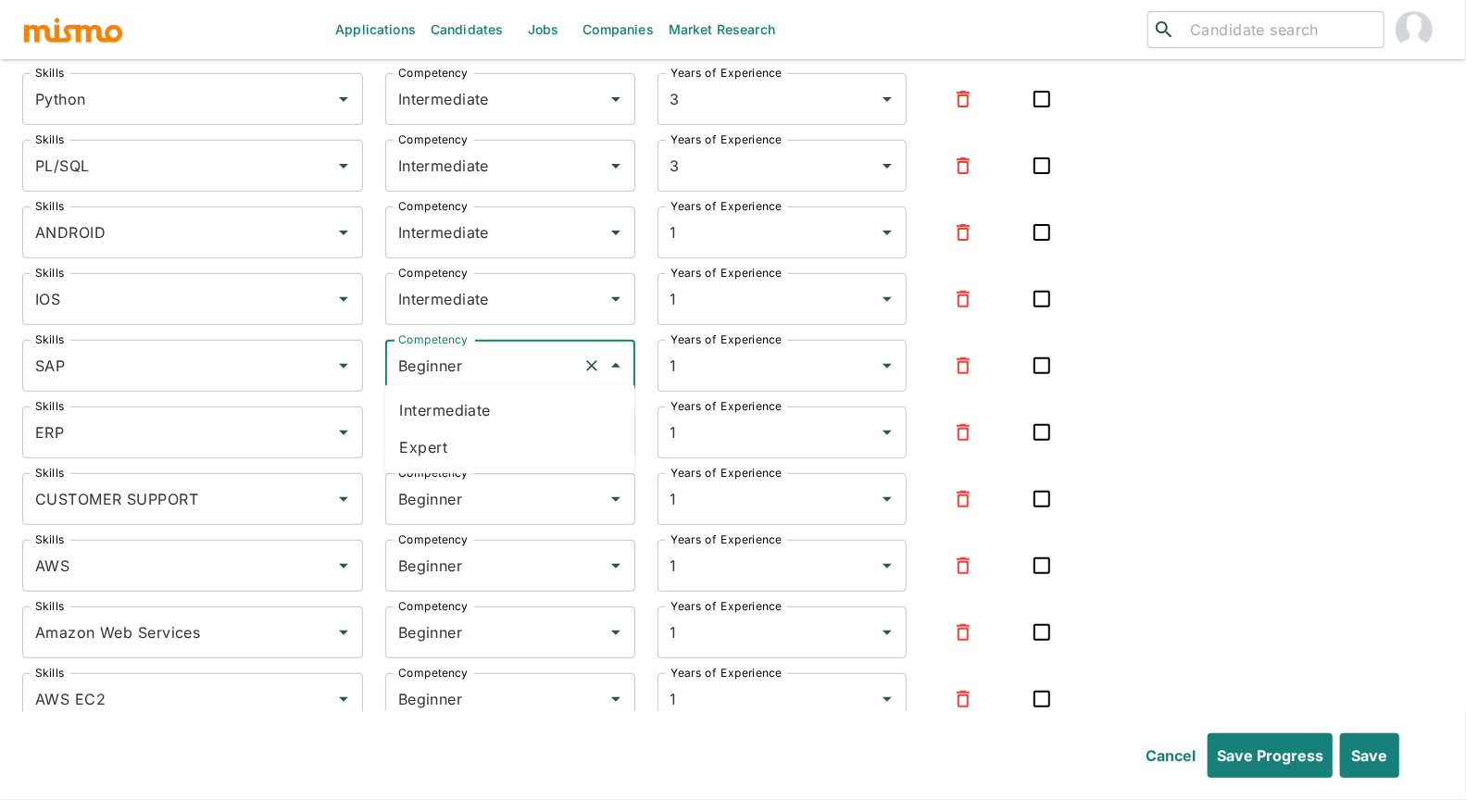
click at [452, 348] on input "Beginner" at bounding box center [485, 365] width 182 height 35
click at [466, 400] on li "Intermediate" at bounding box center [510, 410] width 250 height 37
type input "Intermediate"
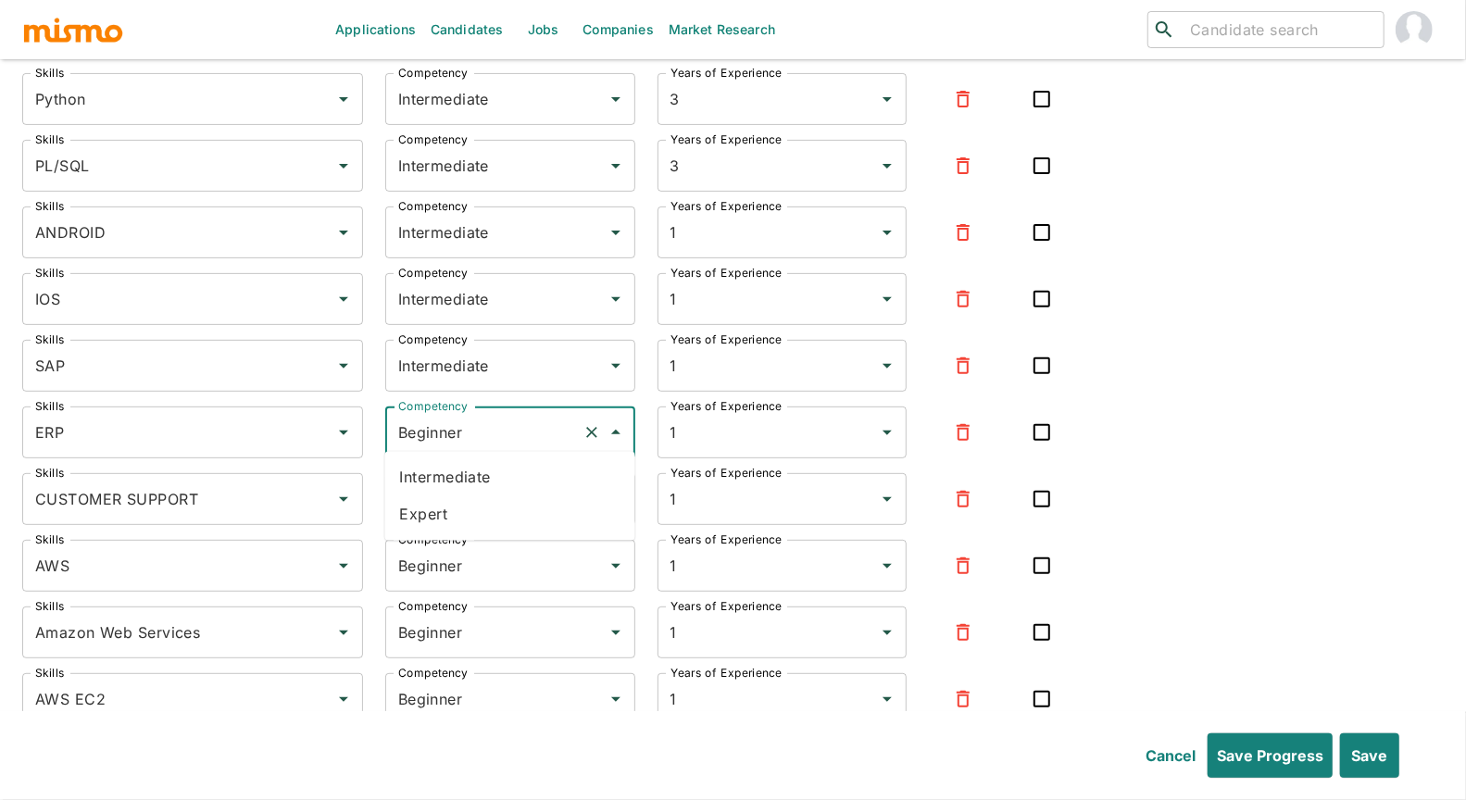
click at [460, 418] on input "Beginner" at bounding box center [485, 432] width 182 height 35
click at [460, 470] on li "Intermediate" at bounding box center [510, 477] width 250 height 37
type input "Intermediate"
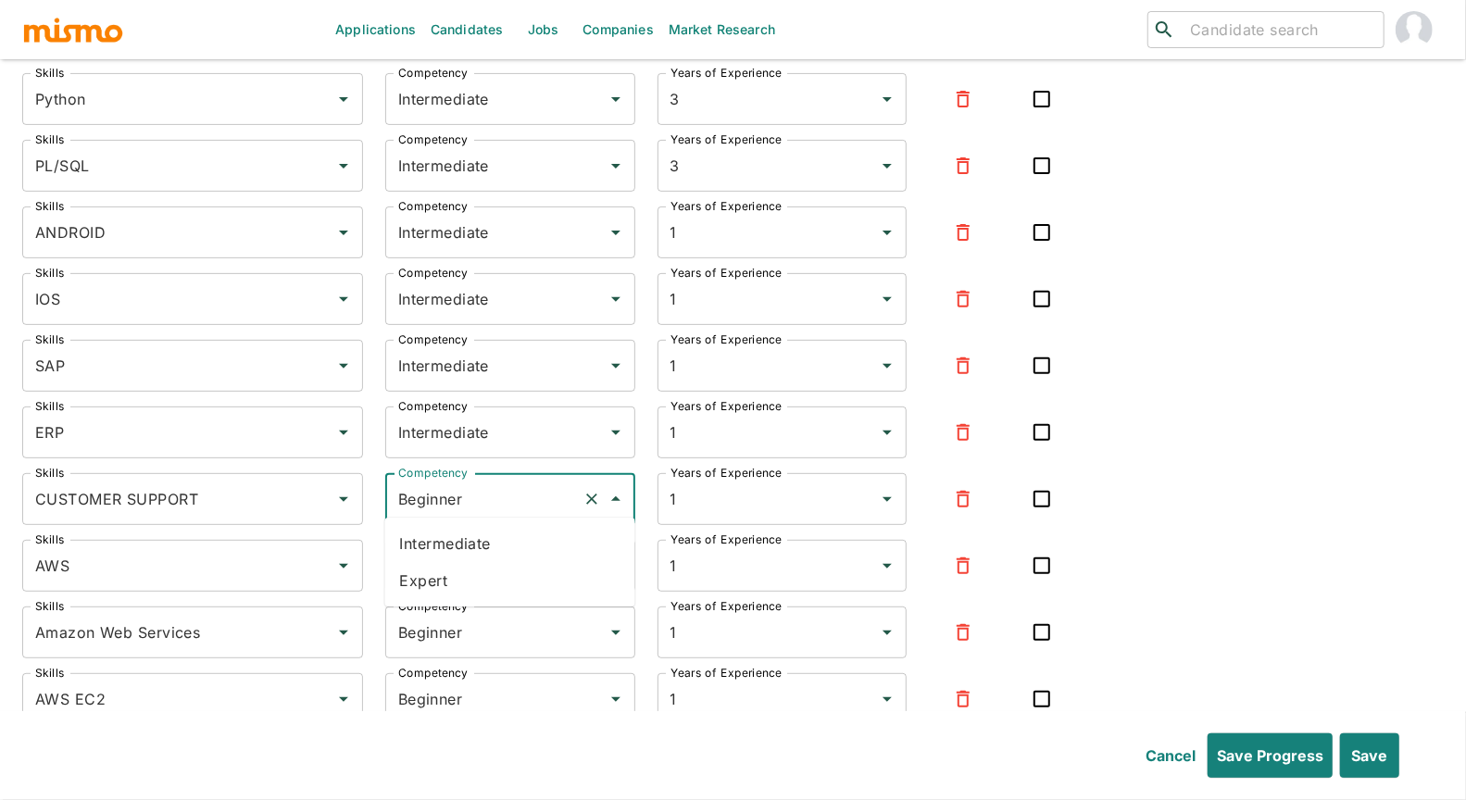
click at [455, 494] on input "Beginner" at bounding box center [485, 499] width 182 height 35
click at [474, 543] on li "Intermediate" at bounding box center [510, 543] width 250 height 37
type input "Intermediate"
click at [458, 570] on input "Beginner" at bounding box center [485, 565] width 182 height 35
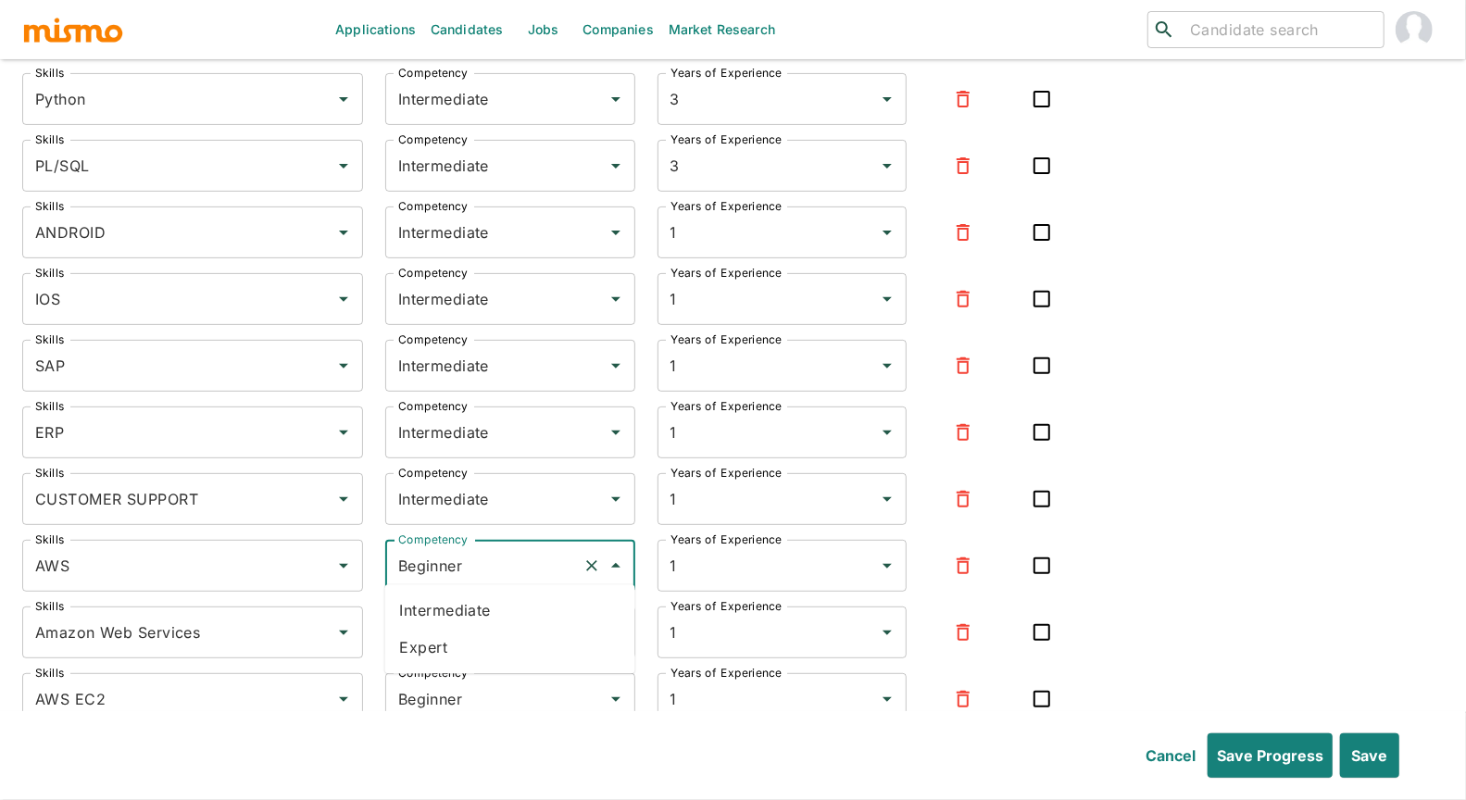
click at [443, 634] on li "Expert" at bounding box center [510, 647] width 250 height 37
type input "Expert"
click at [452, 633] on input "Beginner" at bounding box center [485, 632] width 182 height 35
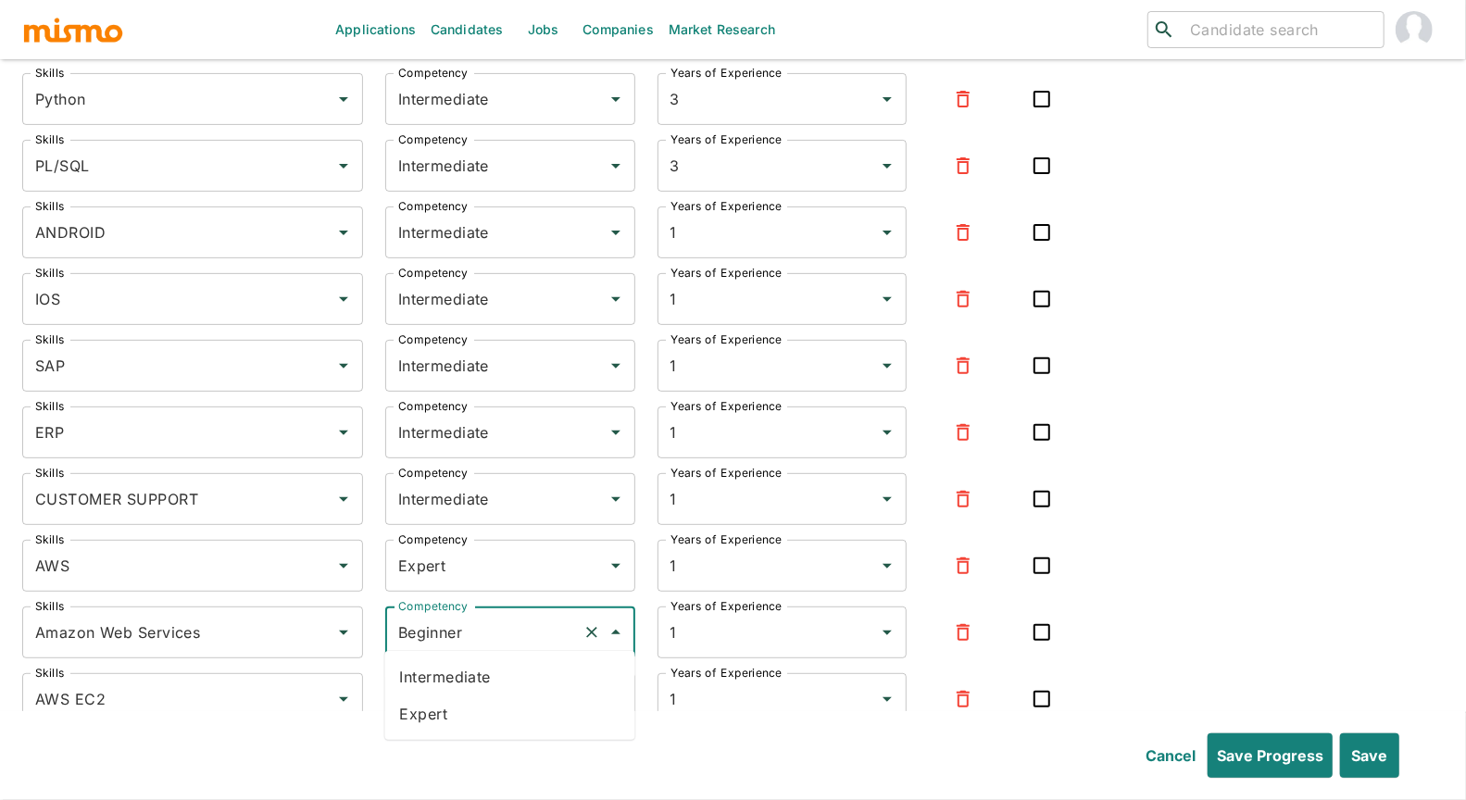
click at [445, 703] on li "Expert" at bounding box center [510, 714] width 250 height 37
type input "Expert"
click at [454, 699] on input "Beginner" at bounding box center [485, 699] width 182 height 35
click at [455, 646] on li "Expert" at bounding box center [510, 639] width 250 height 37
type input "Expert"
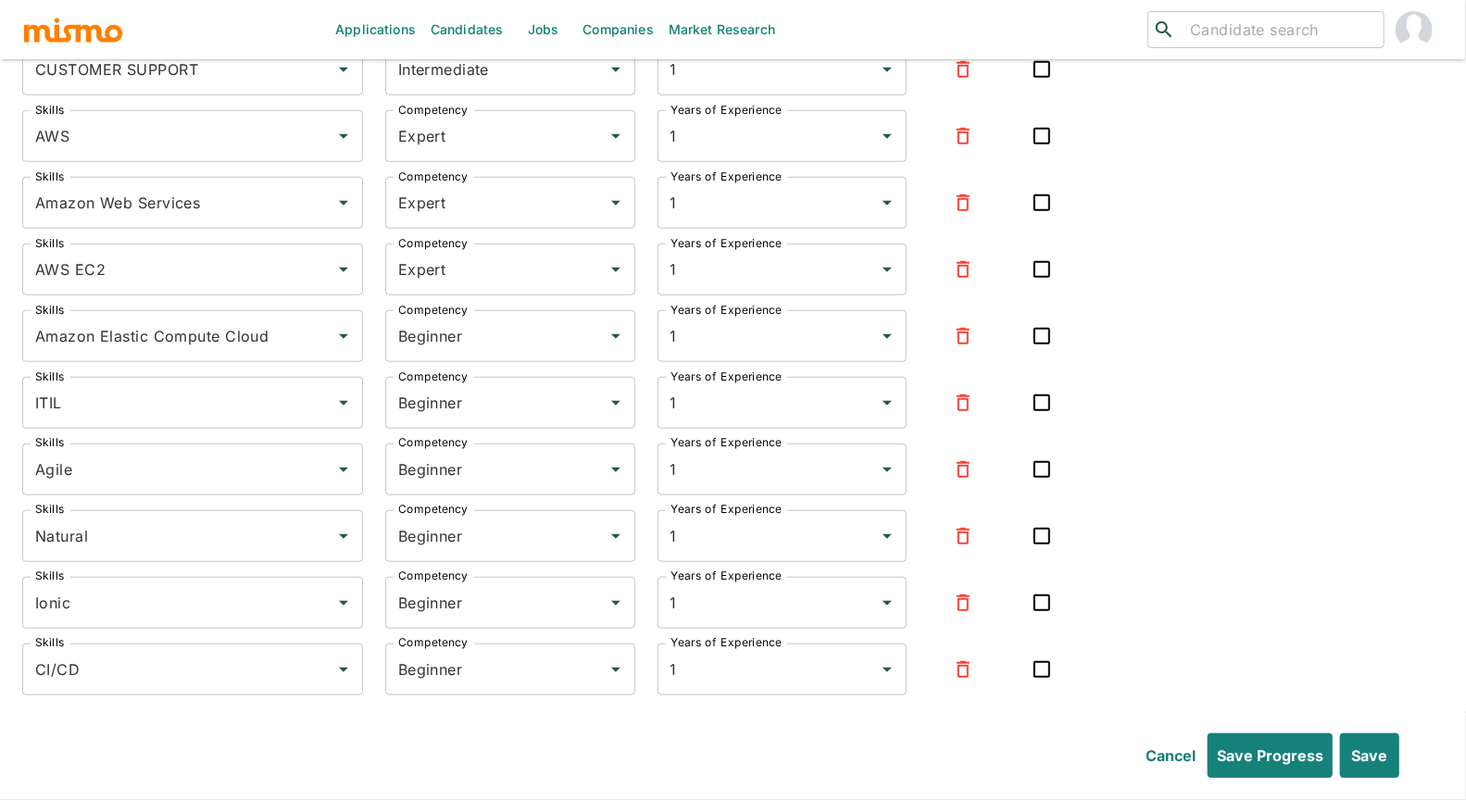
scroll to position [9532, 0]
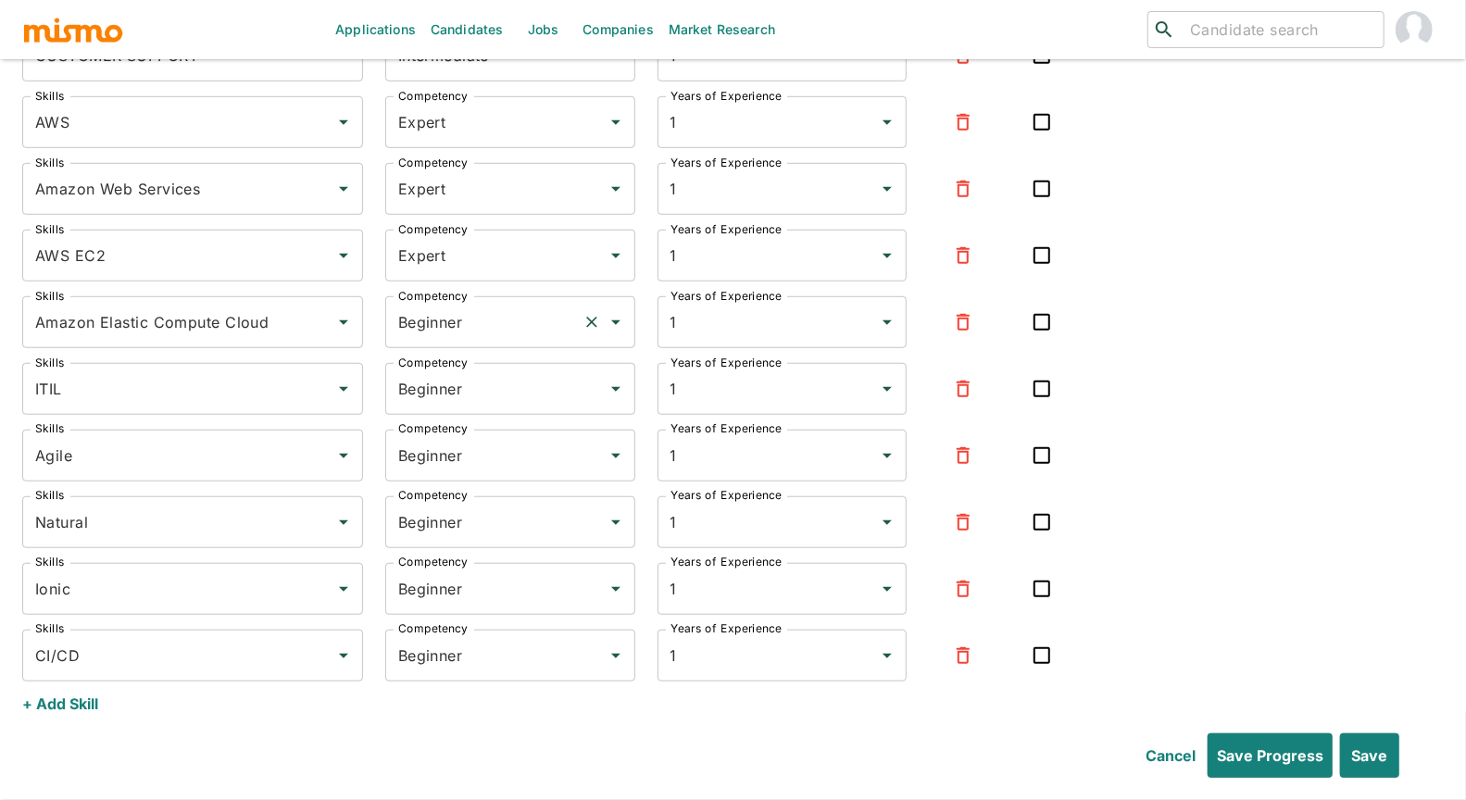
click at [453, 320] on input "Beginner" at bounding box center [485, 322] width 182 height 35
click at [437, 386] on li "Expert" at bounding box center [510, 404] width 250 height 37
type input "Expert"
click at [457, 373] on input "Beginner" at bounding box center [485, 388] width 182 height 35
click at [447, 473] on li "Expert" at bounding box center [510, 470] width 250 height 37
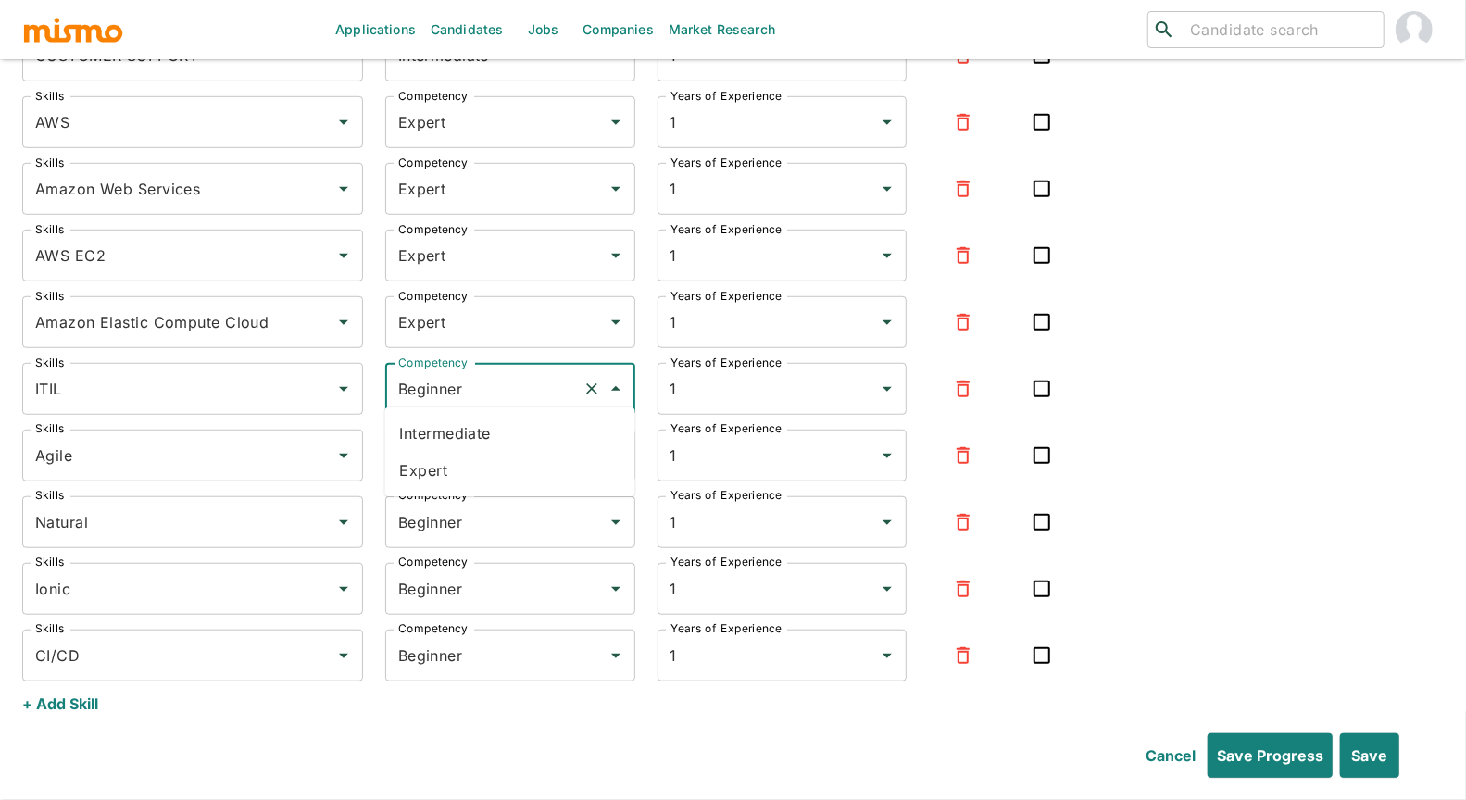
type input "Expert"
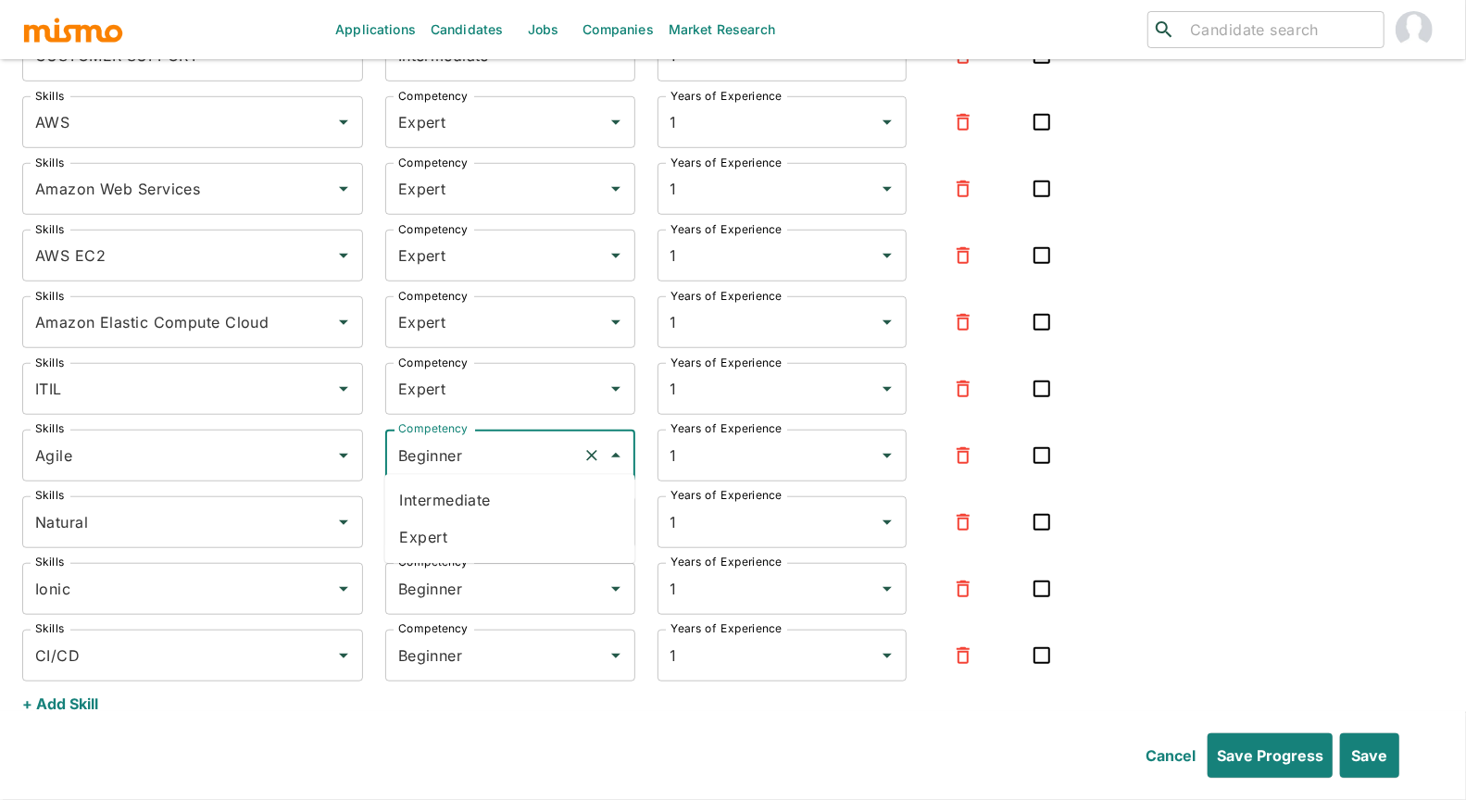
click at [466, 452] on input "Beginner" at bounding box center [485, 455] width 182 height 35
click at [441, 534] on li "Expert" at bounding box center [510, 537] width 250 height 37
type input "Expert"
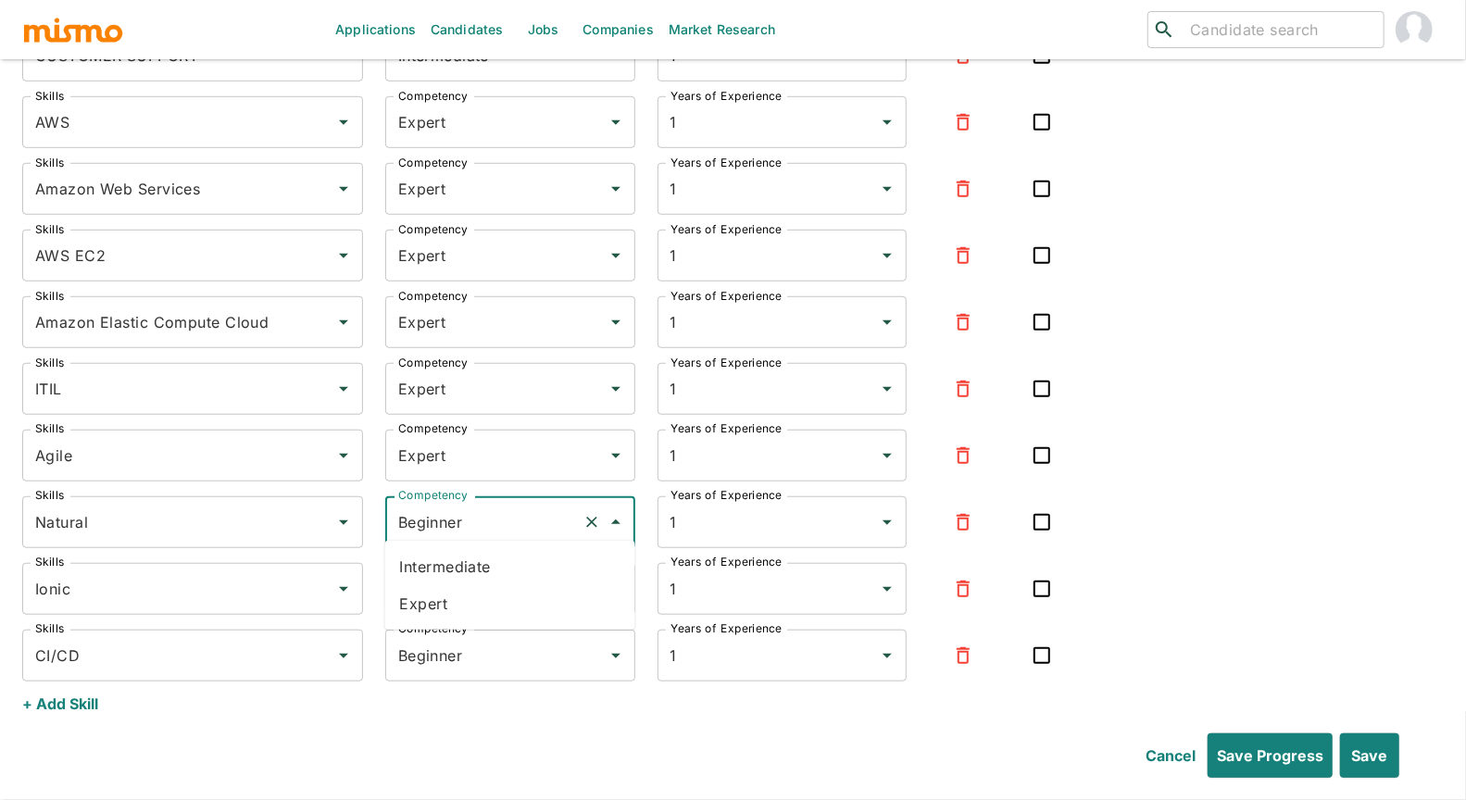
click at [443, 529] on input "Beginner" at bounding box center [485, 522] width 182 height 35
click at [436, 600] on li "Expert" at bounding box center [510, 603] width 250 height 37
type input "Expert"
click at [454, 577] on input "Beginner" at bounding box center [485, 588] width 182 height 35
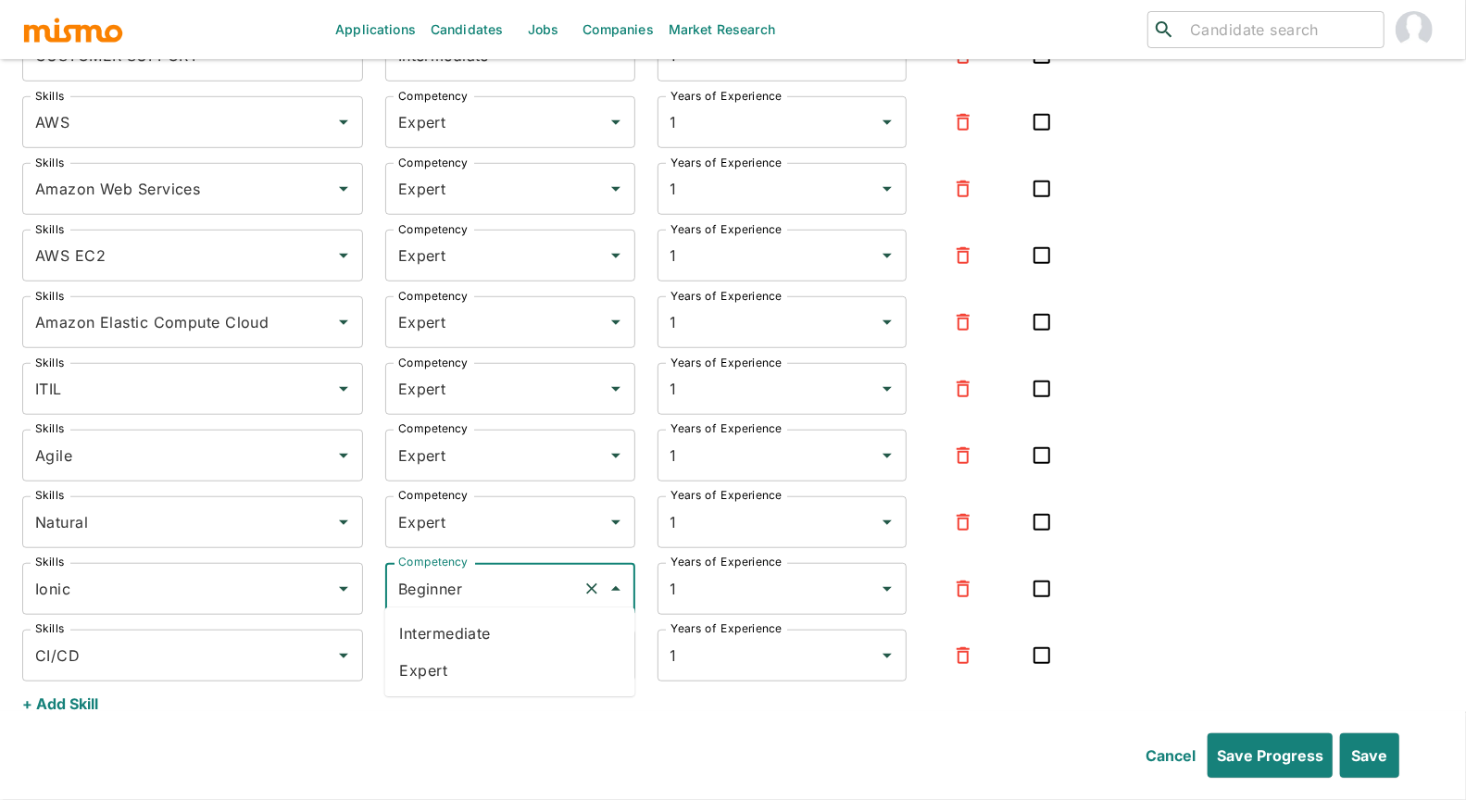
click at [453, 665] on li "Expert" at bounding box center [510, 670] width 250 height 37
type input "Expert"
click at [458, 657] on input "Beginner" at bounding box center [485, 655] width 182 height 35
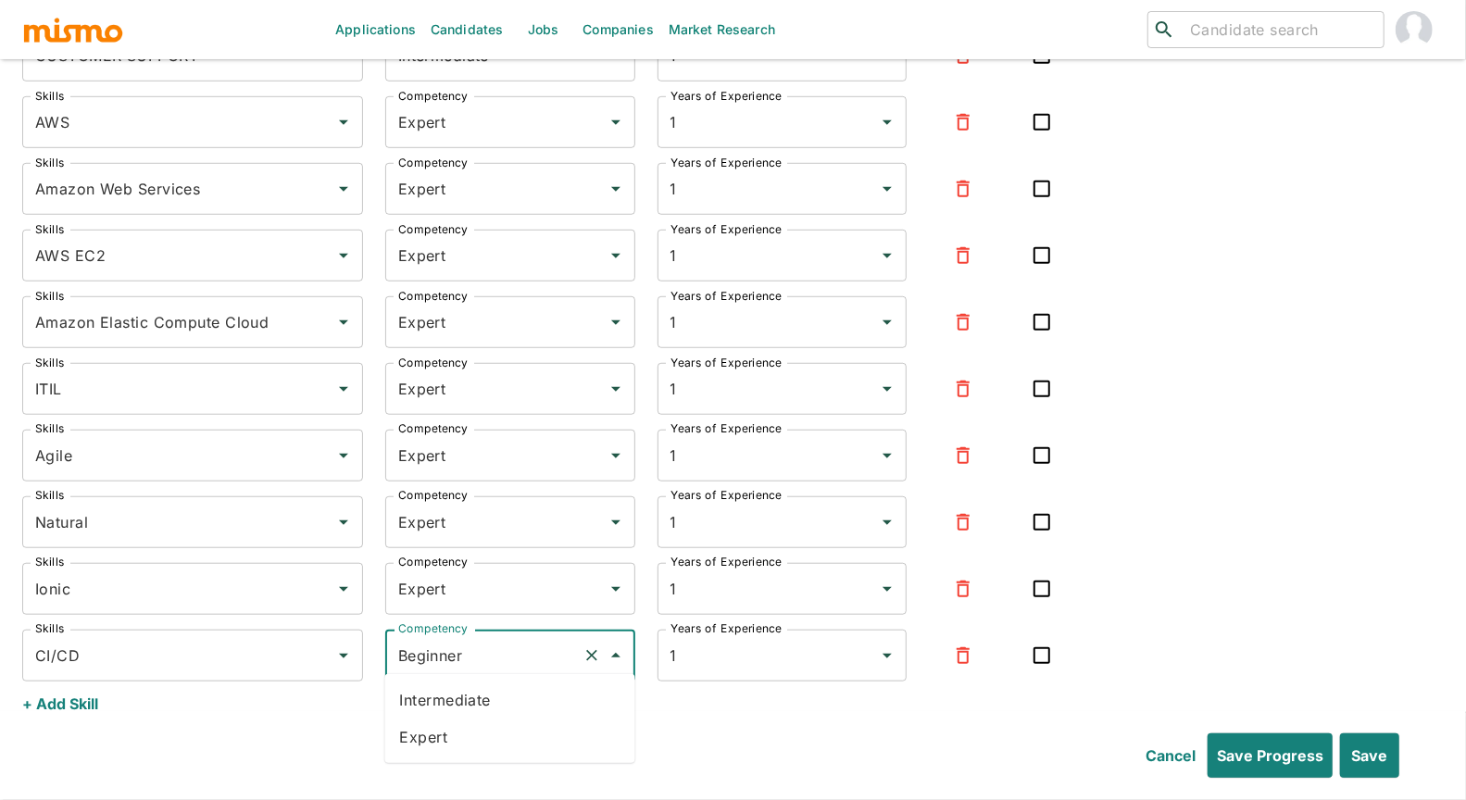
click at [445, 703] on li "Expert" at bounding box center [510, 737] width 250 height 37
type input "Expert"
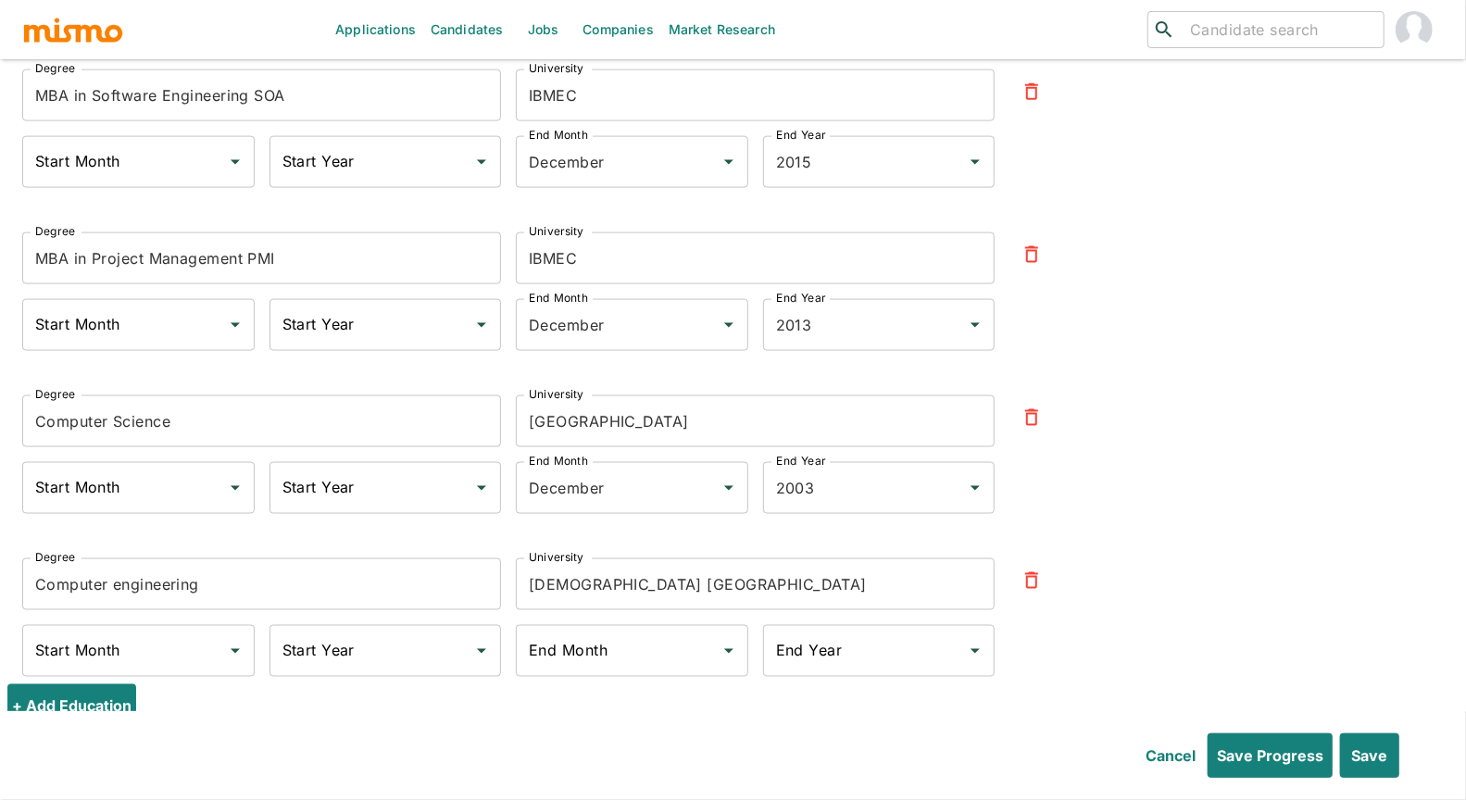
scroll to position [10385, 0]
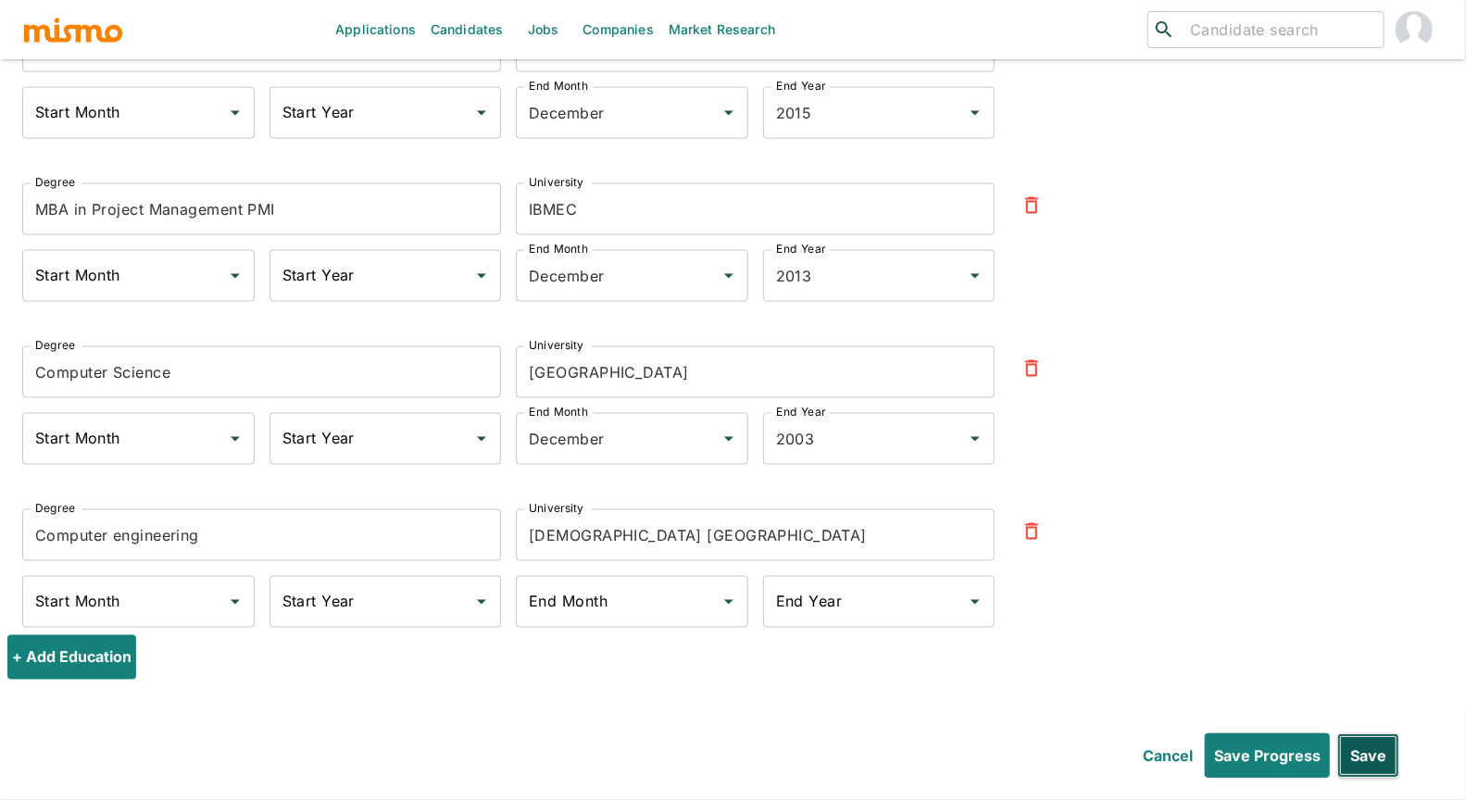
drag, startPoint x: 1384, startPoint y: 765, endPoint x: 1368, endPoint y: 757, distance: 17.8
click at [942, 703] on button "Save" at bounding box center [1368, 756] width 62 height 44
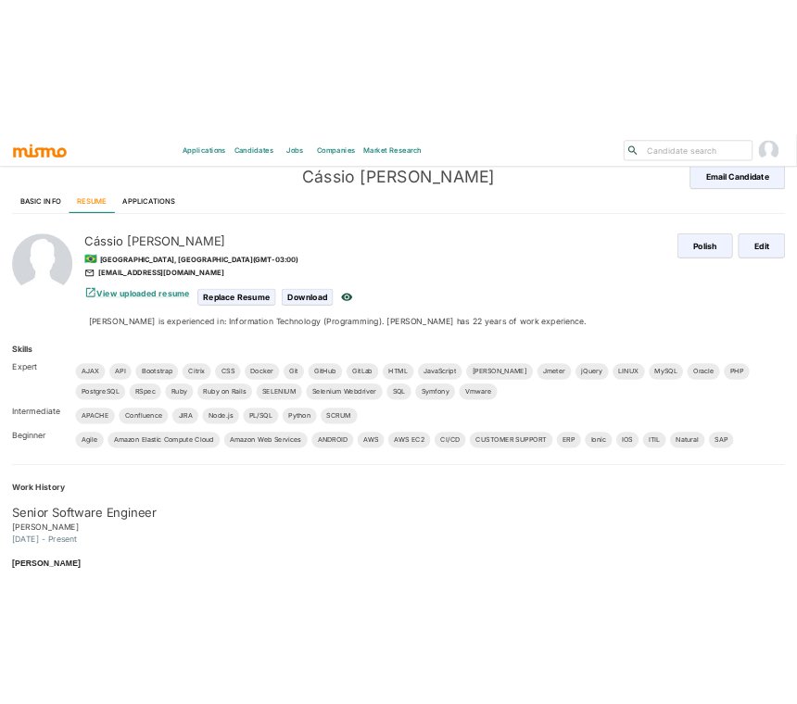
scroll to position [22, 0]
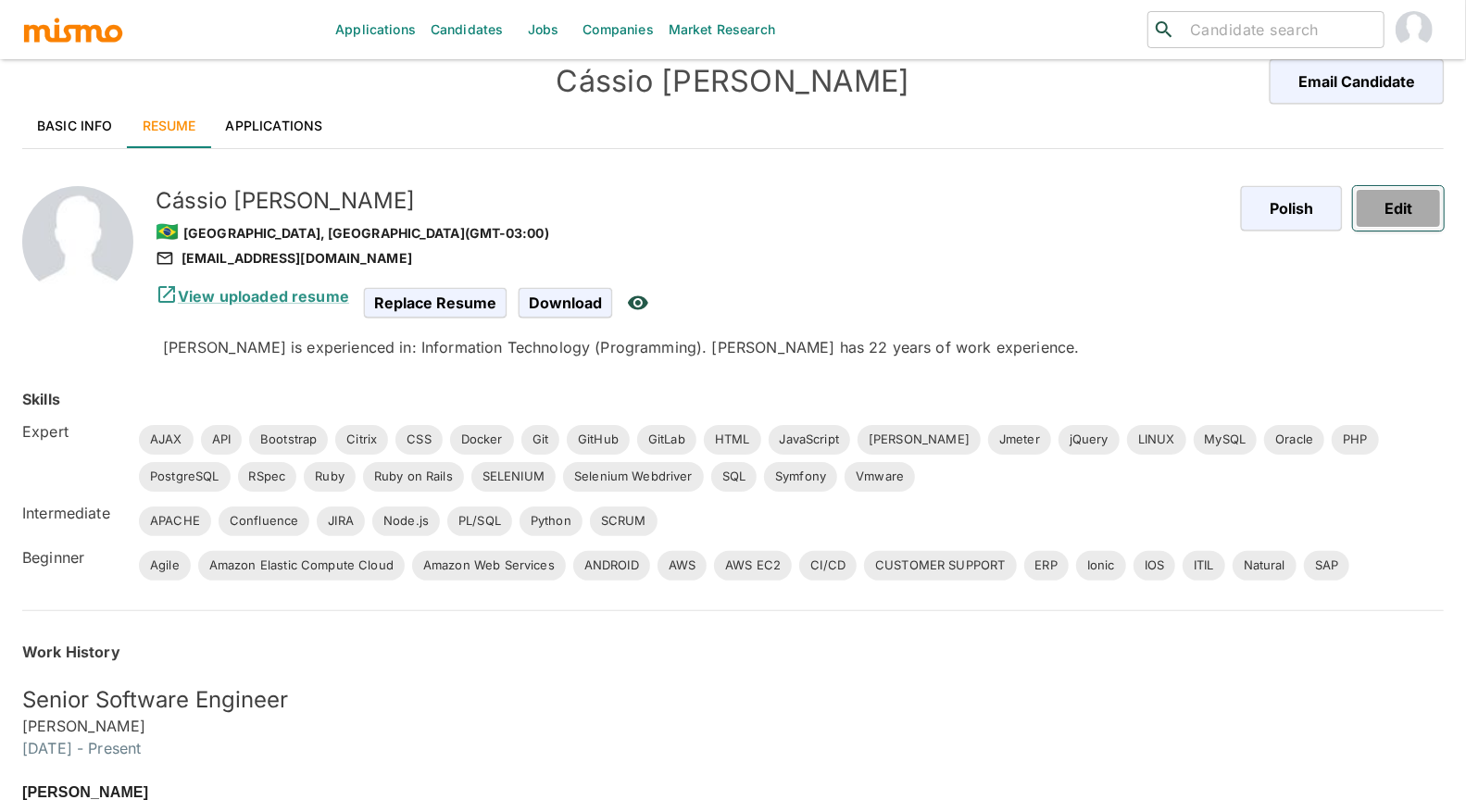
click at [942, 210] on button "Edit" at bounding box center [1398, 208] width 91 height 44
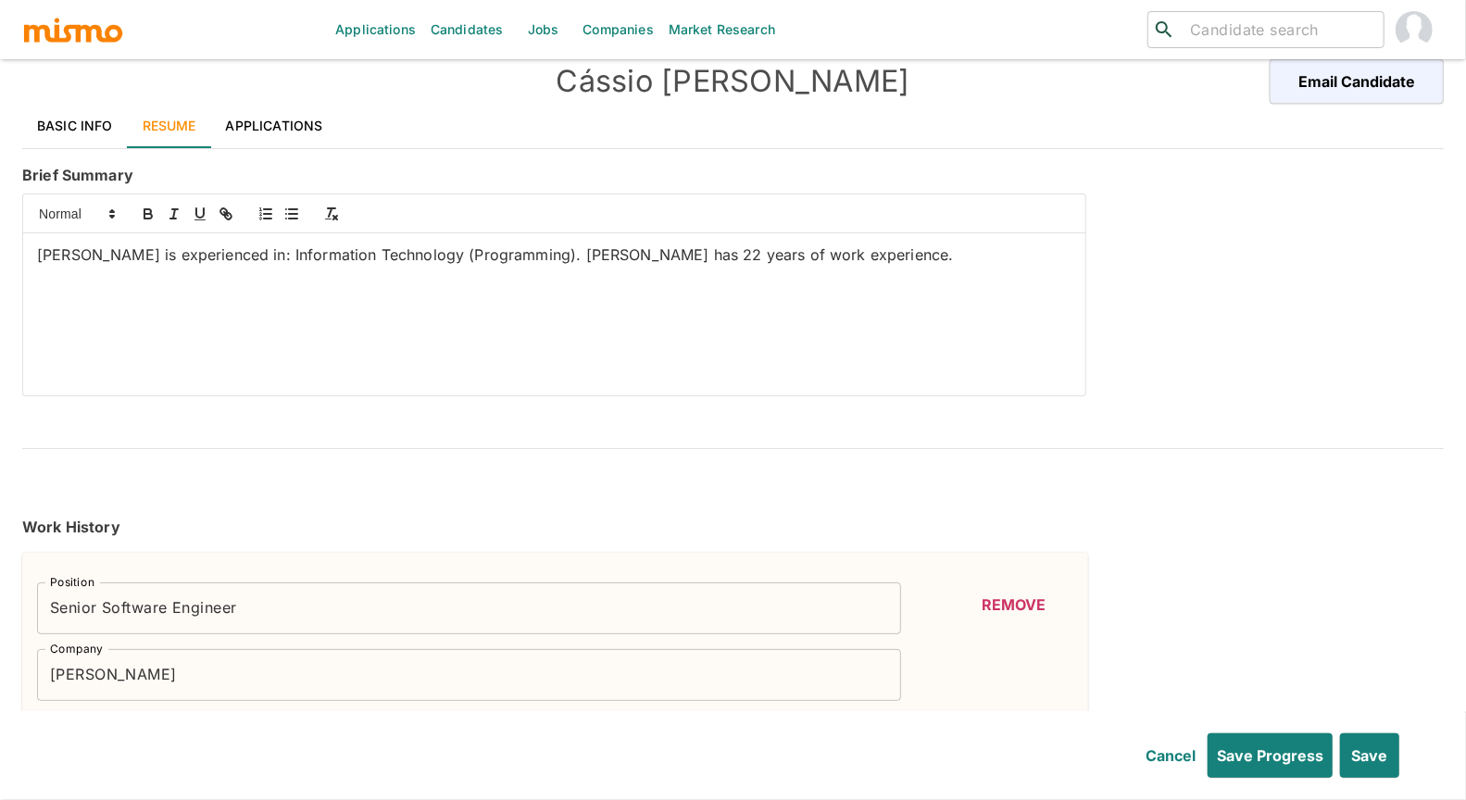
click at [243, 320] on div "[PERSON_NAME] is experienced in: Information Technology (Programming). [PERSON_…" at bounding box center [554, 314] width 1062 height 162
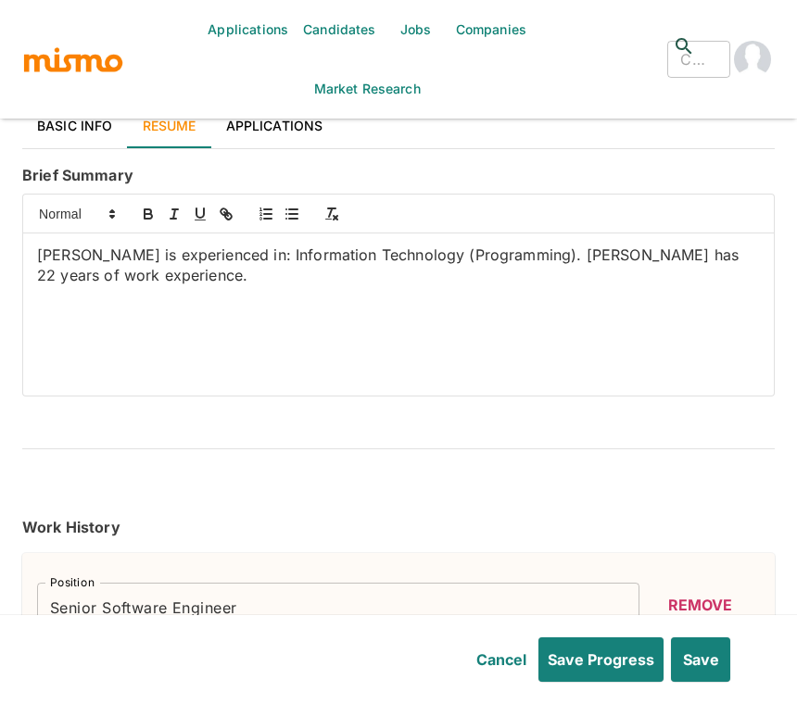
drag, startPoint x: 333, startPoint y: 277, endPoint x: 0, endPoint y: 252, distance: 333.4
click at [0, 252] on div "Applications Candidates Jobs Companies Market Research ​ ​ [PERSON_NAME] Email …" at bounding box center [398, 352] width 797 height 748
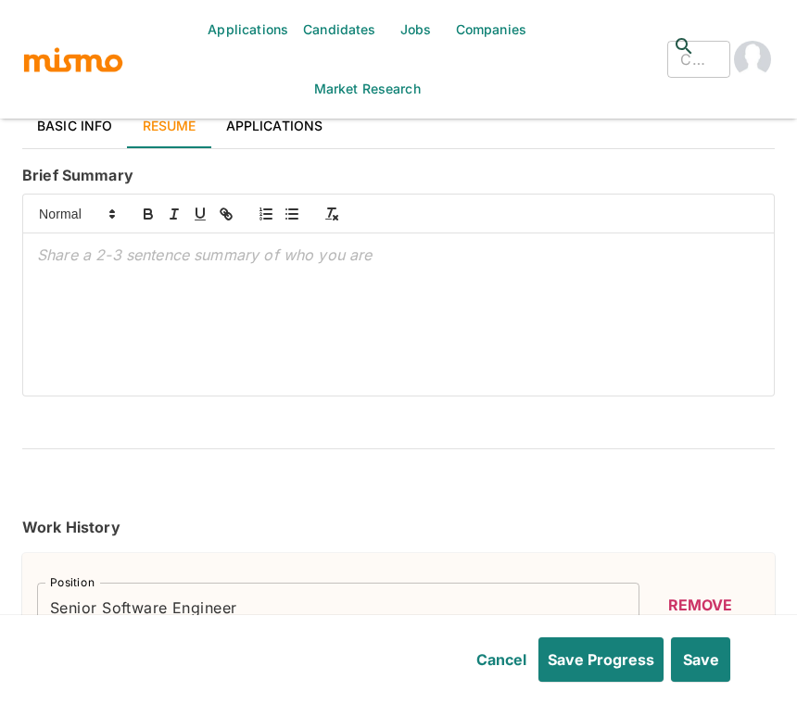
scroll to position [162, 0]
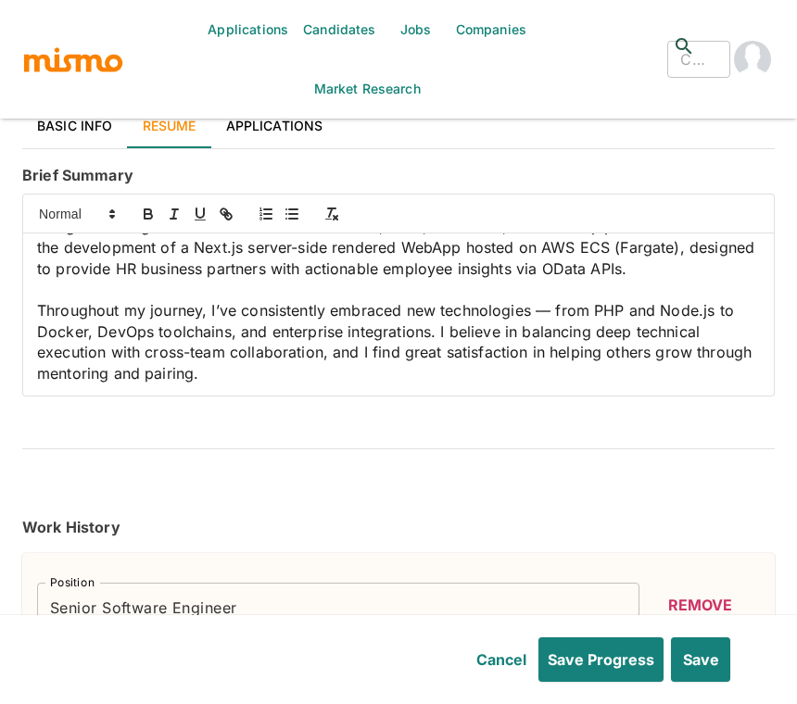
click at [120, 300] on p at bounding box center [398, 289] width 722 height 21
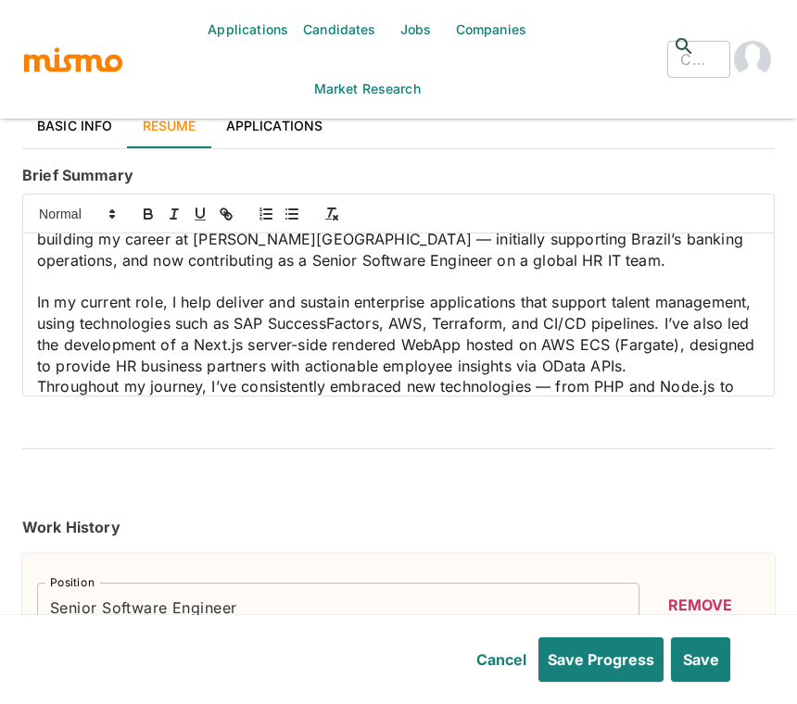
click at [133, 271] on p at bounding box center [398, 281] width 722 height 21
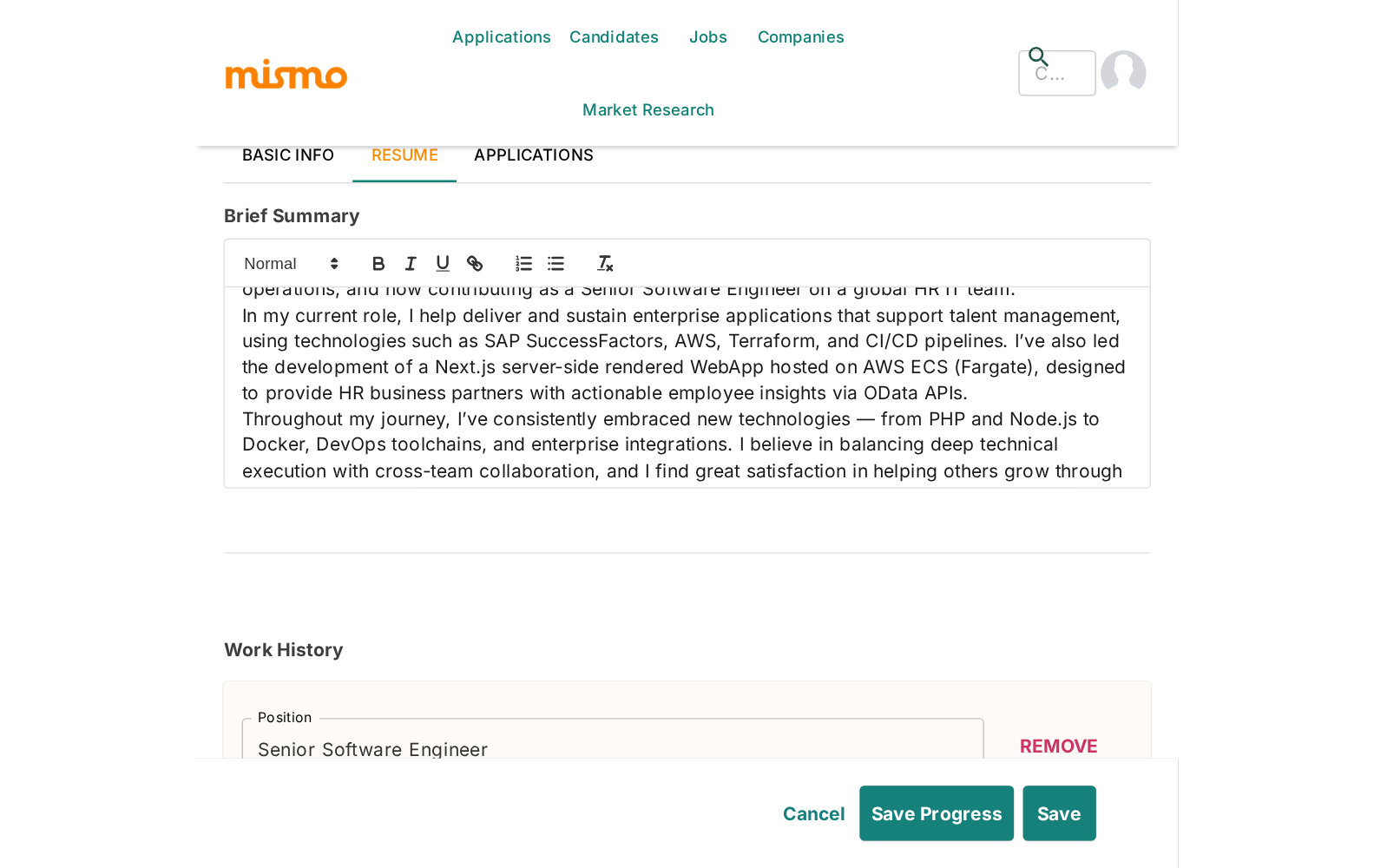
scroll to position [125, 0]
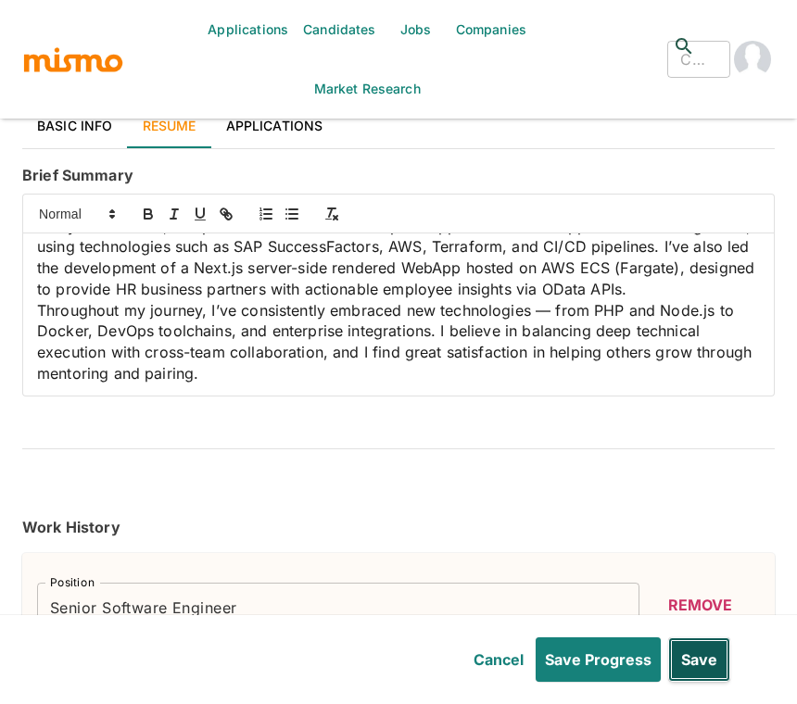
click at [699, 659] on button "Save" at bounding box center [699, 659] width 62 height 44
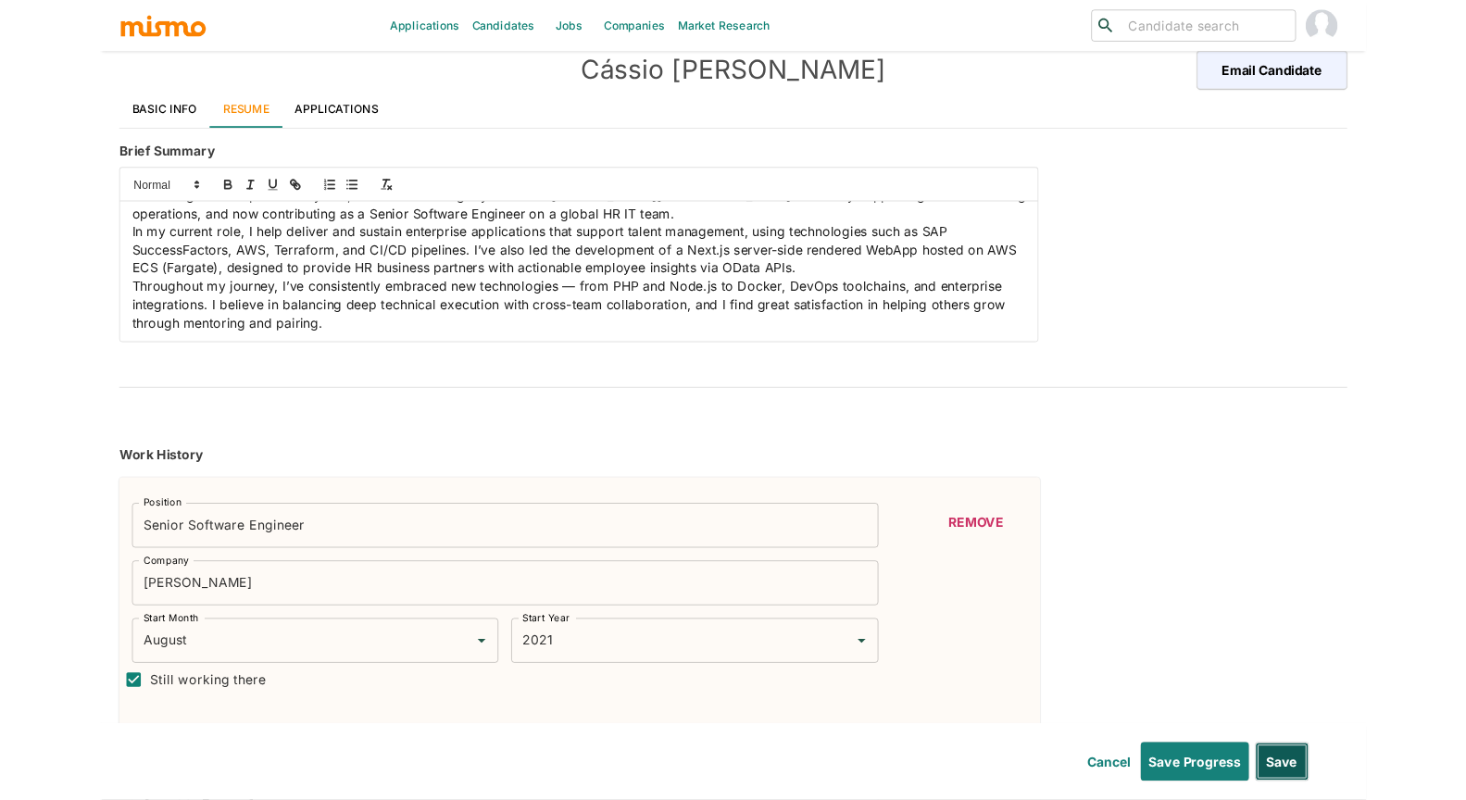
scroll to position [49, 0]
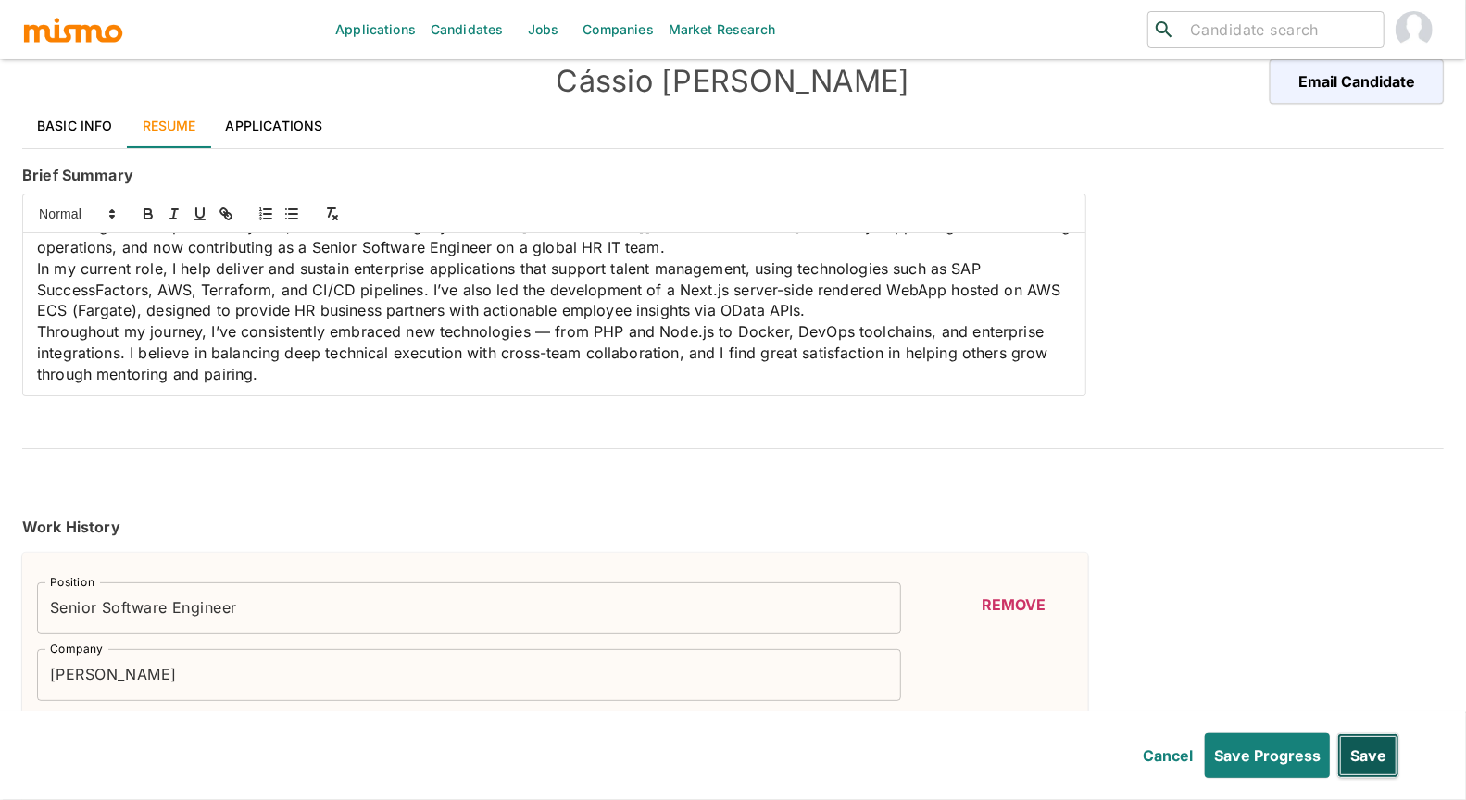
click at [942, 703] on button "Save" at bounding box center [1368, 756] width 62 height 44
click at [942, 384] on div "Brief Summary With over two decades of experience in IT, I’ve developed a stron…" at bounding box center [729, 277] width 1429 height 240
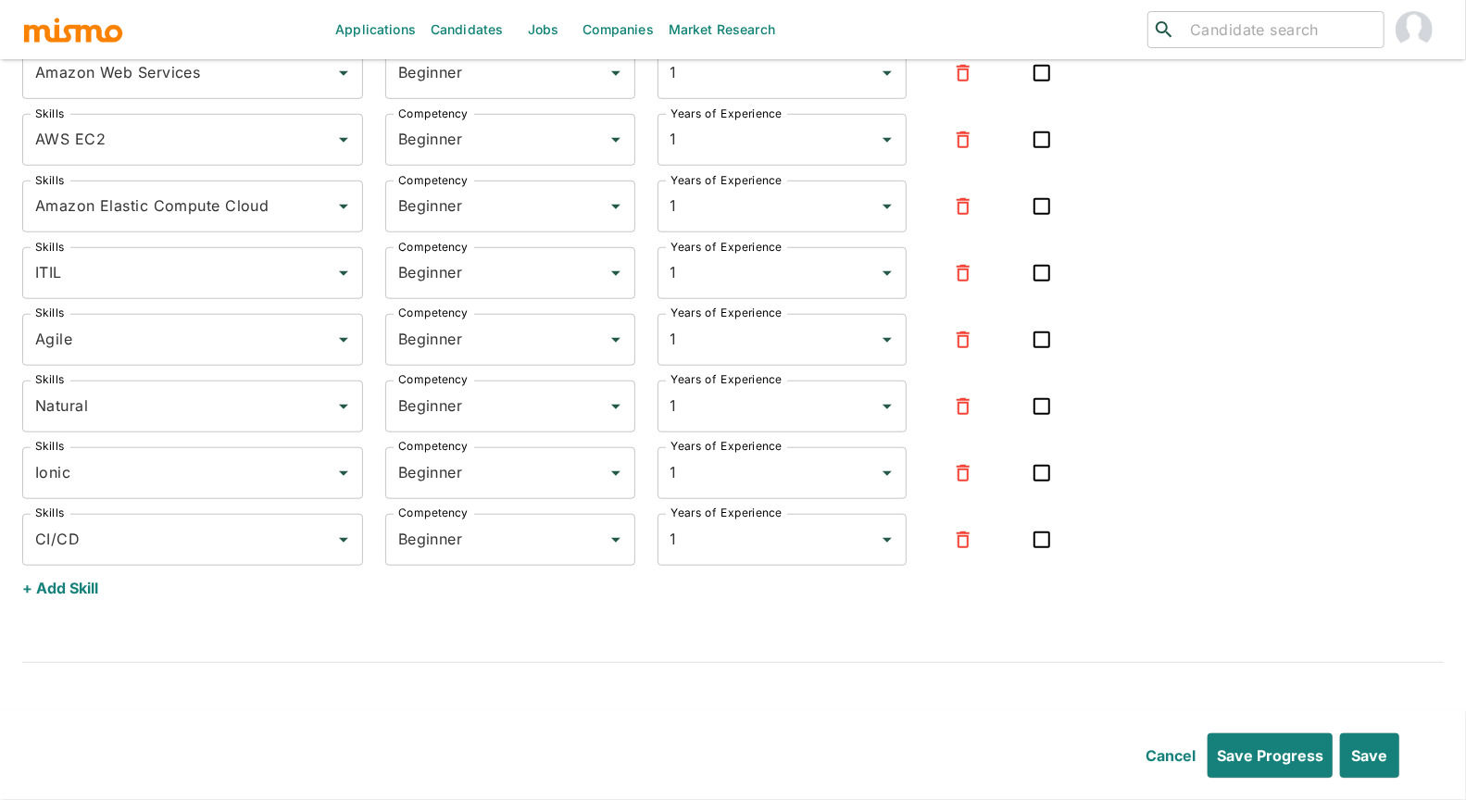
scroll to position [9619, 0]
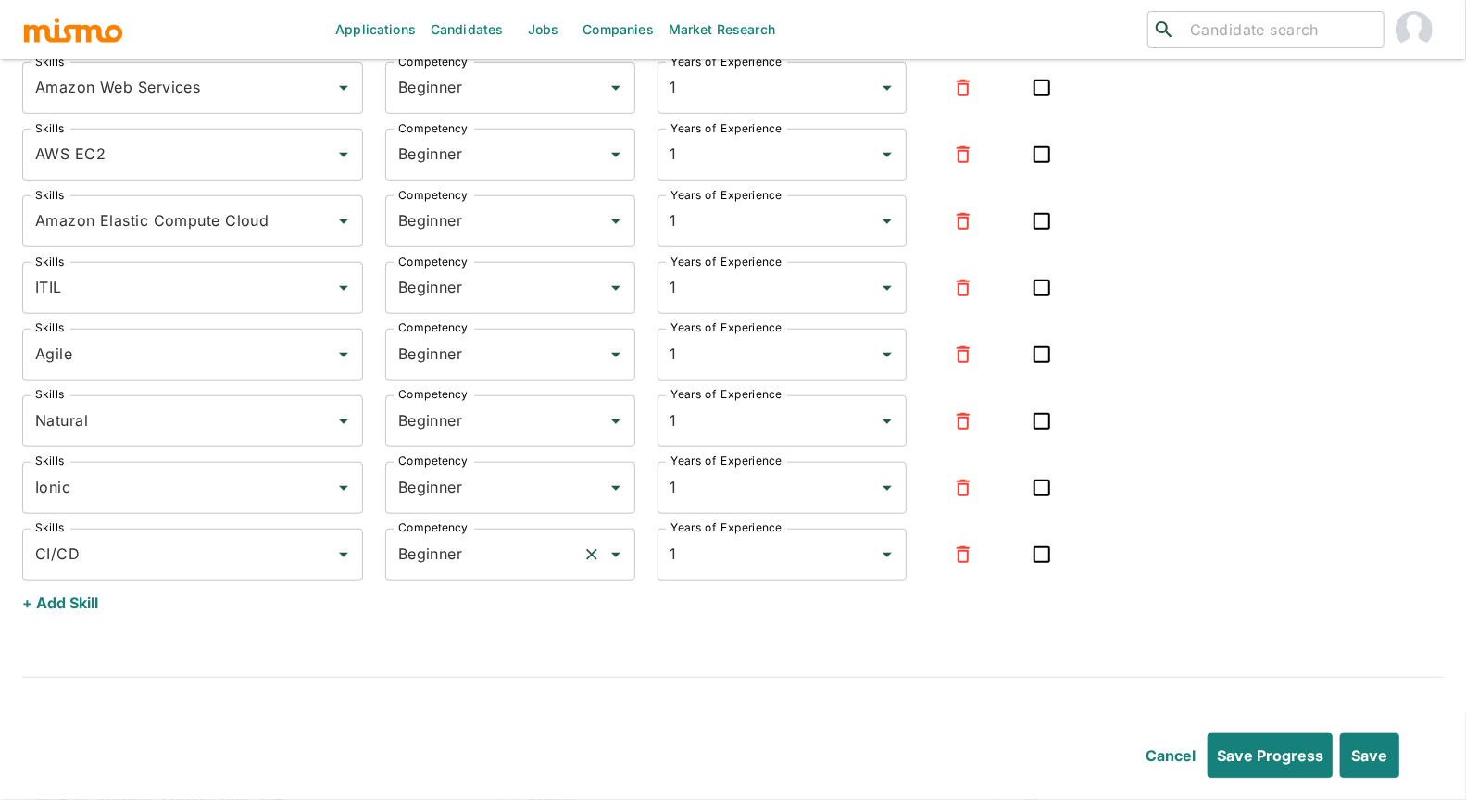
click at [473, 557] on input "Beginner" at bounding box center [485, 554] width 182 height 35
click at [435, 634] on li "Expert" at bounding box center [510, 635] width 250 height 37
type input "Expert"
click at [457, 472] on input "Beginner" at bounding box center [485, 488] width 182 height 35
drag, startPoint x: 464, startPoint y: 521, endPoint x: 455, endPoint y: 451, distance: 71.0
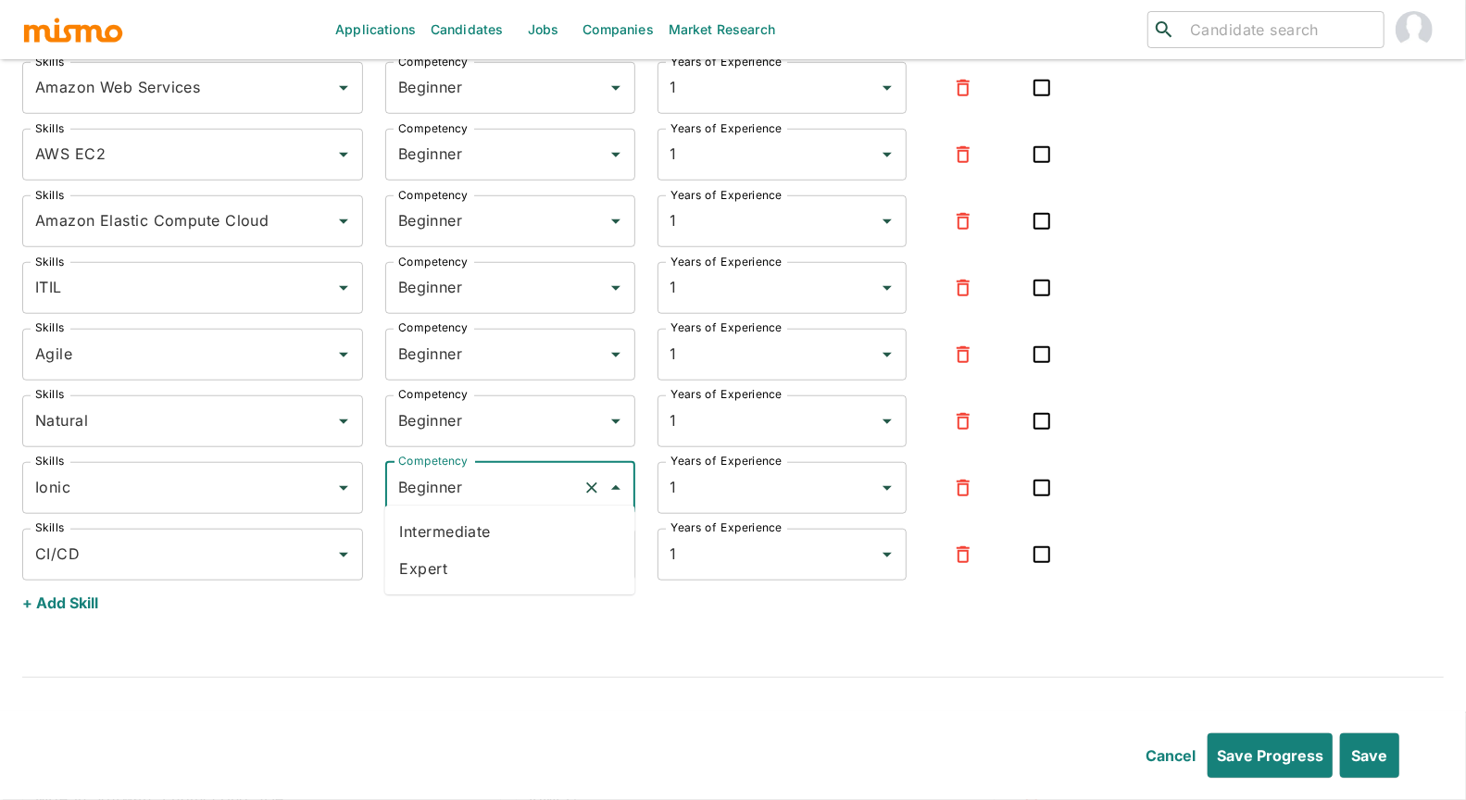
click at [464, 520] on li "Intermediate" at bounding box center [510, 531] width 250 height 37
type input "Intermediate"
click at [459, 418] on input "Beginner" at bounding box center [485, 421] width 182 height 35
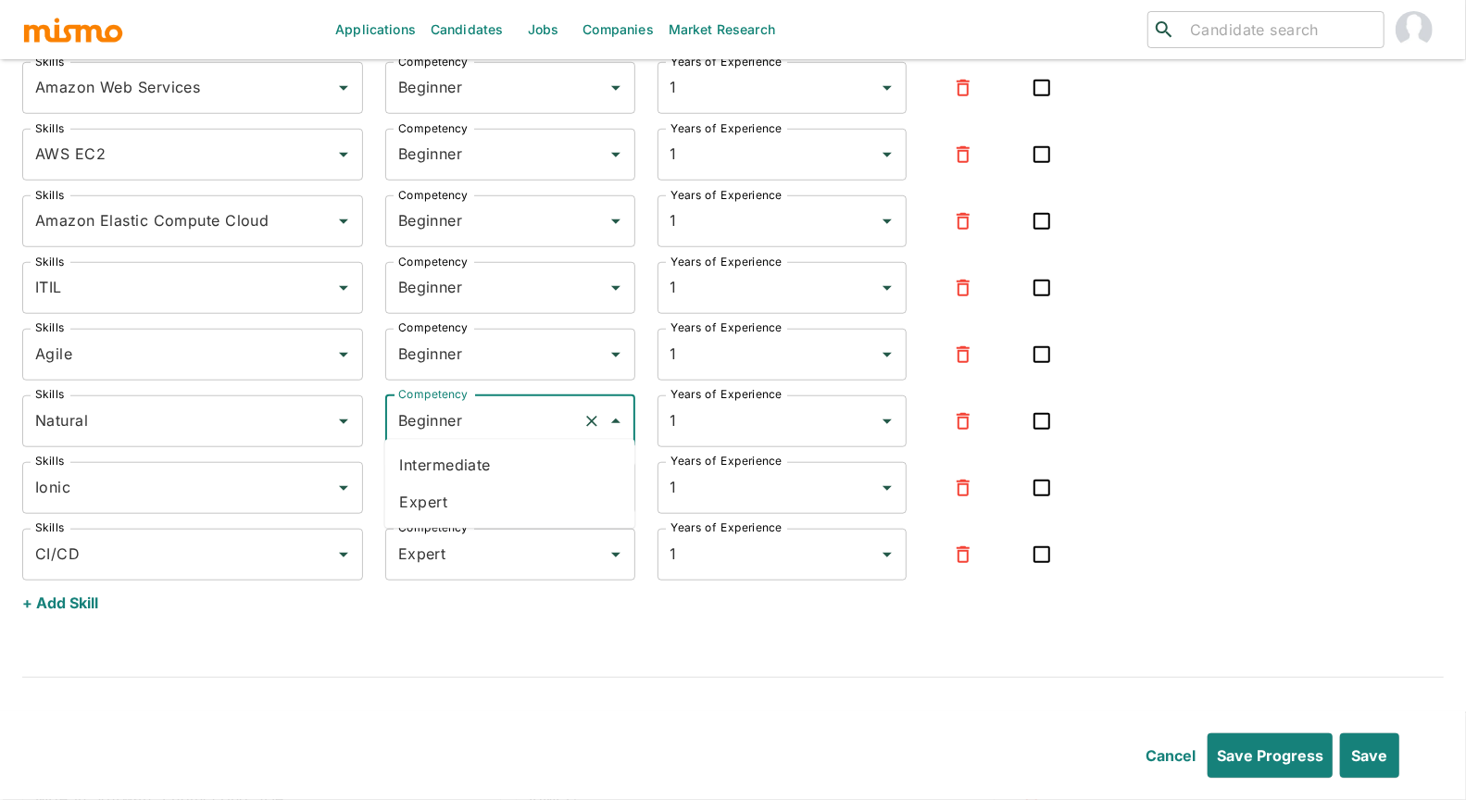
click at [457, 470] on li "Intermediate" at bounding box center [510, 465] width 250 height 37
type input "Intermediate"
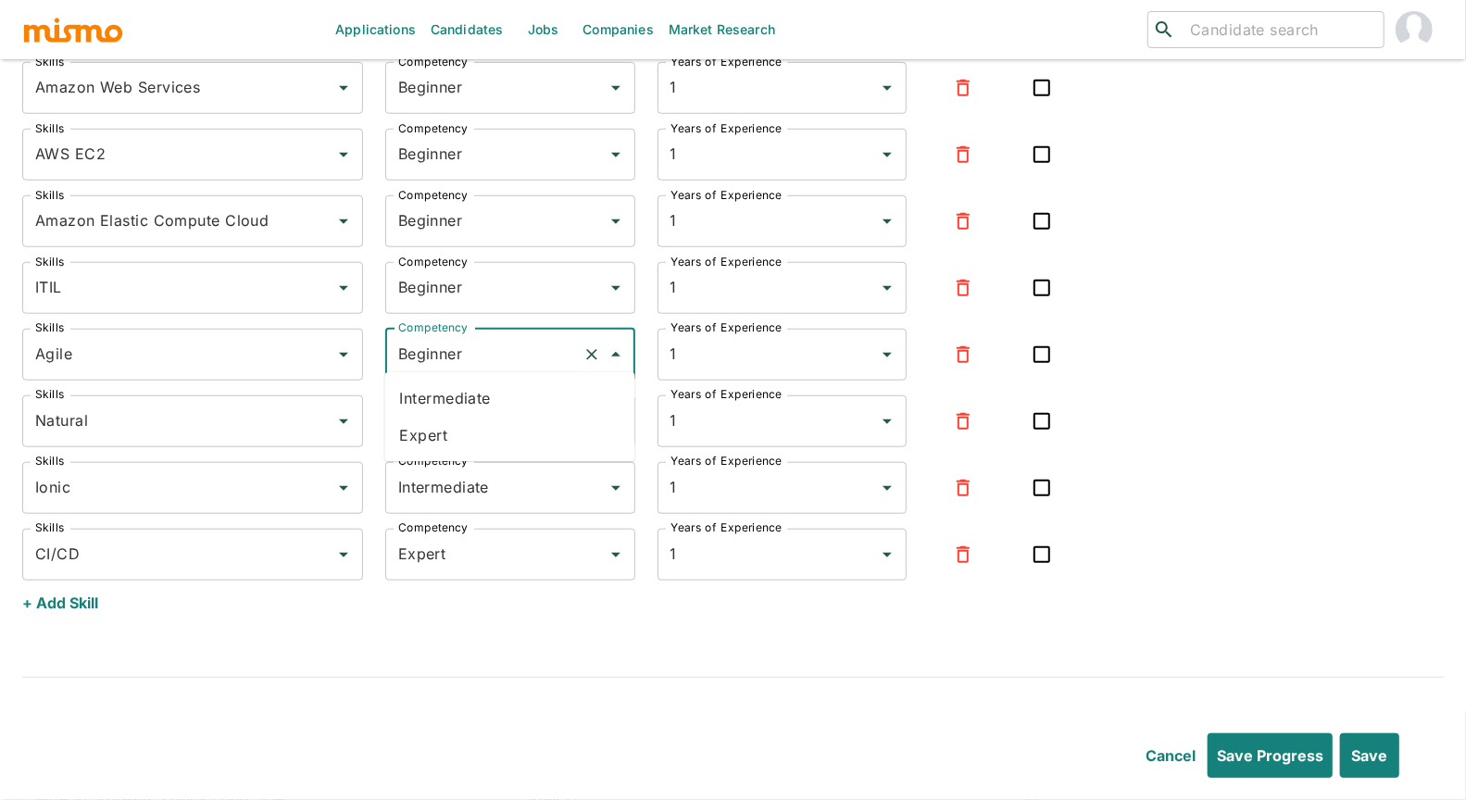
drag, startPoint x: 451, startPoint y: 332, endPoint x: 459, endPoint y: 358, distance: 28.1
click at [451, 337] on input "Beginner" at bounding box center [485, 354] width 182 height 35
click at [448, 427] on li "Expert" at bounding box center [510, 435] width 250 height 37
type input "Expert"
click at [465, 282] on input "Beginner" at bounding box center [485, 287] width 182 height 35
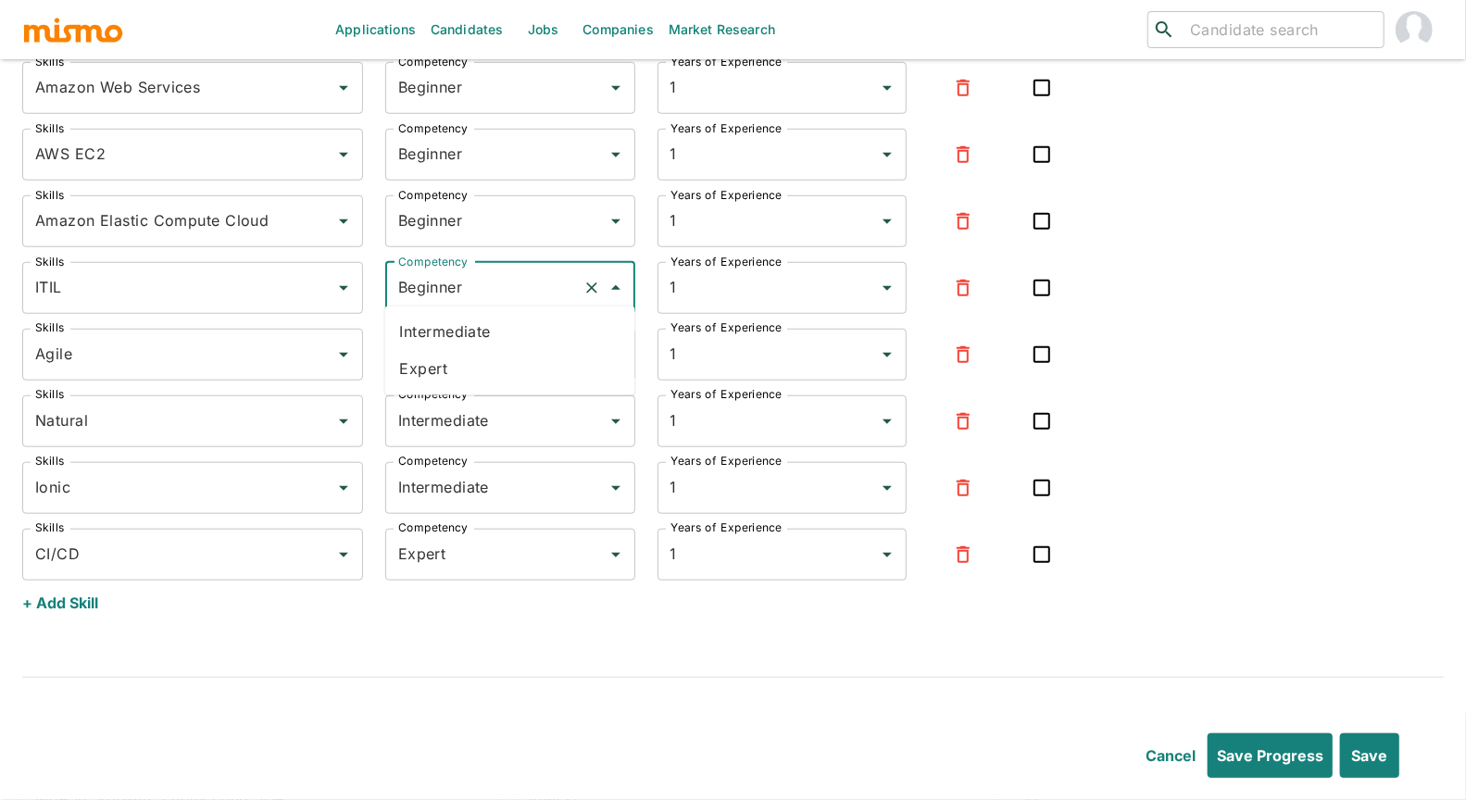
click at [442, 366] on li "Expert" at bounding box center [510, 369] width 250 height 37
type input "Expert"
click at [467, 204] on input "Beginner" at bounding box center [485, 221] width 182 height 35
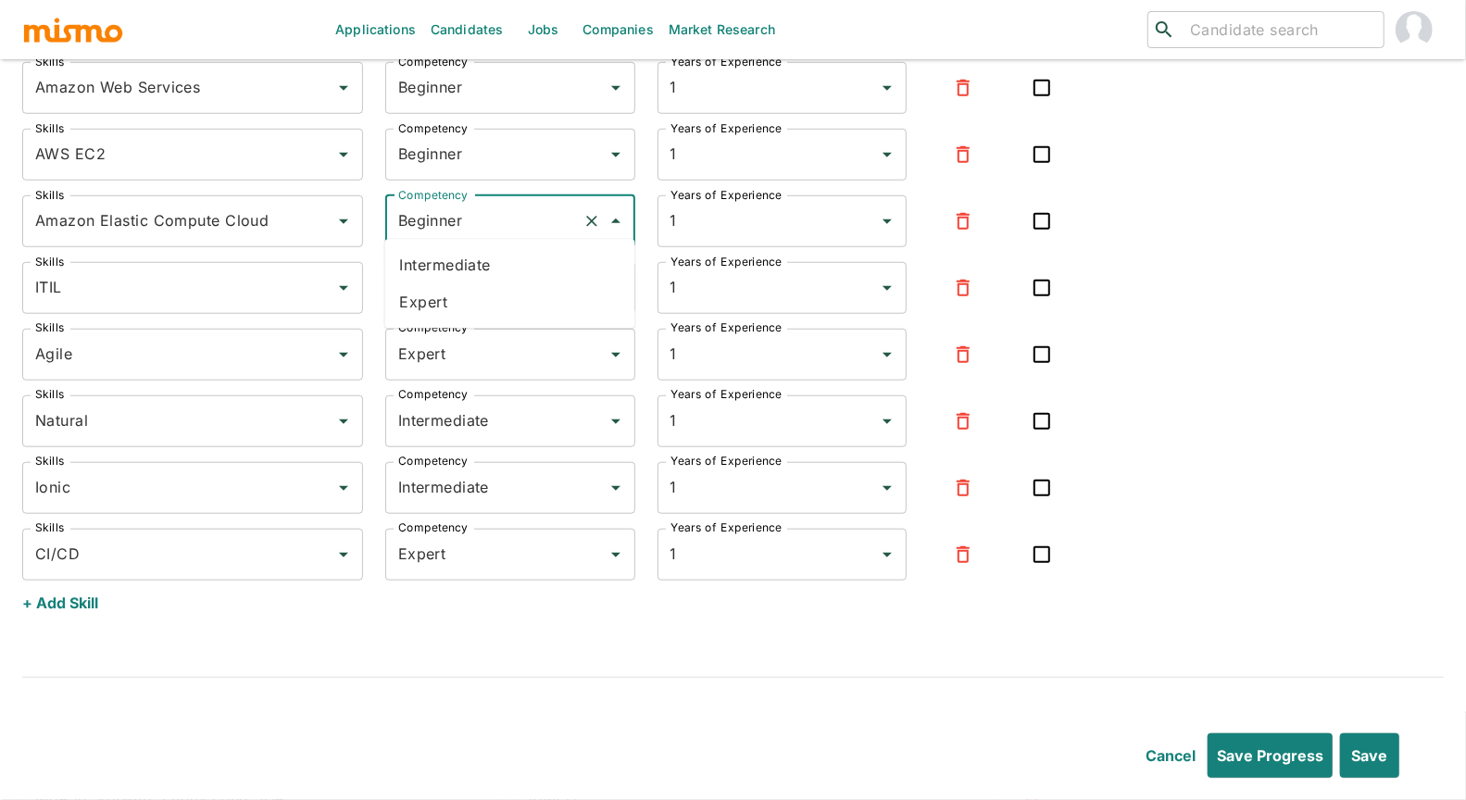
click at [454, 289] on li "Expert" at bounding box center [510, 301] width 250 height 37
type input "Expert"
click at [462, 173] on div "Competency Expert Competency" at bounding box center [499, 210] width 272 height 74
click at [471, 157] on input "Beginner" at bounding box center [485, 154] width 182 height 35
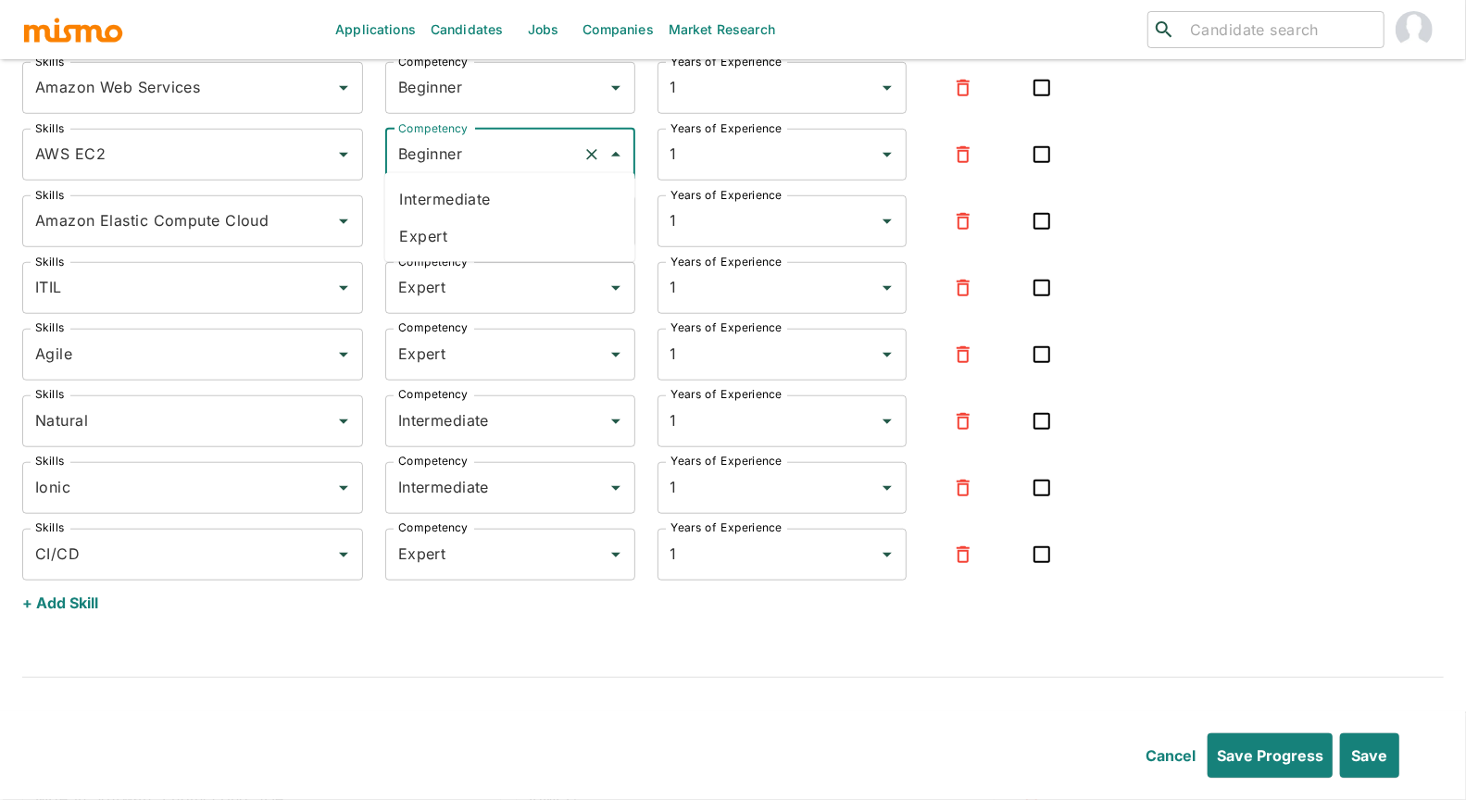
drag, startPoint x: 458, startPoint y: 232, endPoint x: 472, endPoint y: 162, distance: 71.0
click at [457, 229] on li "Expert" at bounding box center [510, 236] width 250 height 37
type input "Expert"
click at [489, 79] on input "Beginner" at bounding box center [485, 87] width 182 height 35
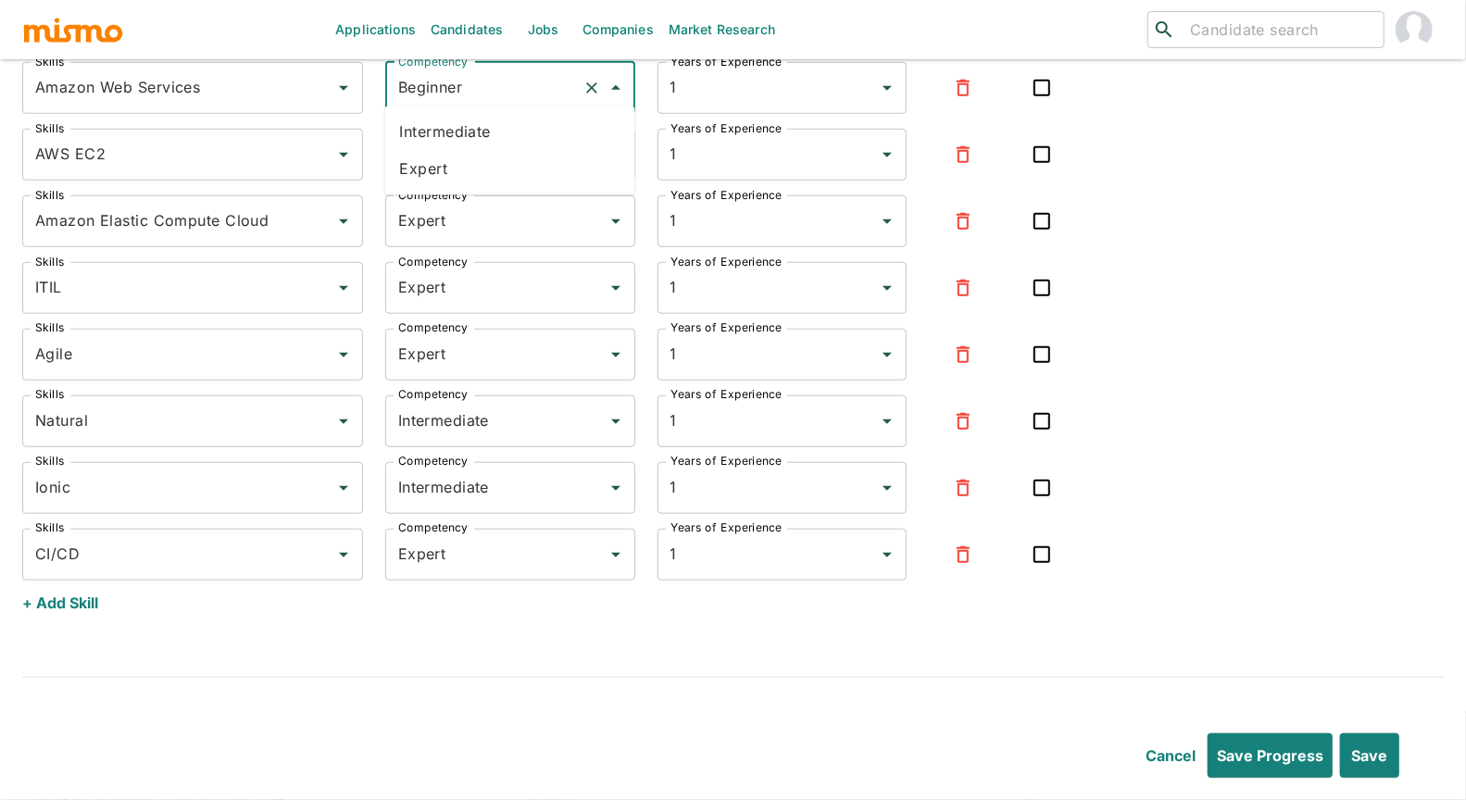
click at [461, 159] on li "Expert" at bounding box center [510, 169] width 250 height 37
type input "Expert"
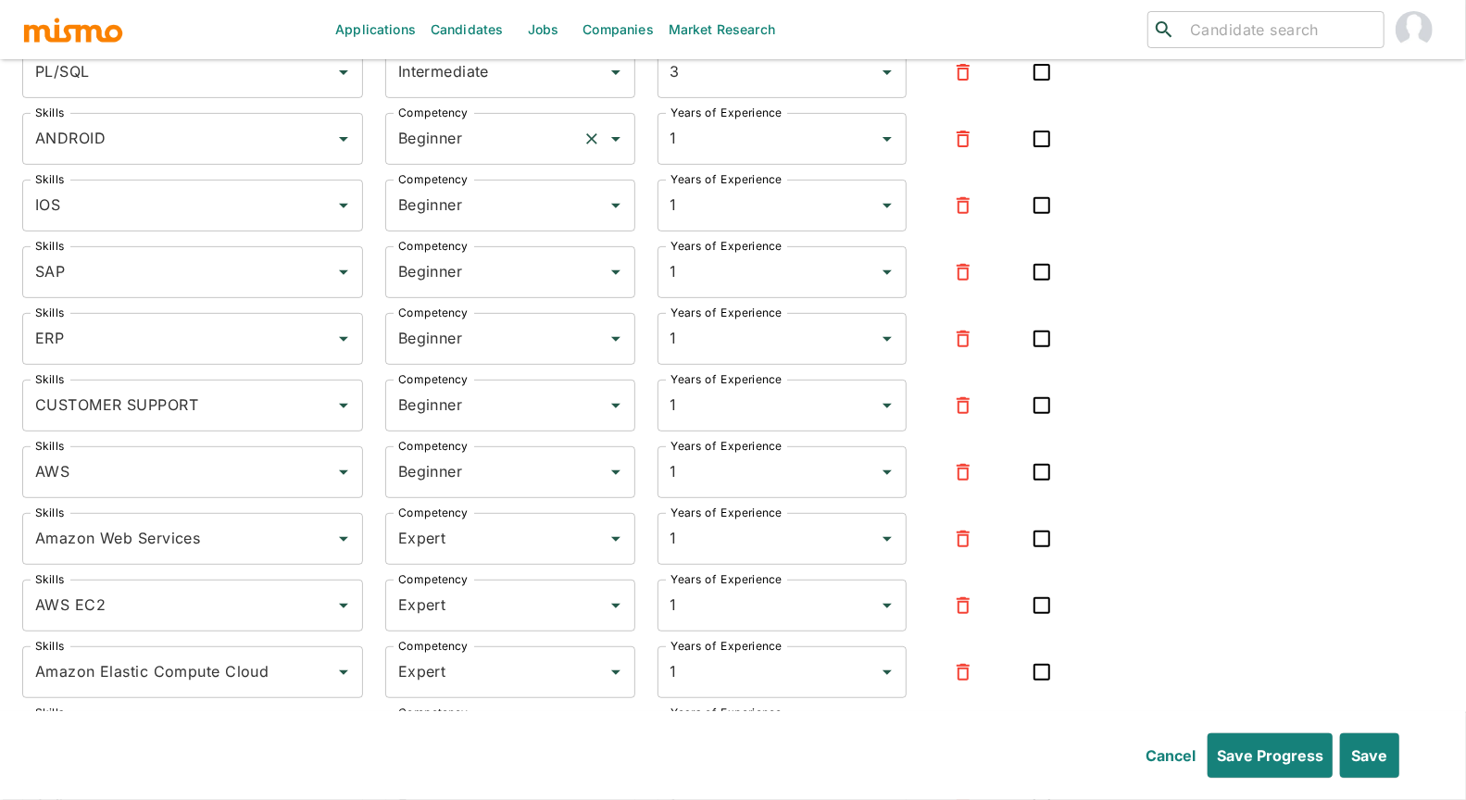
scroll to position [9167, 0]
click at [442, 129] on input "Beginner" at bounding box center [485, 140] width 182 height 35
click at [458, 185] on li "Intermediate" at bounding box center [510, 185] width 250 height 37
type input "Intermediate"
click at [447, 190] on input "Beginner" at bounding box center [485, 207] width 182 height 35
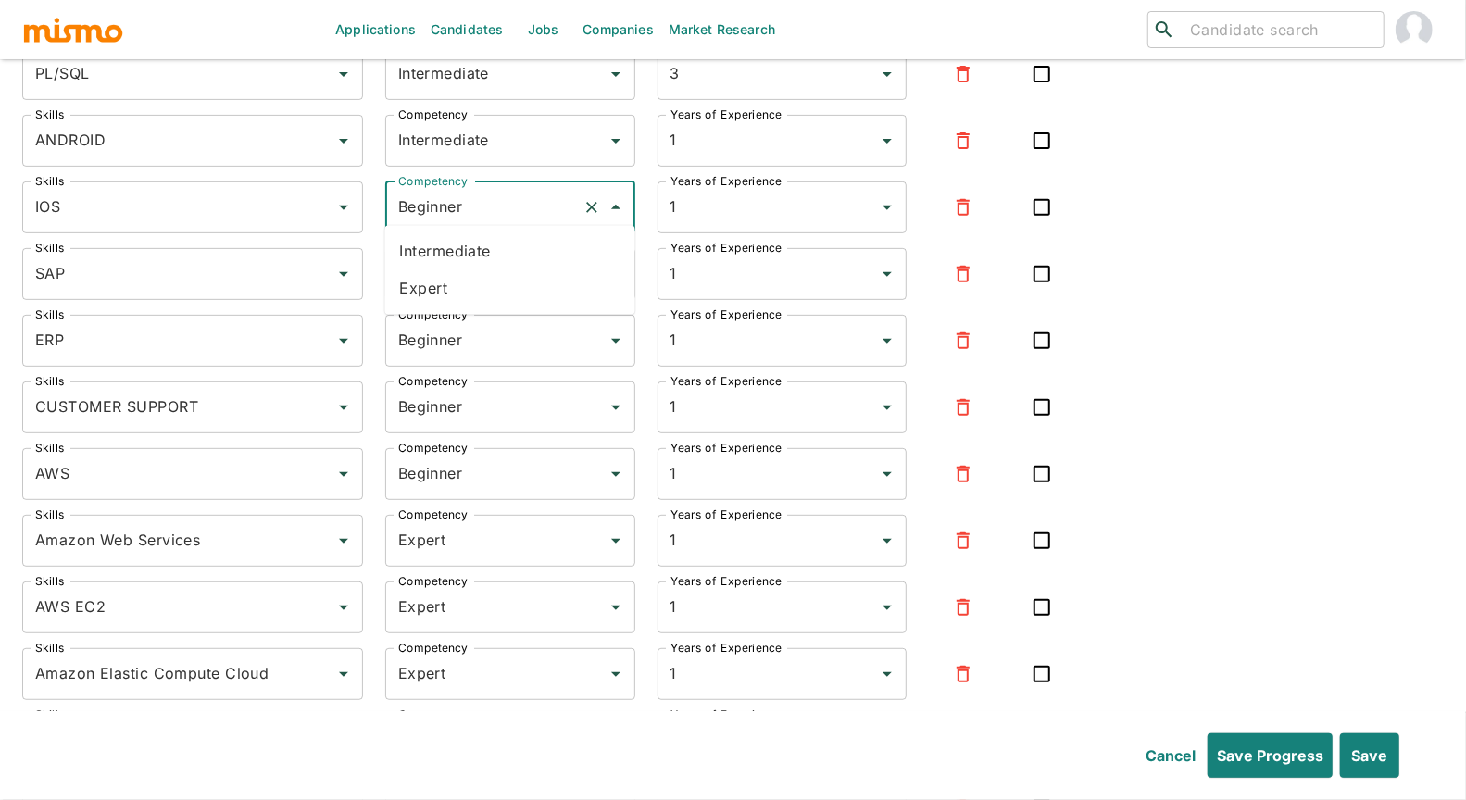
click at [451, 257] on li "Intermediate" at bounding box center [510, 251] width 250 height 37
type input "Intermediate"
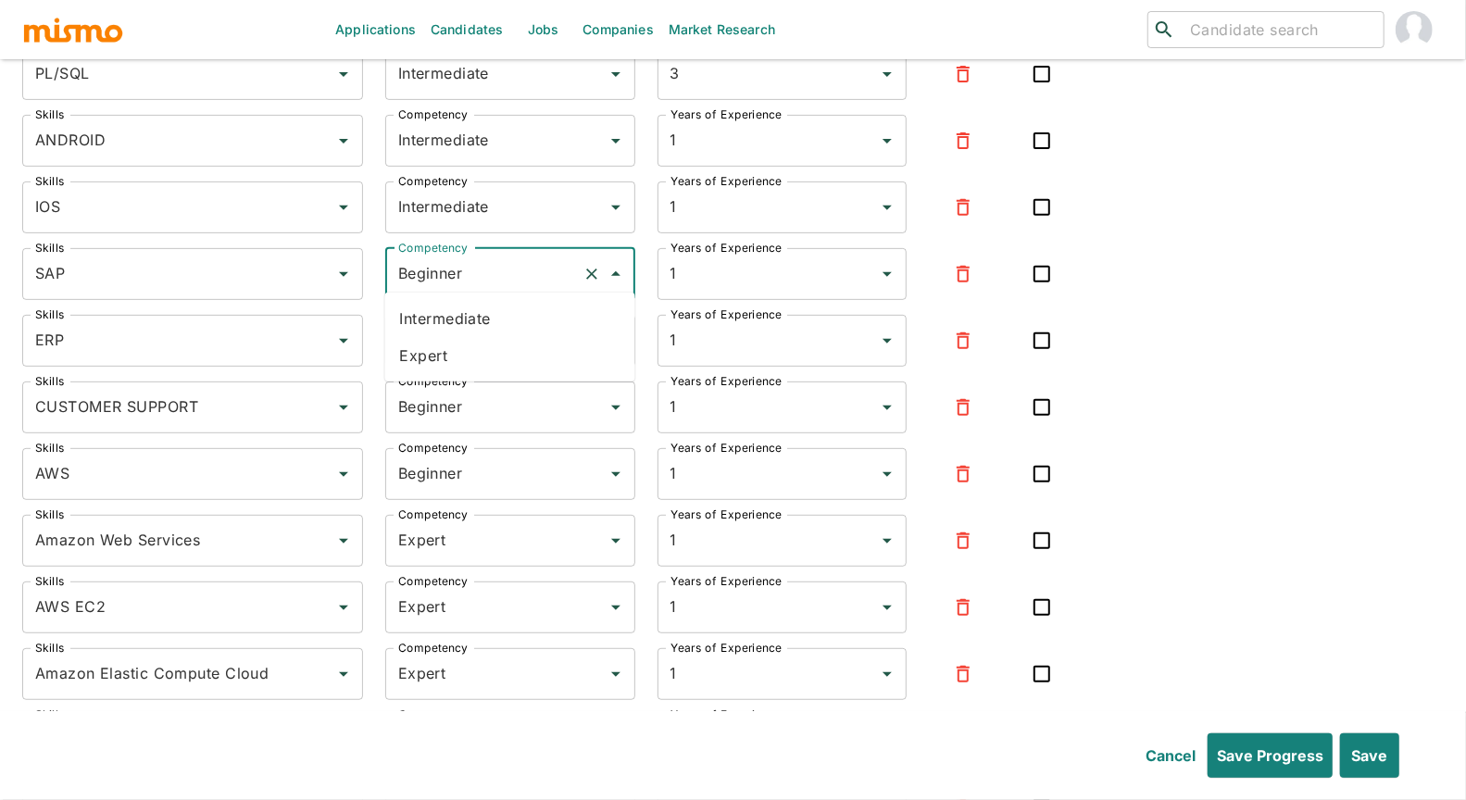
click at [444, 281] on input "Beginner" at bounding box center [485, 274] width 182 height 35
click at [446, 310] on li "Intermediate" at bounding box center [510, 318] width 250 height 37
type input "Intermediate"
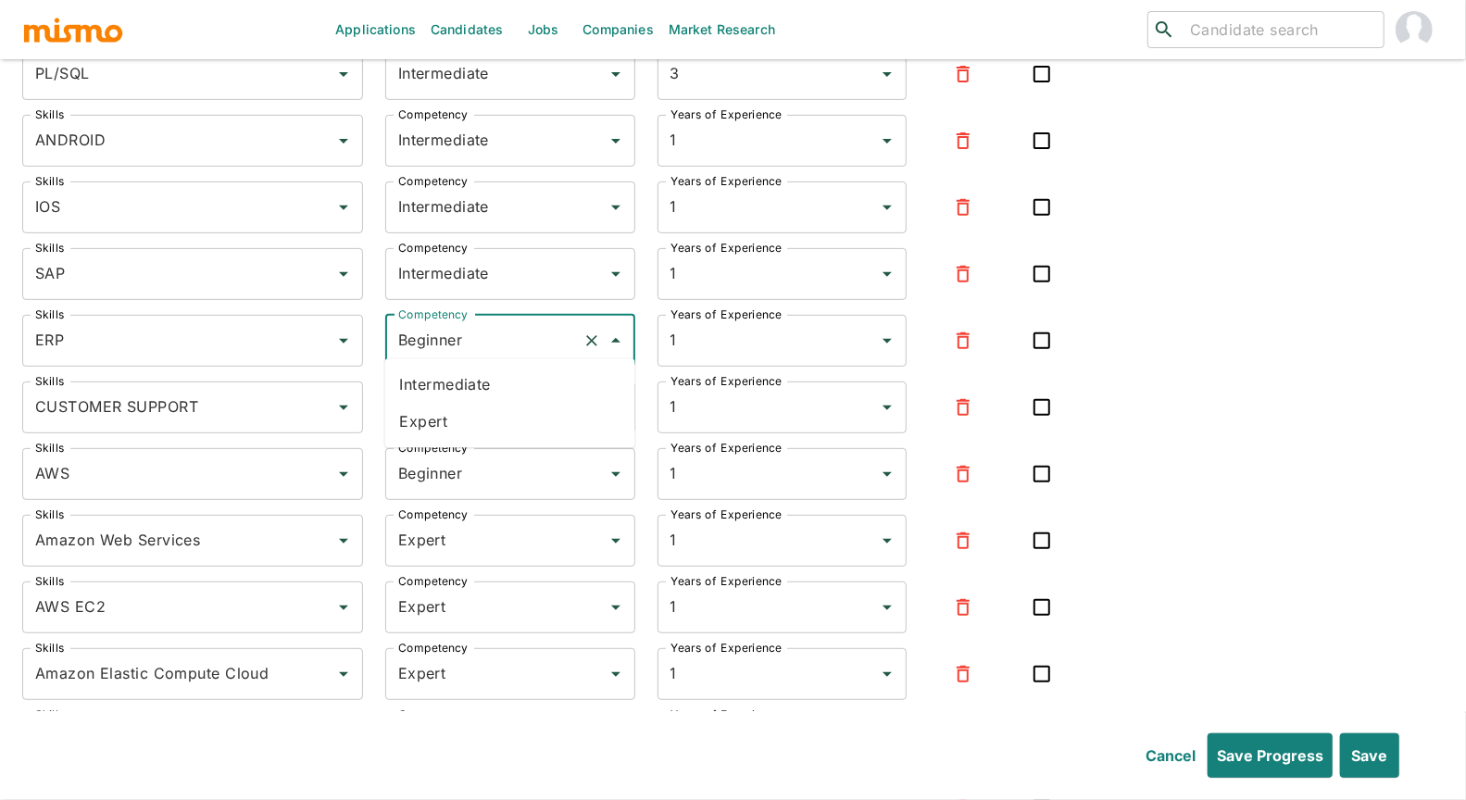
click at [444, 337] on input "Beginner" at bounding box center [485, 340] width 182 height 35
click at [450, 381] on li "Intermediate" at bounding box center [510, 384] width 250 height 37
type input "Intermediate"
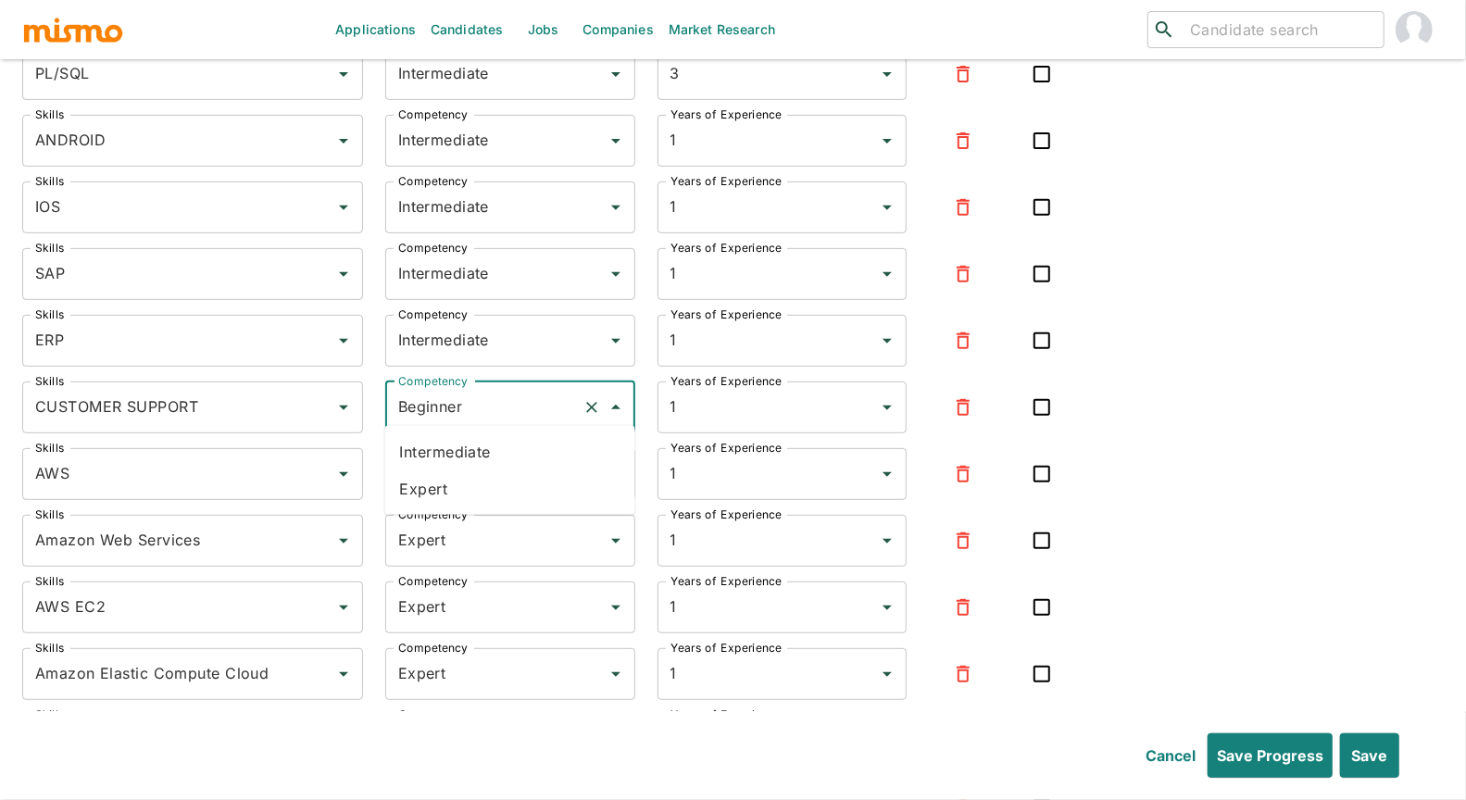
click at [447, 394] on input "Beginner" at bounding box center [485, 407] width 182 height 35
click at [460, 456] on li "Intermediate" at bounding box center [510, 451] width 250 height 37
type input "Intermediate"
click at [458, 471] on input "Beginner" at bounding box center [485, 474] width 182 height 35
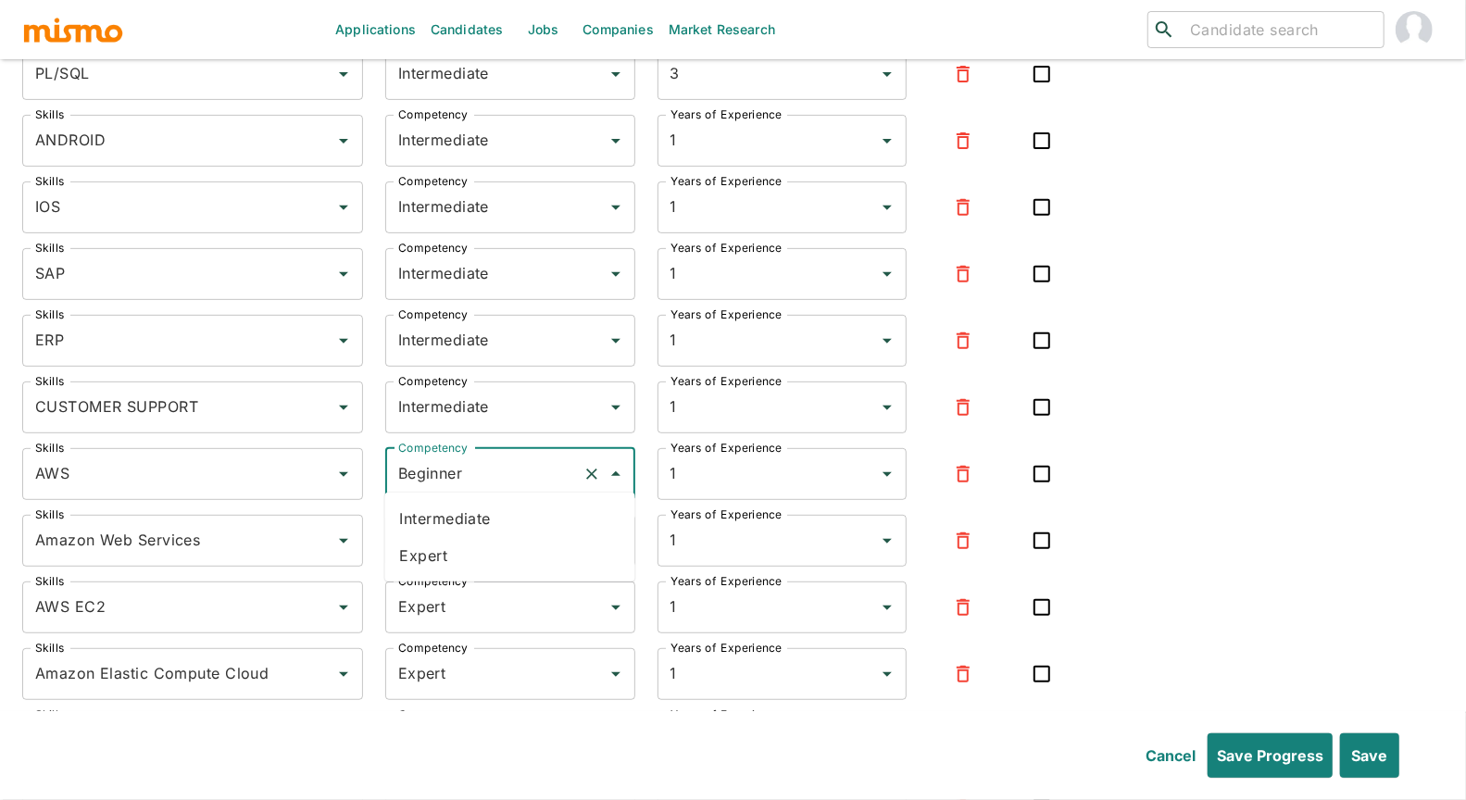
click at [452, 548] on li "Expert" at bounding box center [510, 555] width 250 height 37
type input "Expert"
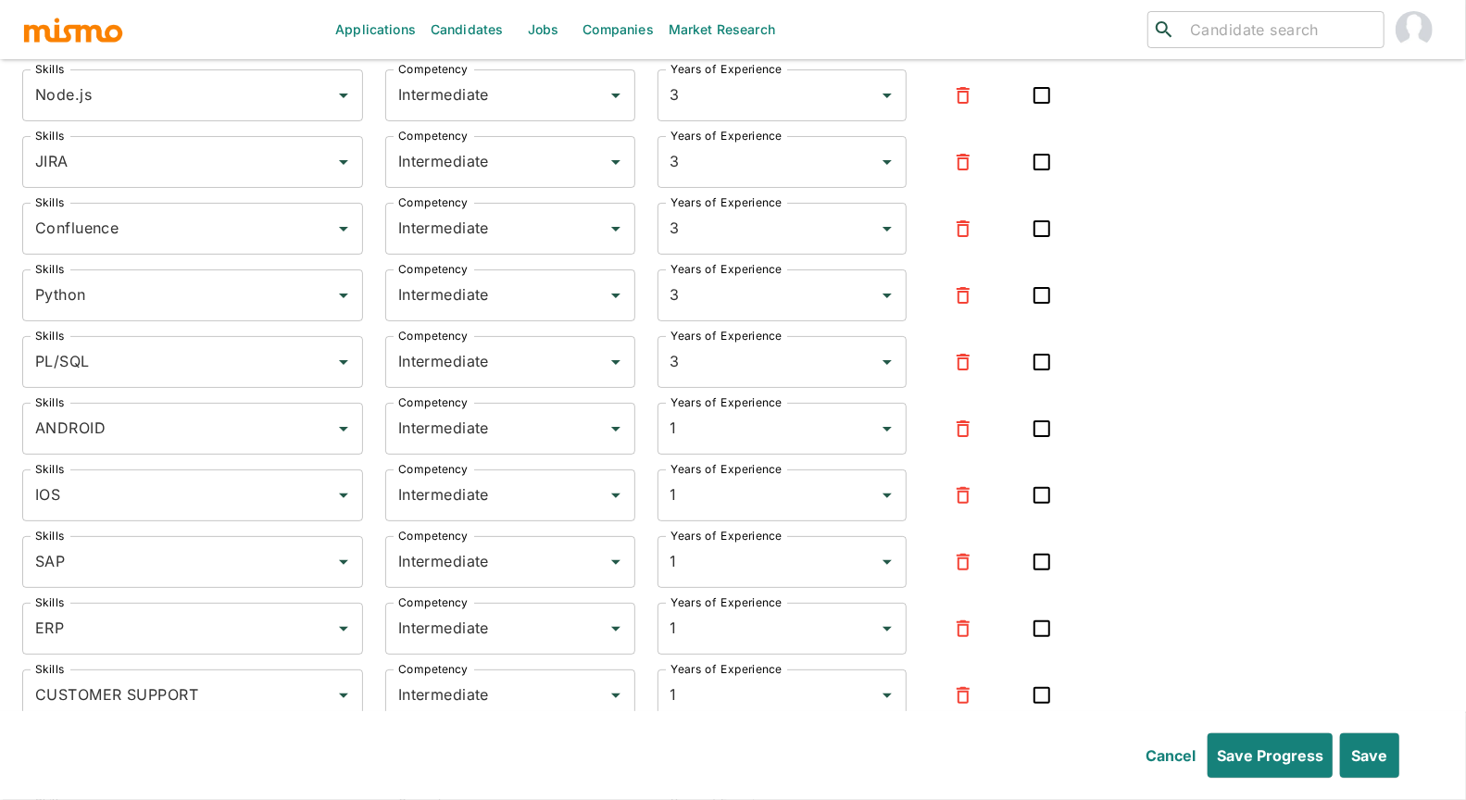
scroll to position [8838, 0]
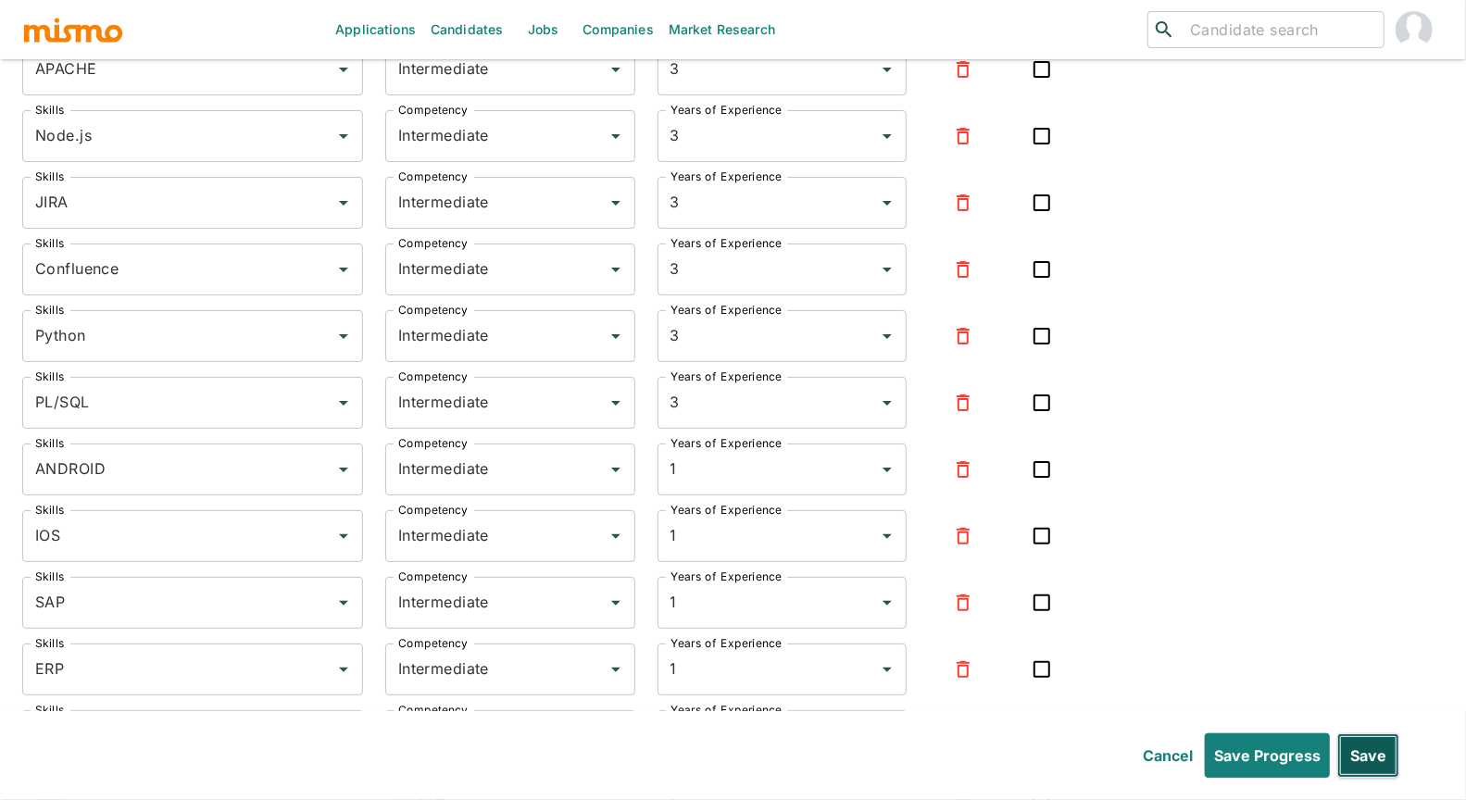
click at [942, 703] on button "Save" at bounding box center [1368, 756] width 62 height 44
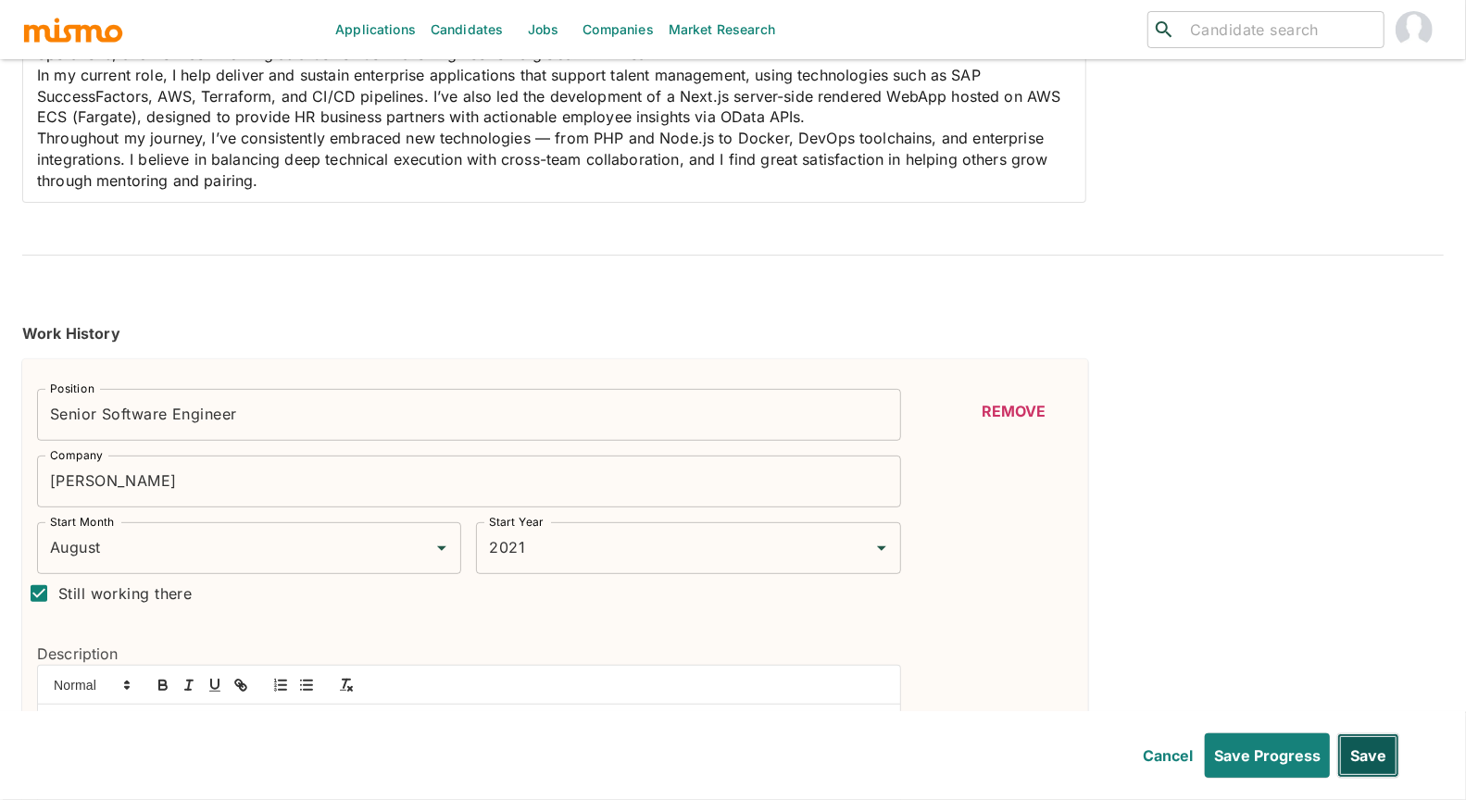
scroll to position [0, 0]
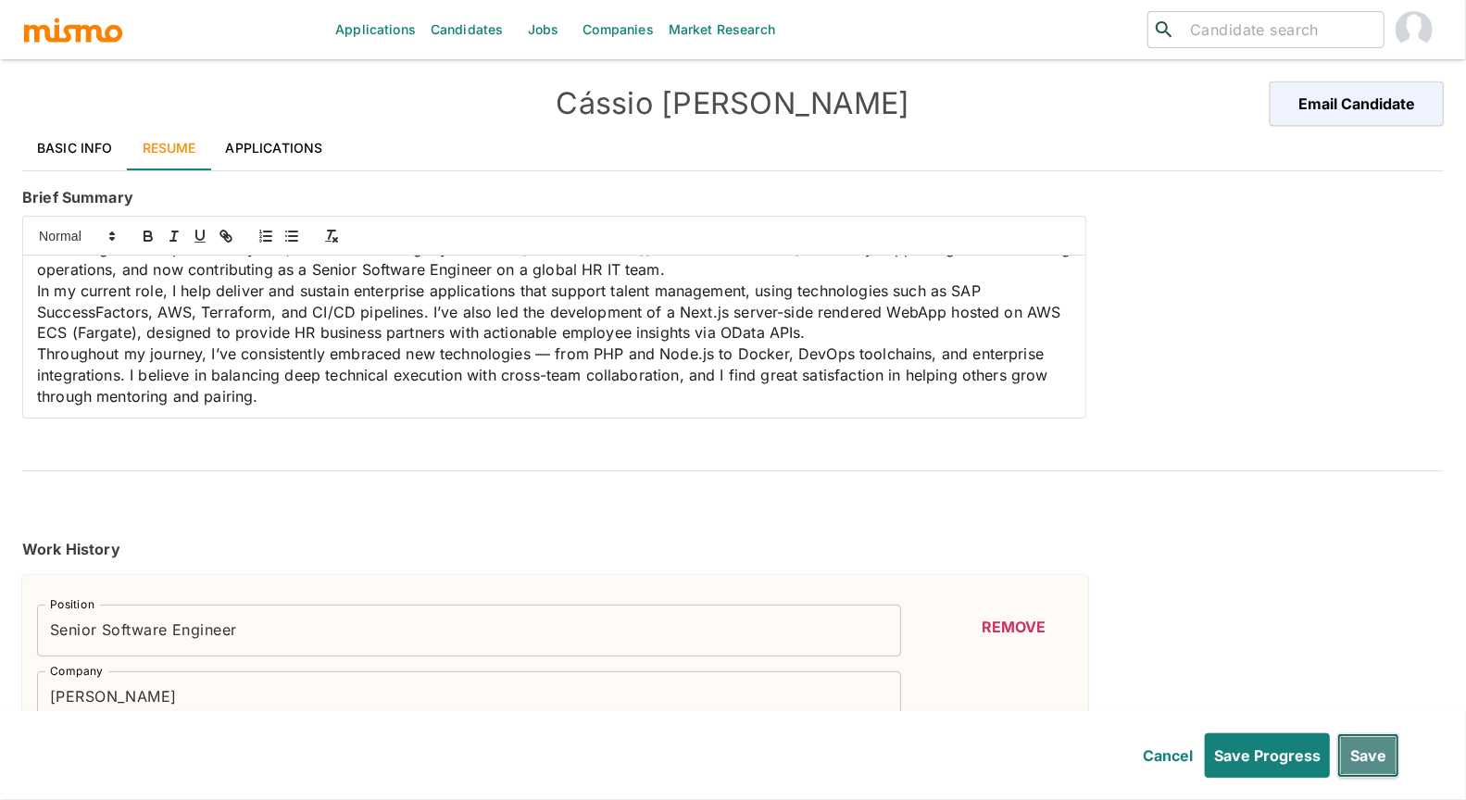
click at [942, 703] on button "Save" at bounding box center [1368, 756] width 62 height 44
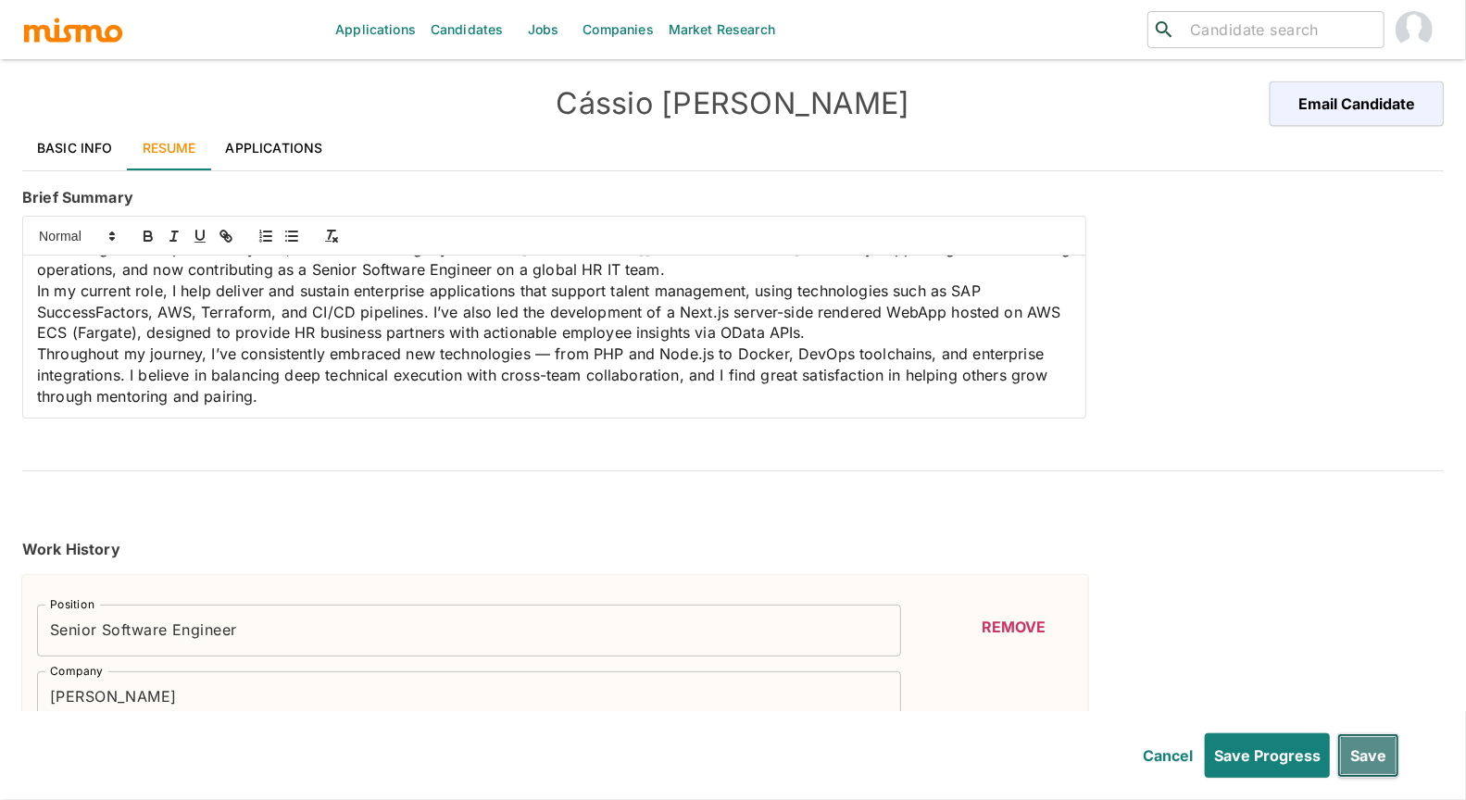
click at [942, 703] on button "Save" at bounding box center [1368, 756] width 62 height 44
